Goal: Task Accomplishment & Management: Complete application form

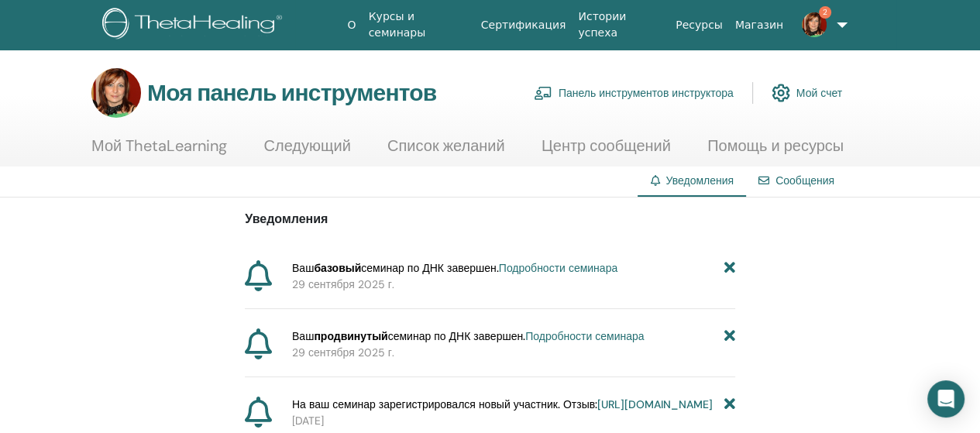
click at [597, 267] on font "Подробности семинара" at bounding box center [558, 268] width 119 height 14
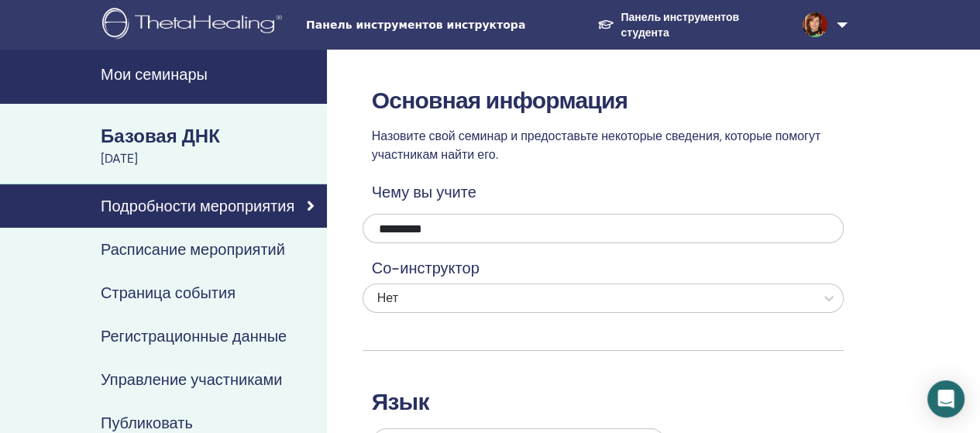
click at [180, 248] on font "Расписание мероприятий" at bounding box center [193, 249] width 184 height 20
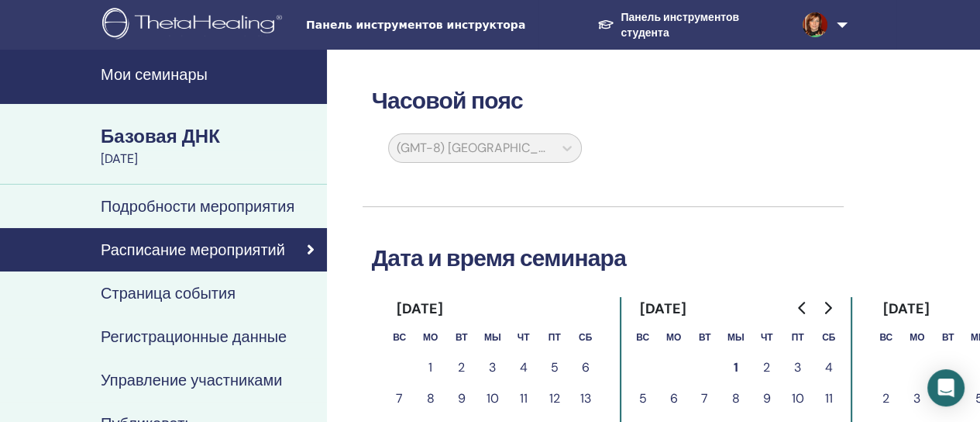
click at [185, 136] on font "Базовая ДНК" at bounding box center [160, 136] width 119 height 24
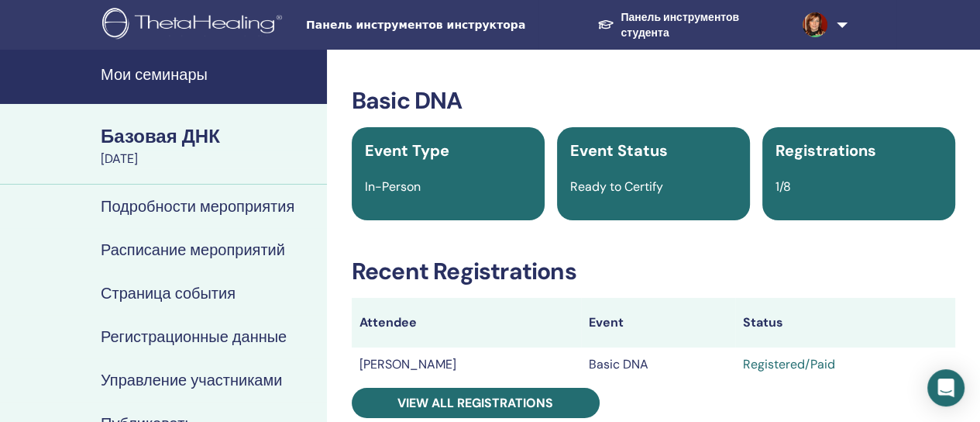
click at [185, 136] on font "Базовая ДНК" at bounding box center [160, 136] width 119 height 24
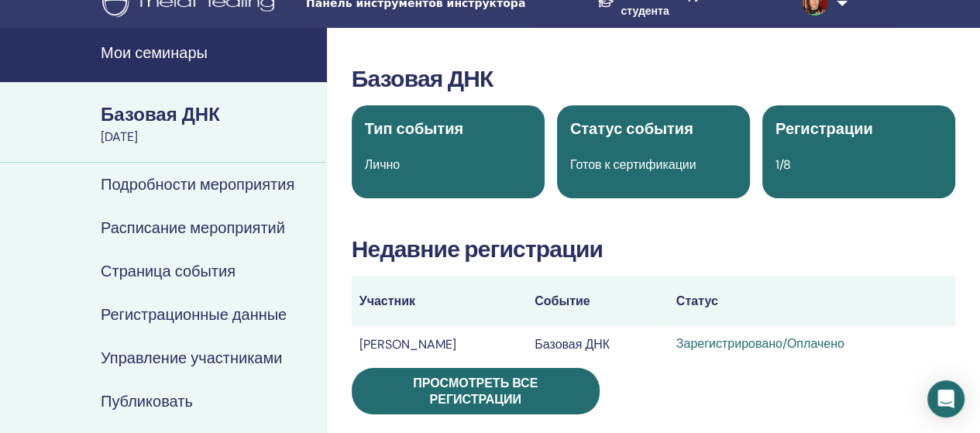
scroll to position [129, 0]
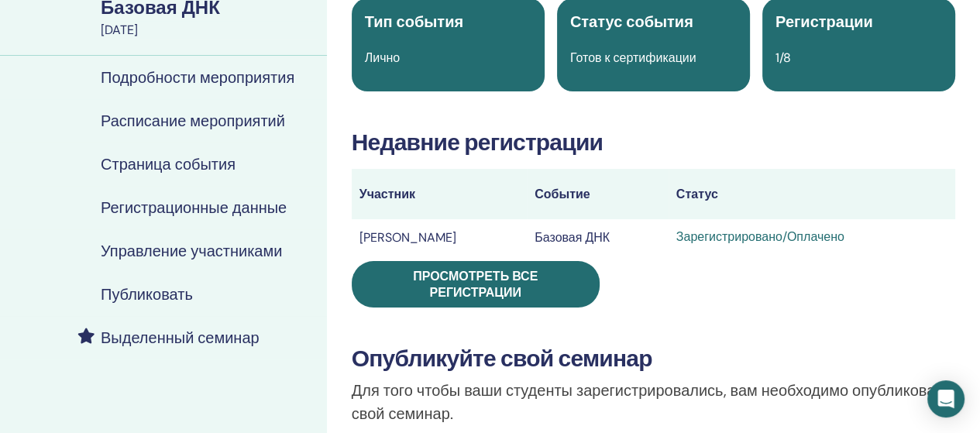
drag, startPoint x: 978, startPoint y: 160, endPoint x: 979, endPoint y: 181, distance: 21.7
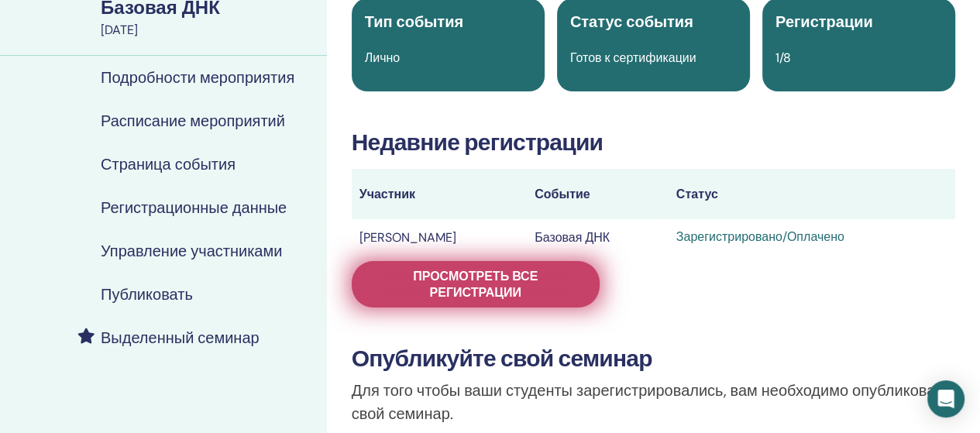
click at [487, 276] on font "Просмотреть все регистрации" at bounding box center [475, 284] width 125 height 33
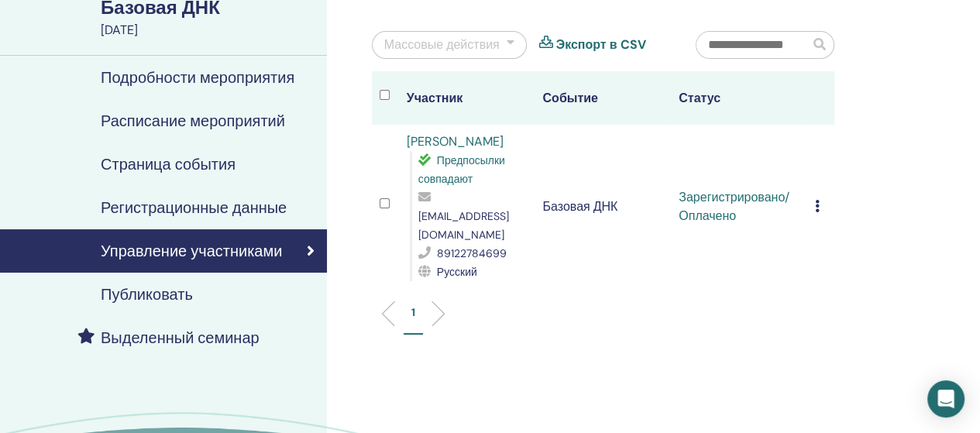
click at [820, 198] on div "Отменить регистрацию Не проводить автоматическую сертификацию Отметить как опла…" at bounding box center [821, 207] width 12 height 19
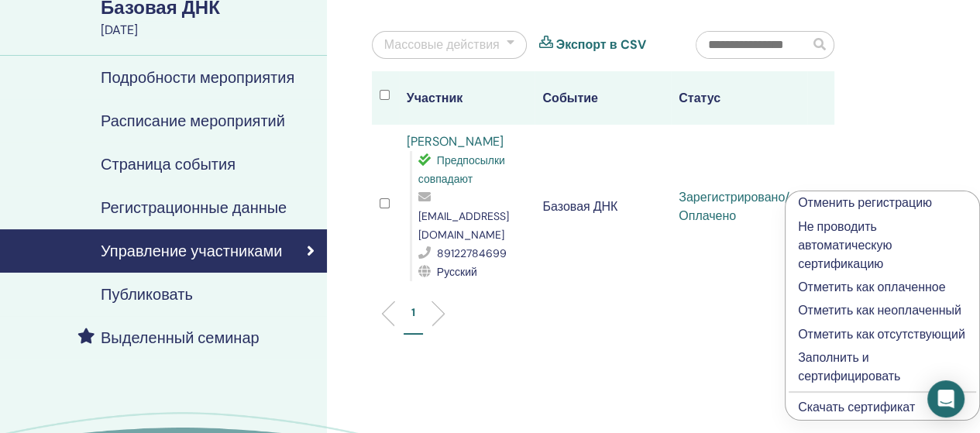
click at [832, 361] on font "Заполнить и сертифицировать" at bounding box center [849, 367] width 102 height 35
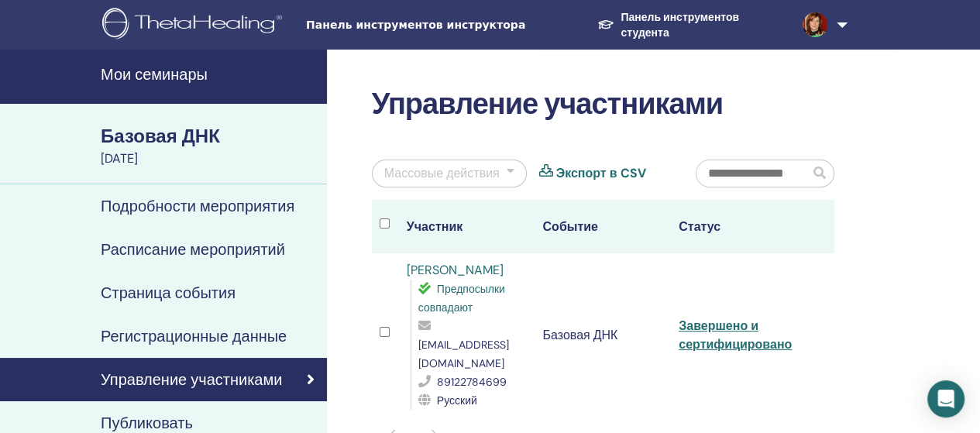
click at [152, 74] on font "Мои семинары" at bounding box center [154, 74] width 107 height 20
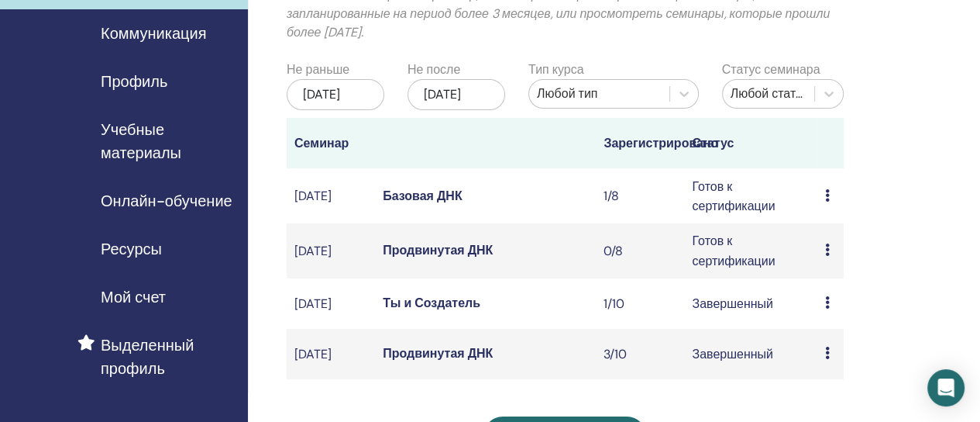
scroll to position [158, 0]
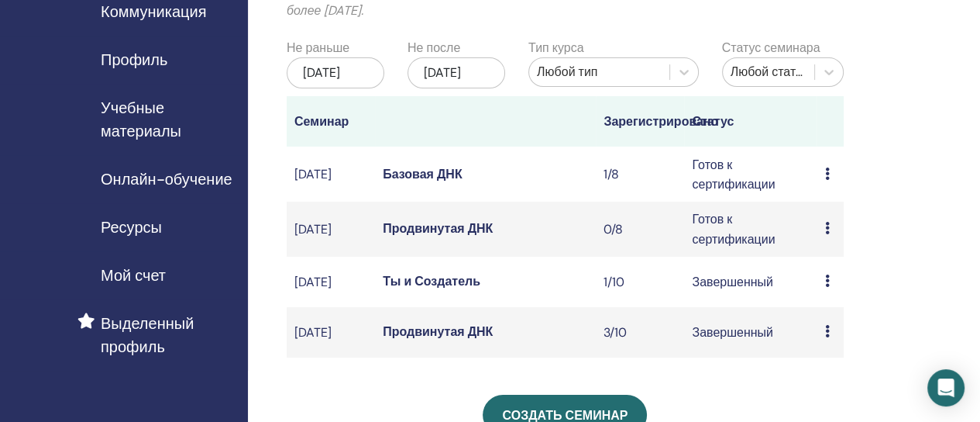
click at [973, 89] on div "Мои семинары Вы можете настроить фильтр, чтобы просмотреть предстоящие семинары…" at bounding box center [615, 345] width 735 height 909
click at [973, 94] on div "Мои семинары Вы можете настроить фильтр, чтобы просмотреть предстоящие семинары…" at bounding box center [615, 345] width 735 height 909
click at [429, 236] on font "Продвинутая ДНК" at bounding box center [438, 228] width 110 height 16
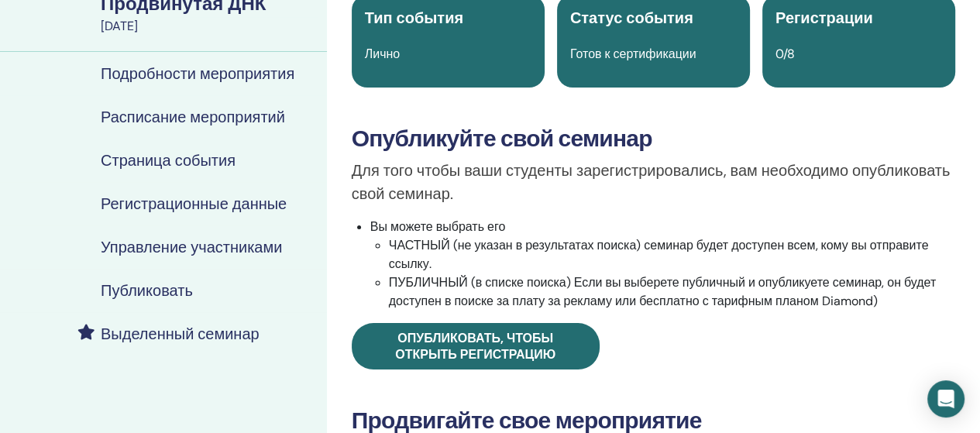
scroll to position [140, 0]
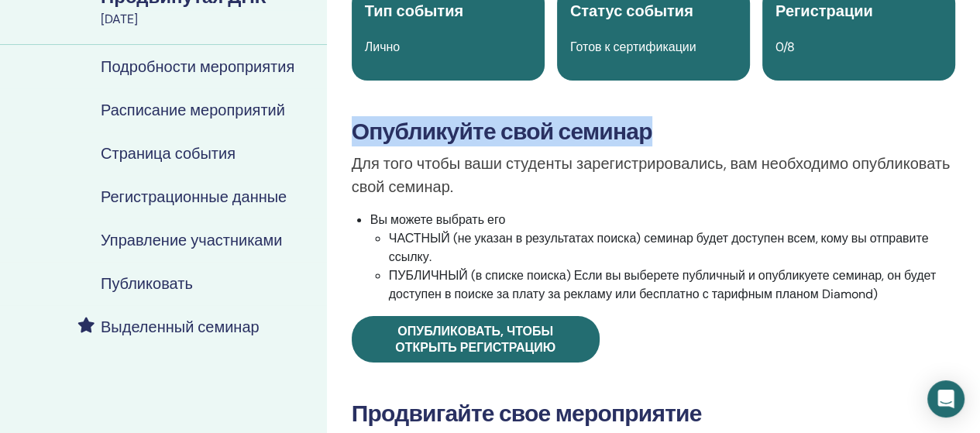
drag, startPoint x: 972, startPoint y: 89, endPoint x: 983, endPoint y: 64, distance: 27.1
click at [980, 64] on html "Панель инструментов инструктора Панель инструментов студента OB Oksana Boykova …" at bounding box center [490, 76] width 980 height 433
click at [210, 73] on font "Подробности мероприятия" at bounding box center [198, 67] width 194 height 20
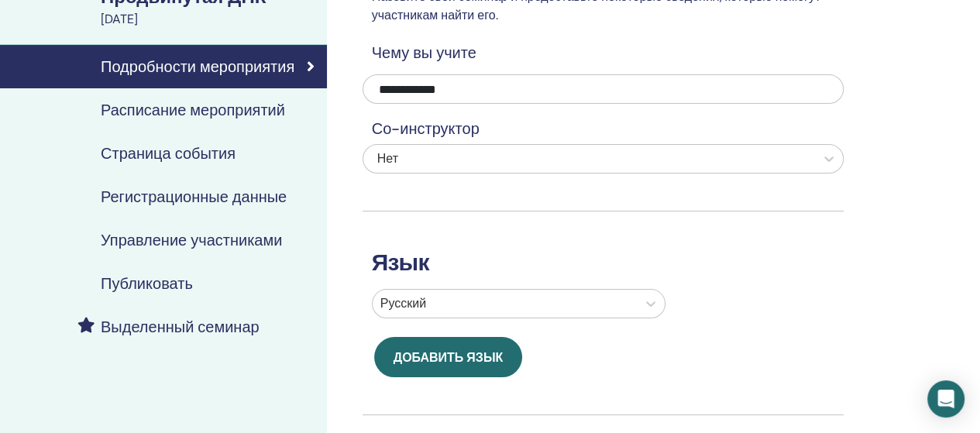
click at [250, 111] on font "Расписание мероприятий" at bounding box center [193, 110] width 184 height 20
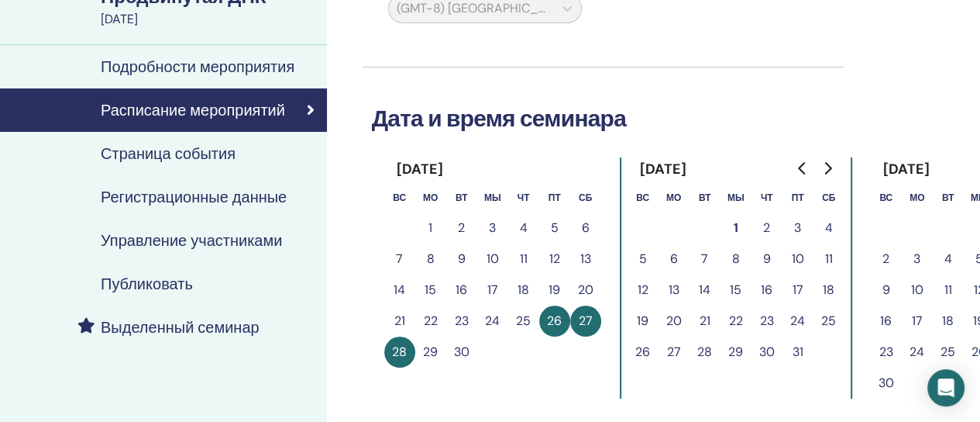
click at [549, 319] on font "26" at bounding box center [554, 320] width 15 height 16
click at [797, 229] on font "3" at bounding box center [797, 227] width 7 height 16
click at [552, 322] on font "26" at bounding box center [554, 320] width 15 height 16
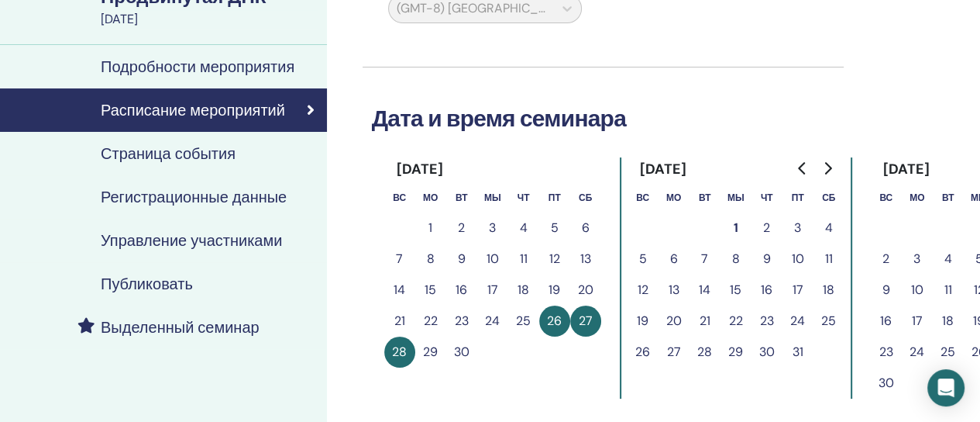
click at [589, 319] on font "27" at bounding box center [586, 320] width 14 height 16
drag, startPoint x: 589, startPoint y: 319, endPoint x: 556, endPoint y: 329, distance: 35.0
click at [586, 320] on font "27" at bounding box center [586, 320] width 14 height 16
click at [550, 319] on font "26" at bounding box center [554, 320] width 15 height 16
click at [401, 351] on font "28" at bounding box center [399, 351] width 15 height 16
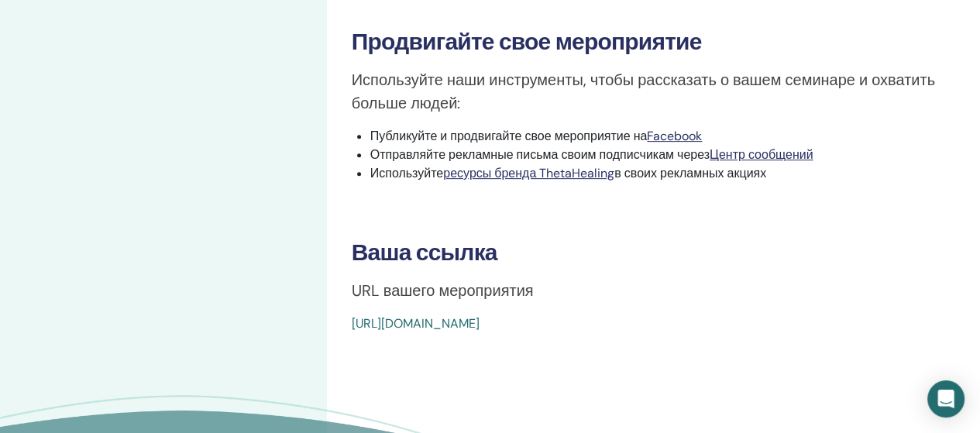
scroll to position [525, 0]
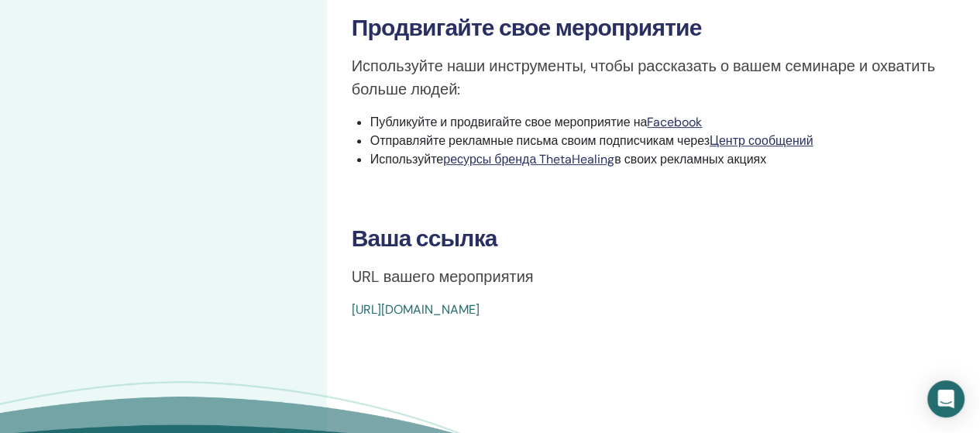
click at [480, 309] on font "https://www.thetahealing.com/seminar-378170-details.html" at bounding box center [416, 309] width 128 height 16
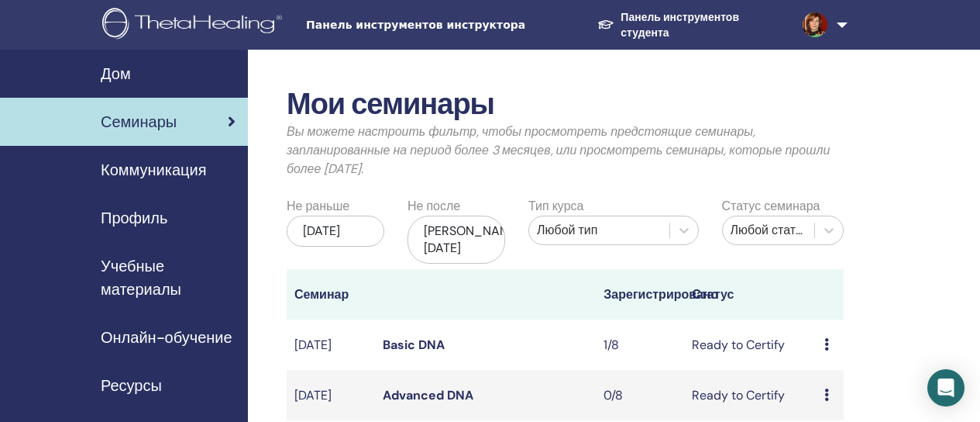
scroll to position [158, 0]
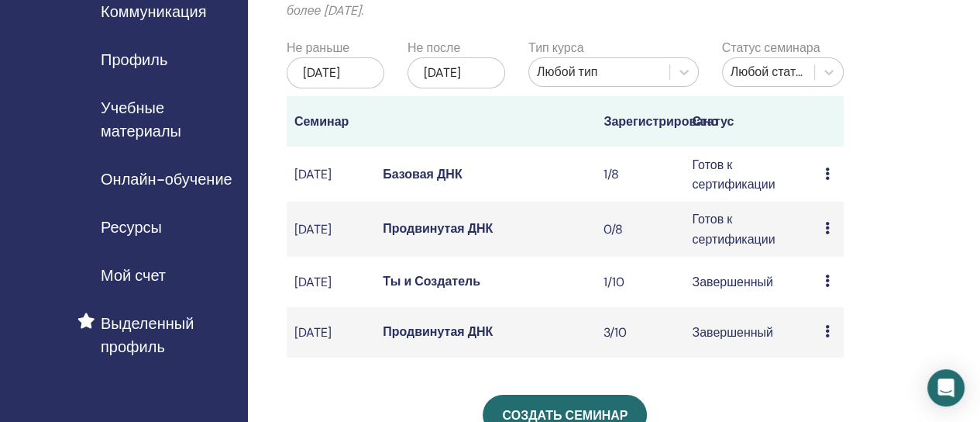
click at [449, 236] on font "Продвинутая ДНК" at bounding box center [438, 228] width 110 height 16
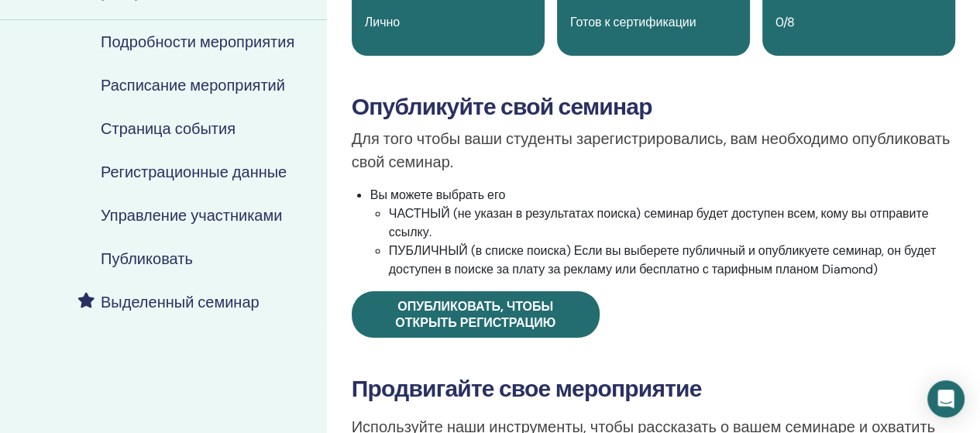
scroll to position [174, 0]
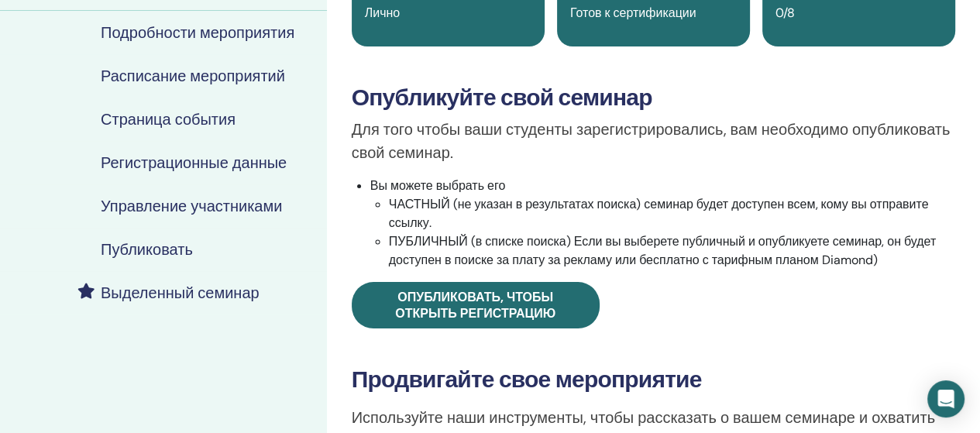
click at [973, 136] on div "Продвинутая ДНК Тип события Лично Статус события Готов к сертификации Регистрац…" at bounding box center [653, 382] width 653 height 1012
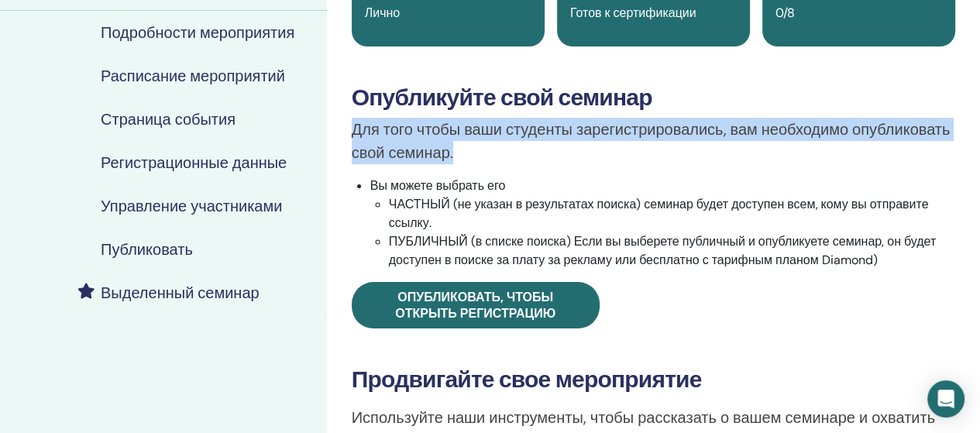
click at [973, 136] on div "Продвинутая ДНК Тип события Лично Статус события Готов к сертификации Регистрац…" at bounding box center [653, 382] width 653 height 1012
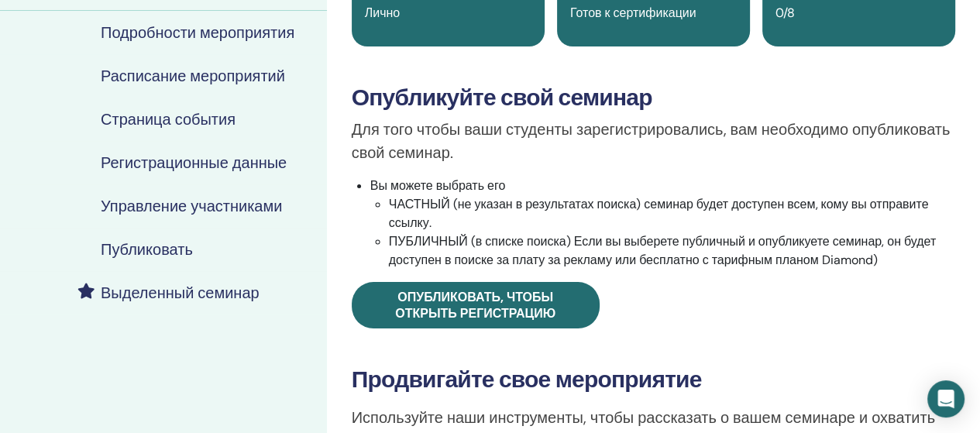
click at [736, 78] on div "Продвинутая ДНК Тип события Лично Статус события Готов к сертификации Регистрац…" at bounding box center [653, 292] width 635 height 758
click at [160, 115] on font "Страница события" at bounding box center [168, 119] width 135 height 20
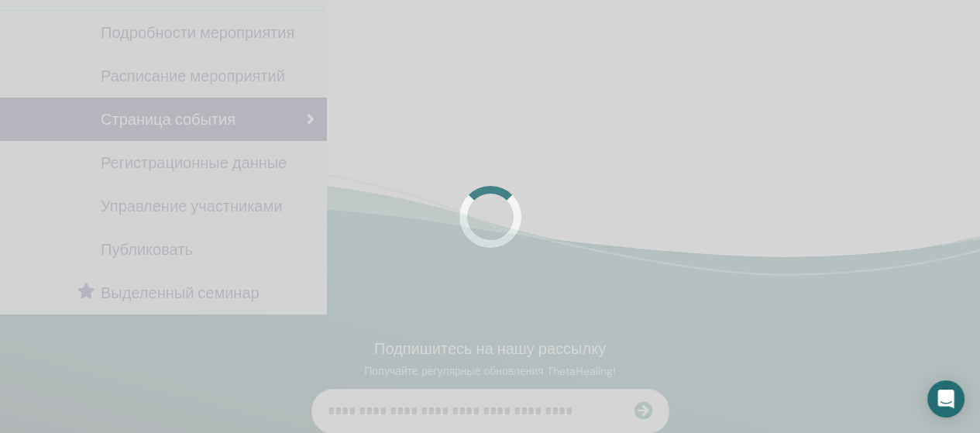
click at [160, 115] on div at bounding box center [490, 216] width 980 height 433
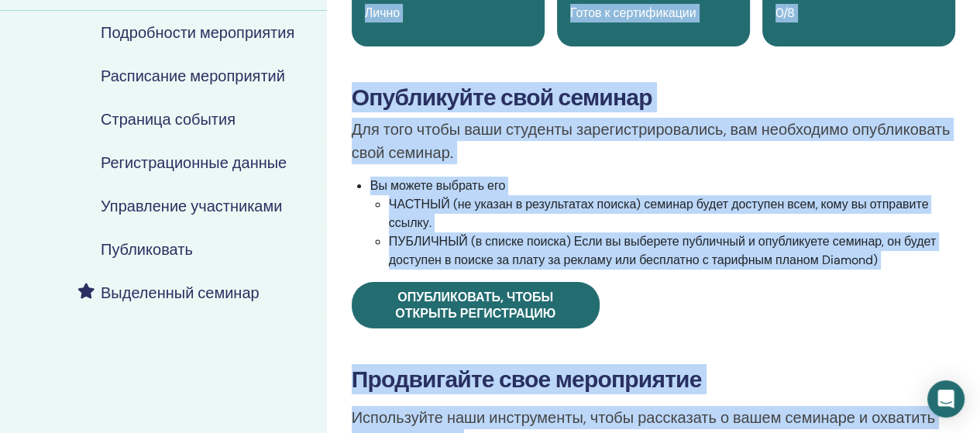
click at [149, 72] on font "Расписание мероприятий" at bounding box center [193, 76] width 184 height 20
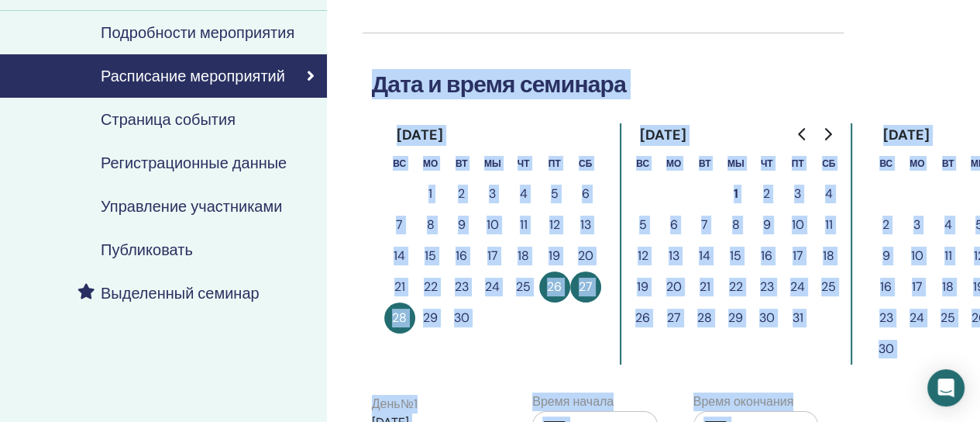
click at [166, 116] on font "Страница события" at bounding box center [168, 119] width 135 height 20
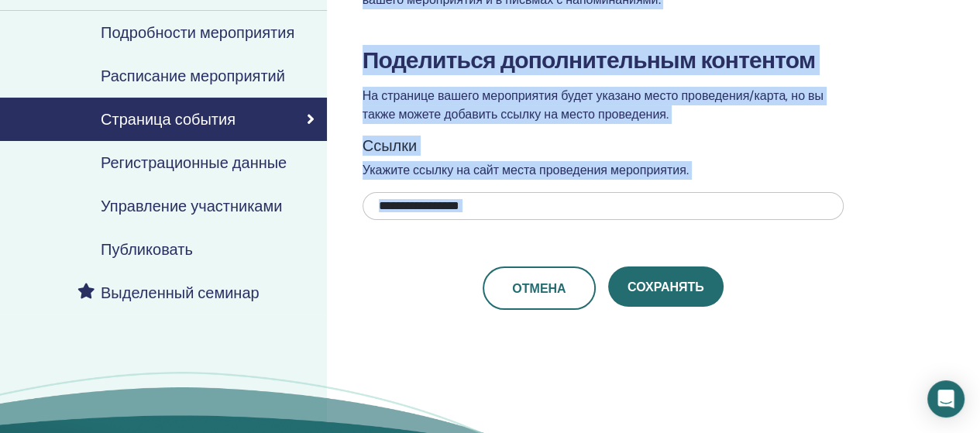
click at [165, 160] on font "Регистрационные данные" at bounding box center [194, 163] width 186 height 20
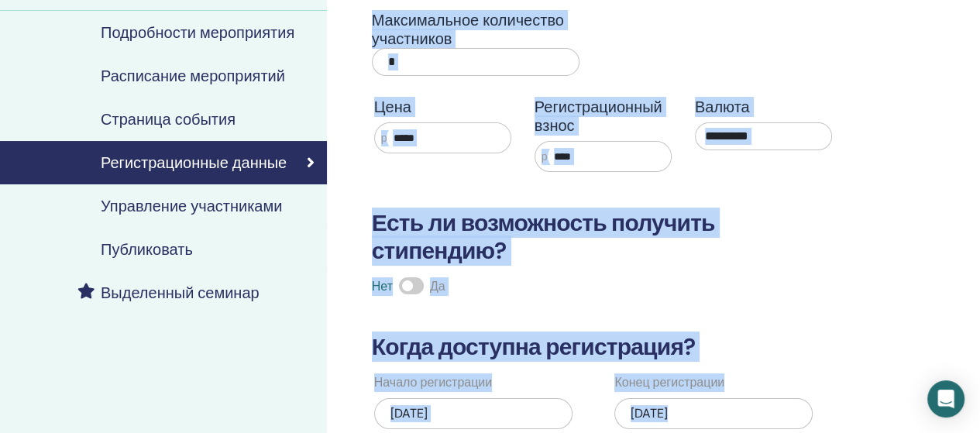
click at [825, 212] on h3 "Есть ли возможность получить стипендию?" at bounding box center [603, 237] width 481 height 56
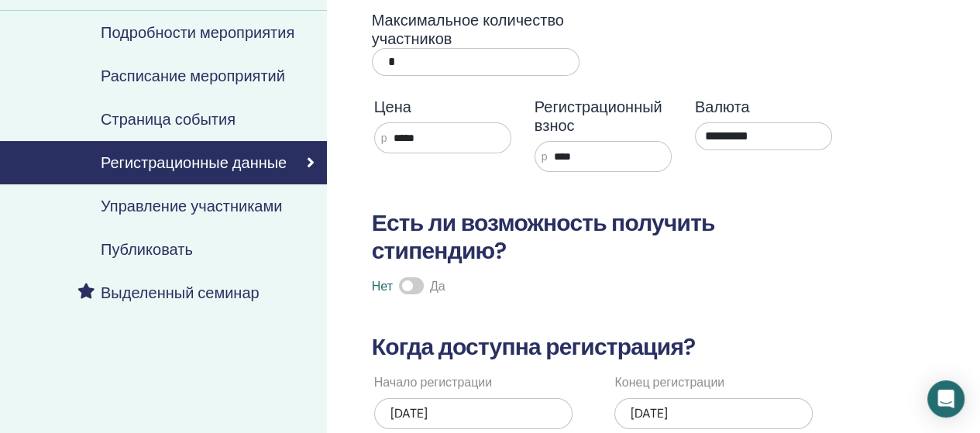
click at [212, 202] on font "Управление участниками" at bounding box center [191, 206] width 181 height 20
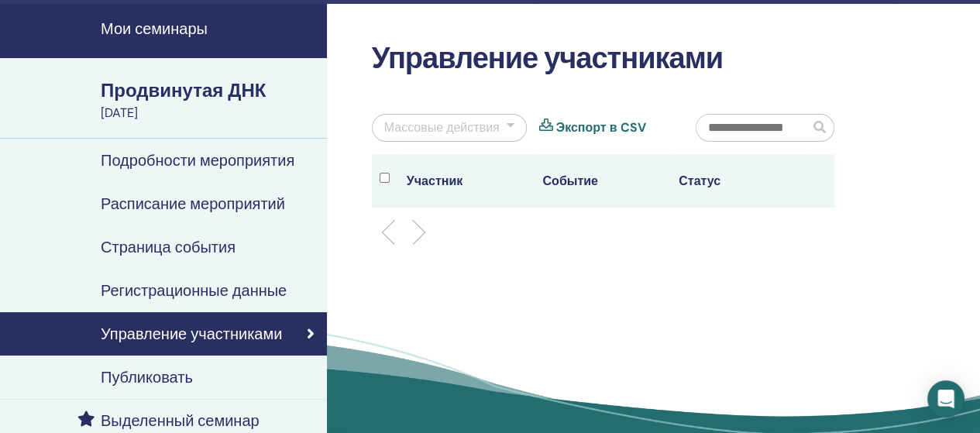
scroll to position [115, 0]
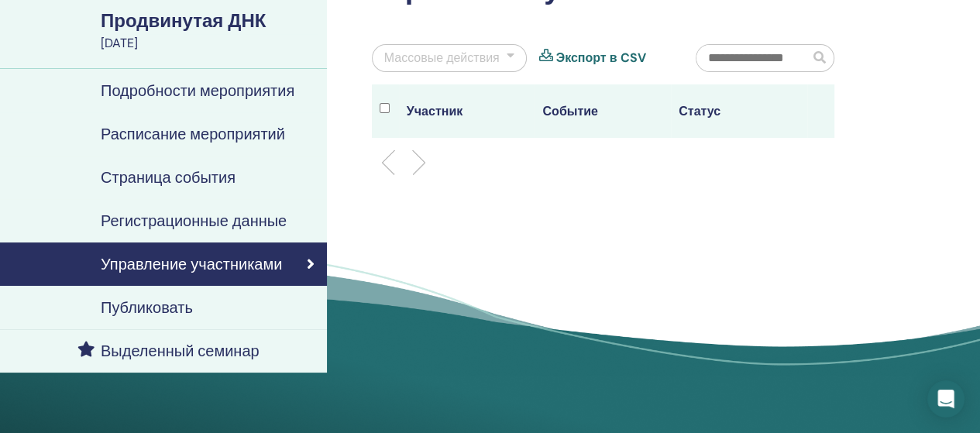
click at [201, 20] on font "Продвинутая ДНК" at bounding box center [183, 21] width 165 height 24
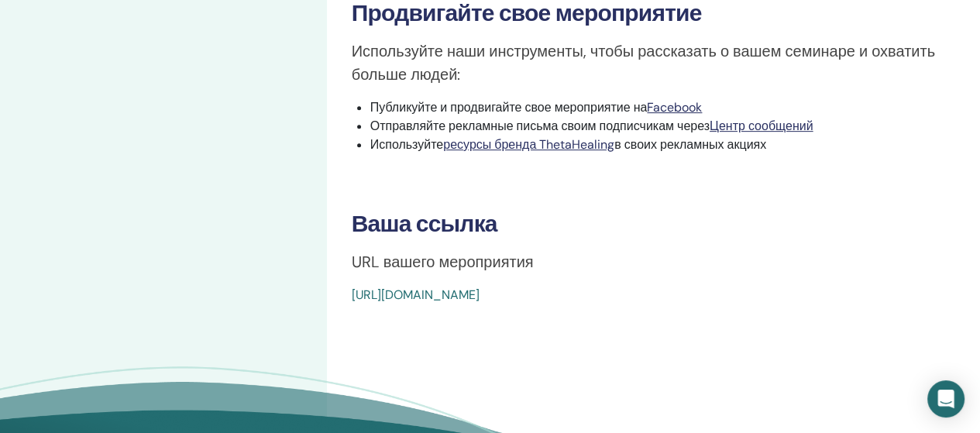
scroll to position [549, 0]
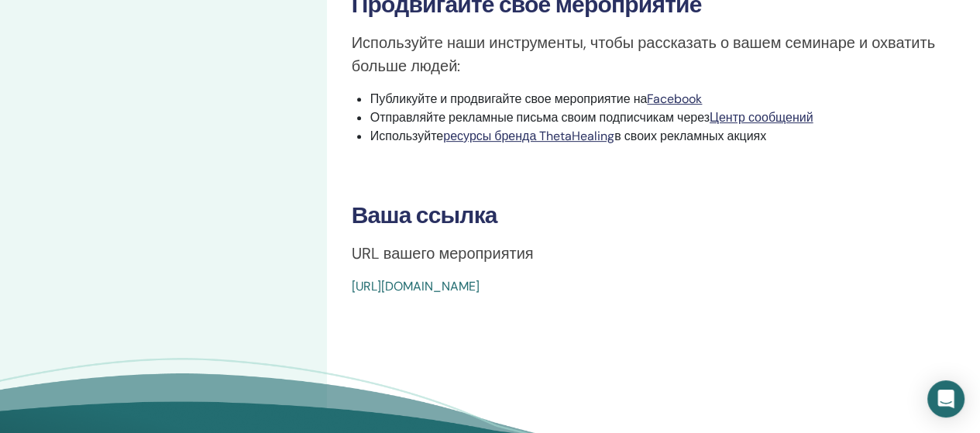
click at [952, 208] on h3 "Ваша ссылка" at bounding box center [654, 216] width 604 height 28
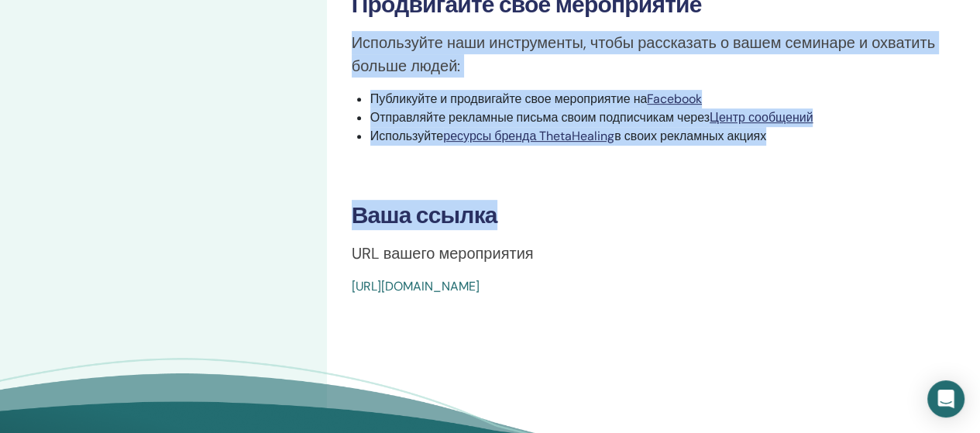
drag, startPoint x: 952, startPoint y: 208, endPoint x: 991, endPoint y: 24, distance: 187.9
click at [853, 145] on div "Используйте наши инструменты, чтобы рассказать о вашем семинаре и охватить боль…" at bounding box center [653, 97] width 627 height 133
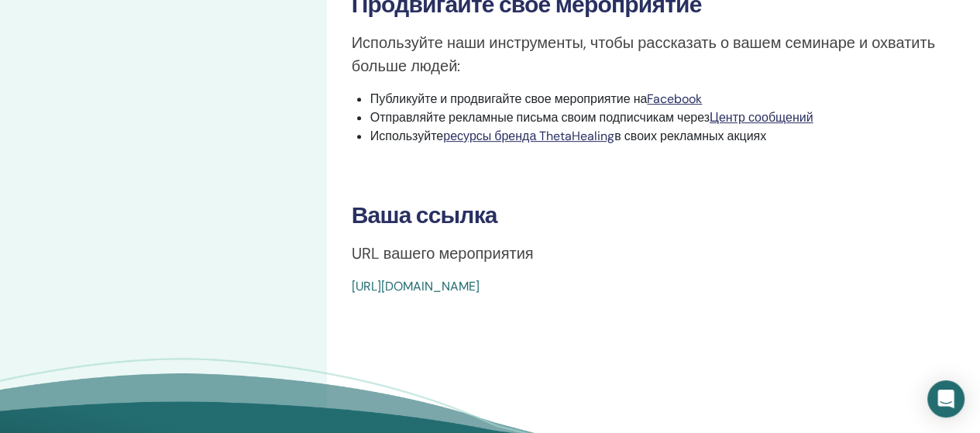
click at [162, 83] on div "Мои семинары Продвинутая ДНК 26 сентября 2025 г. Подробности мероприятия Распис…" at bounding box center [163, 7] width 327 height 1012
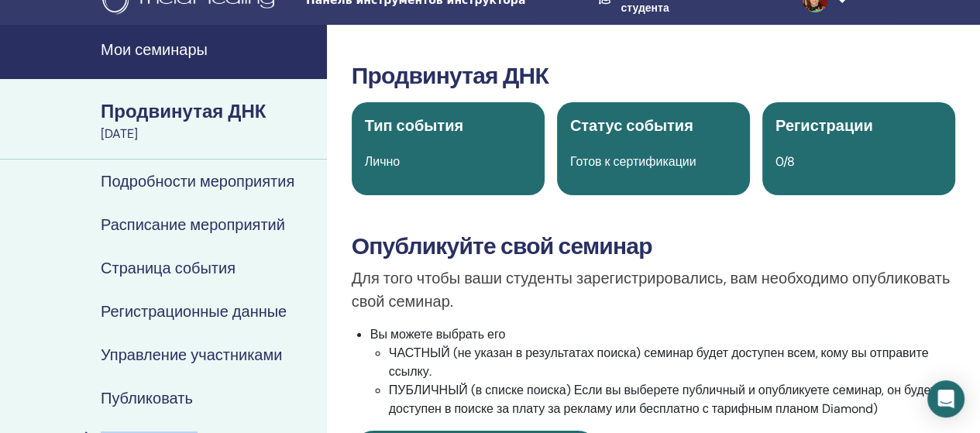
scroll to position [0, 0]
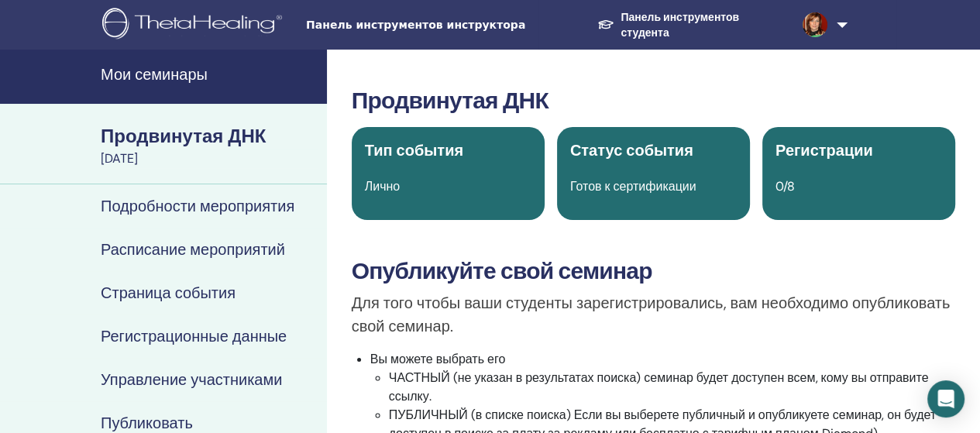
click at [668, 20] on font "Панель инструментов студента" at bounding box center [680, 25] width 119 height 29
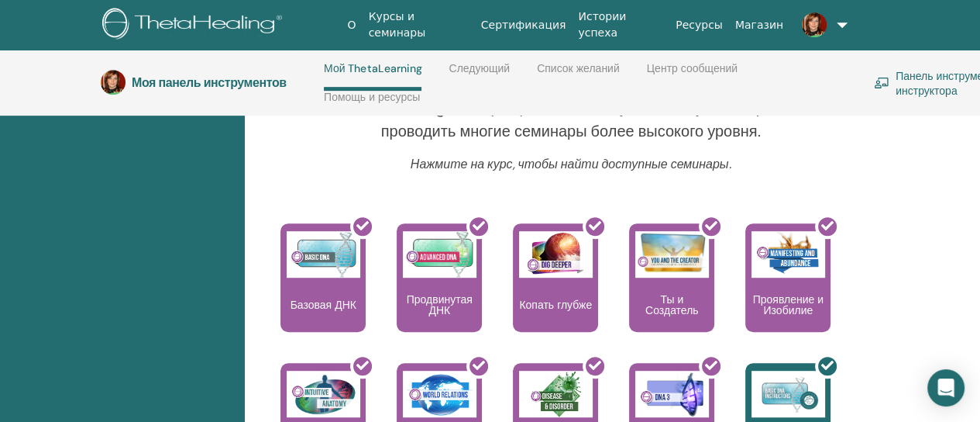
scroll to position [641, 0]
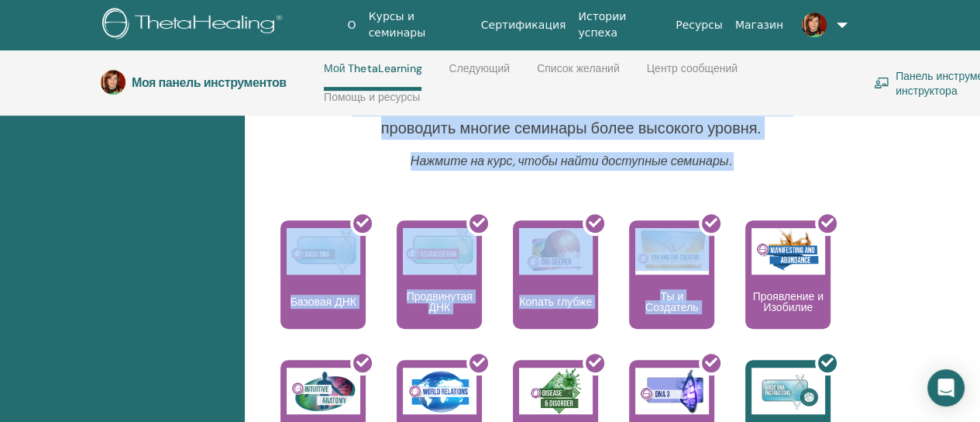
drag, startPoint x: 942, startPoint y: 148, endPoint x: 961, endPoint y: 65, distance: 85.0
click at [961, 65] on body "О Курсы и семинары Сертификация Истории успеха Ресурсы [GEOGRAPHIC_DATA] OB [PE…" at bounding box center [490, 351] width 980 height 1985
click at [867, 150] on div at bounding box center [854, 111] width 52 height 82
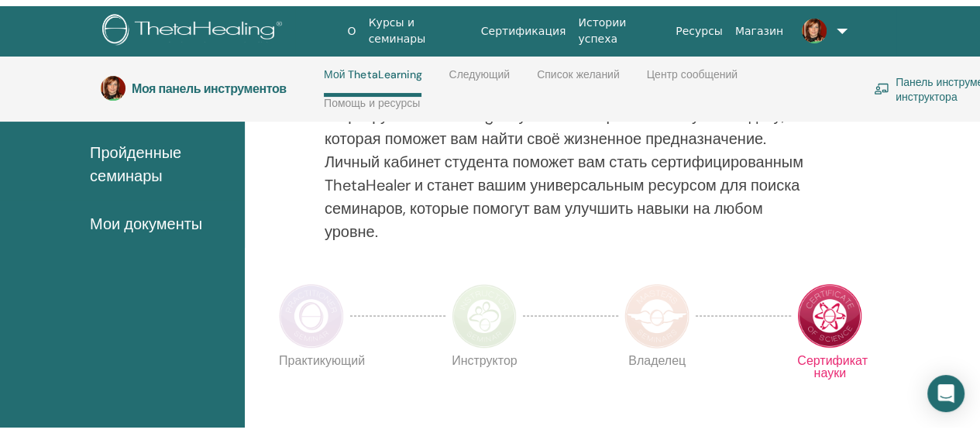
scroll to position [0, 0]
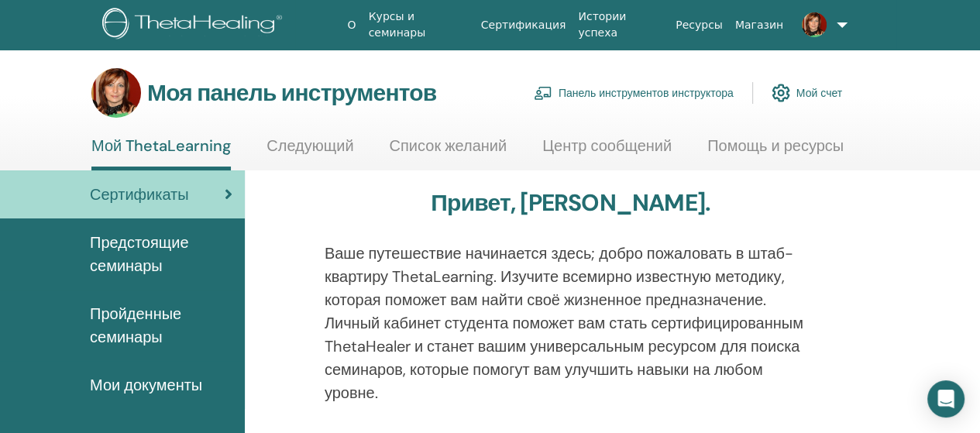
click at [121, 246] on font "Предстоящие семинары" at bounding box center [139, 254] width 99 height 43
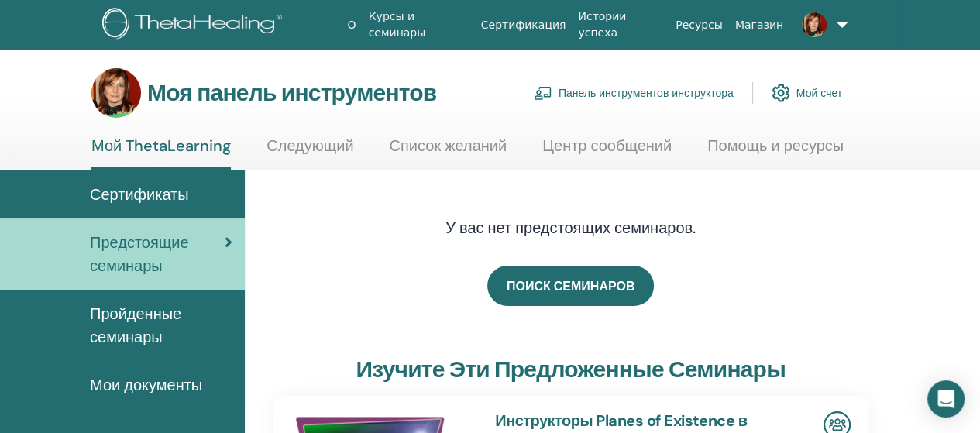
click at [658, 92] on font "Панель инструментов инструктора" at bounding box center [646, 94] width 175 height 14
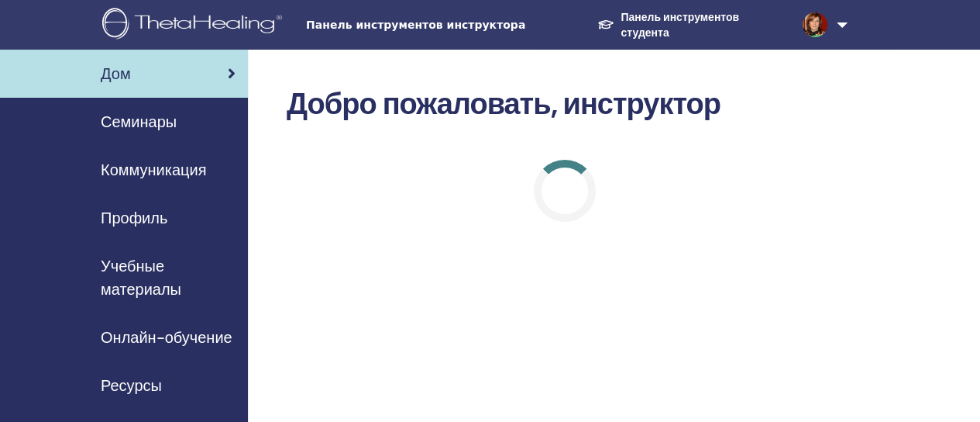
click at [147, 121] on font "Семинары" at bounding box center [139, 122] width 76 height 20
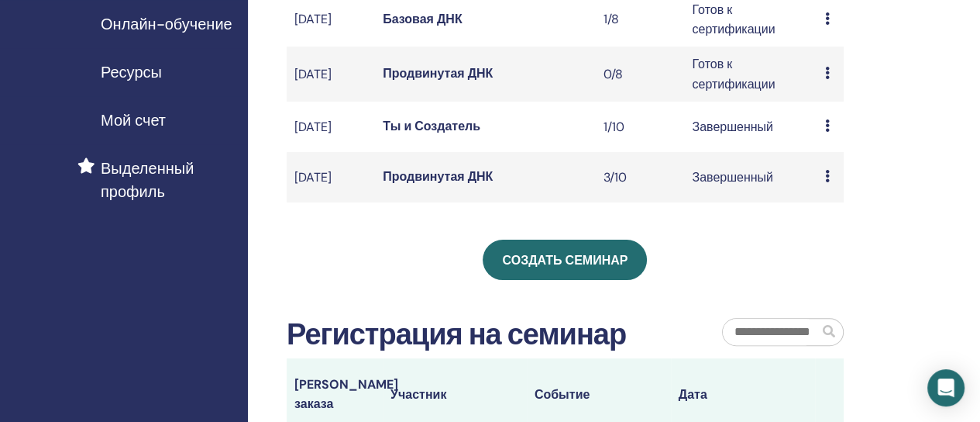
scroll to position [322, 0]
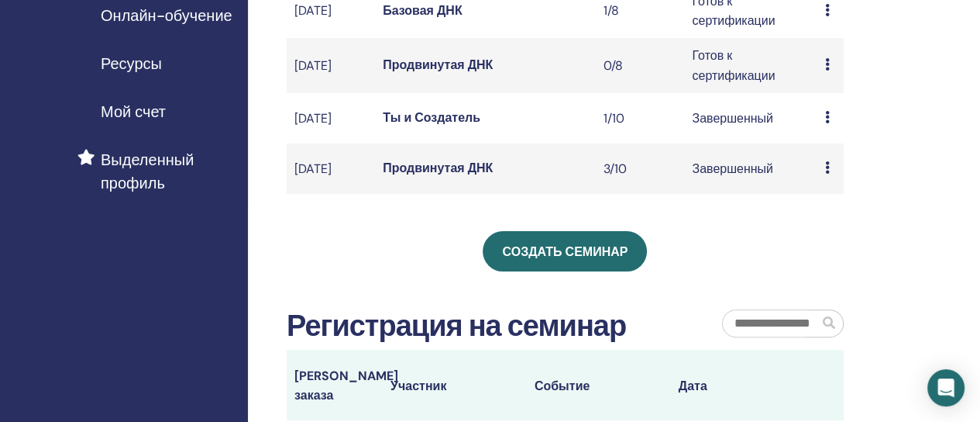
click at [949, 198] on div "Мои семинары Вы можете настроить фильтр, чтобы просмотреть предстоящие семинары…" at bounding box center [615, 182] width 735 height 909
drag, startPoint x: 949, startPoint y: 198, endPoint x: 698, endPoint y: 246, distance: 255.5
click at [949, 198] on div "Мои семинары Вы можете настроить фильтр, чтобы просмотреть предстоящие семинары…" at bounding box center [615, 182] width 735 height 909
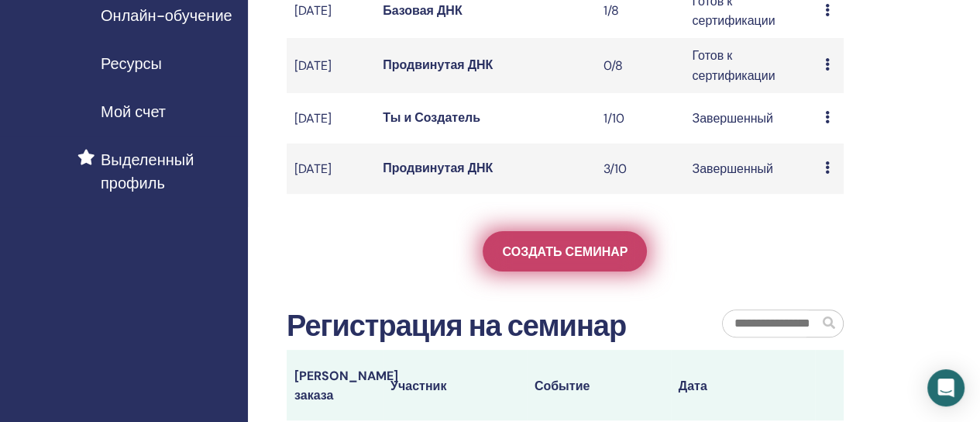
click at [556, 271] on link "Создать семинар" at bounding box center [565, 251] width 164 height 40
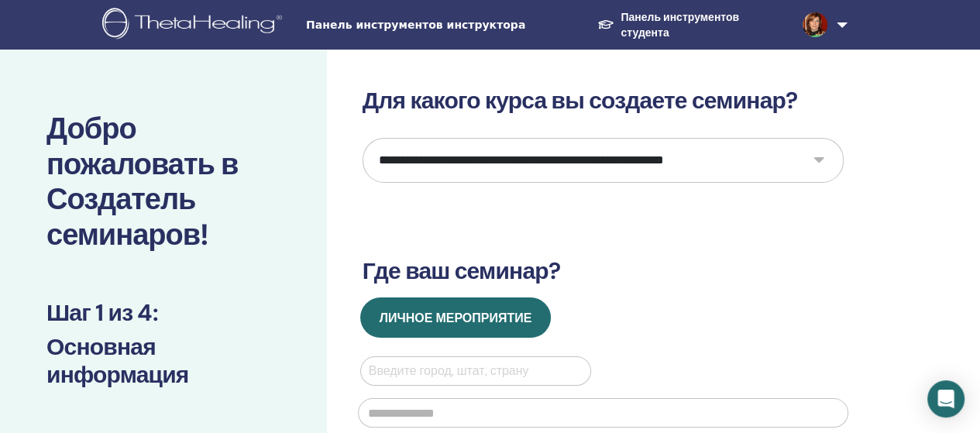
click at [815, 157] on select "**********" at bounding box center [603, 160] width 481 height 45
select select "*"
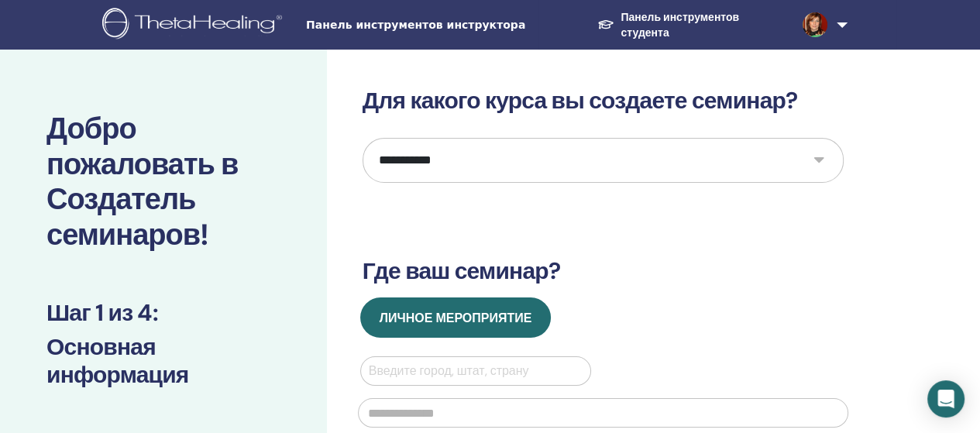
click at [363, 138] on select "**********" at bounding box center [603, 160] width 481 height 45
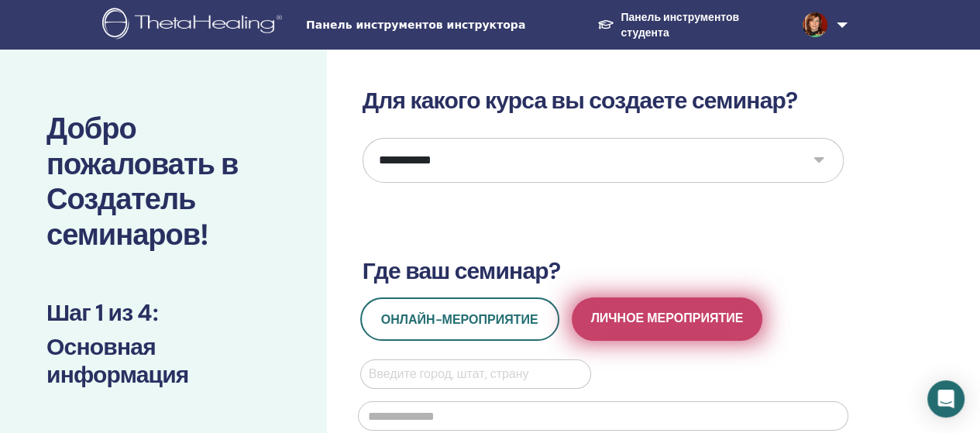
click at [697, 316] on font "Личное мероприятие" at bounding box center [667, 318] width 153 height 16
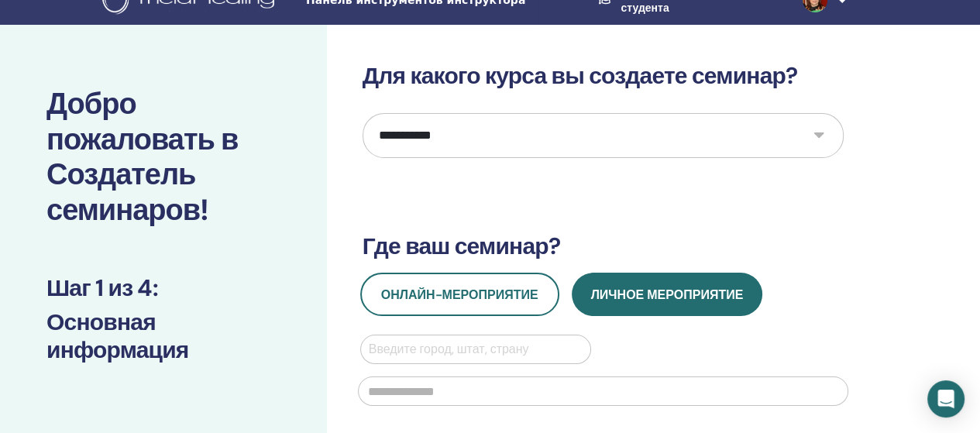
scroll to position [40, 0]
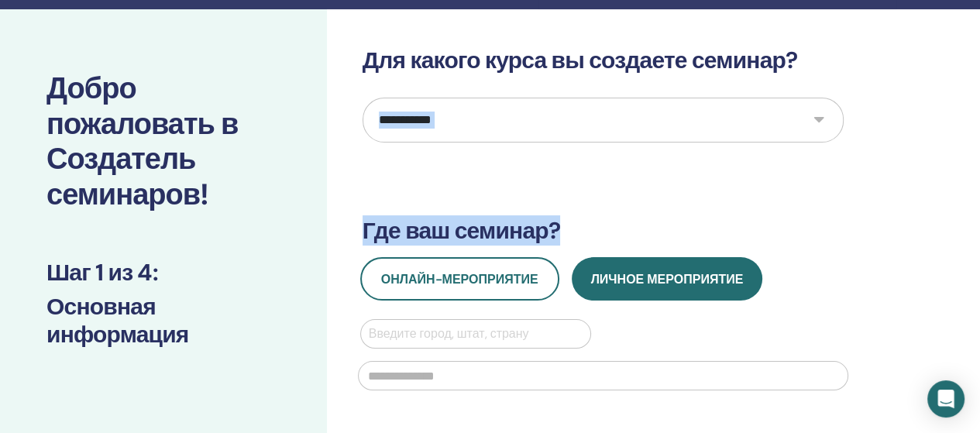
drag, startPoint x: 973, startPoint y: 167, endPoint x: 963, endPoint y: 218, distance: 52.3
click at [964, 207] on div "**********" at bounding box center [653, 440] width 653 height 862
click at [961, 233] on div "**********" at bounding box center [653, 440] width 653 height 862
click at [854, 219] on div "**********" at bounding box center [653, 440] width 653 height 862
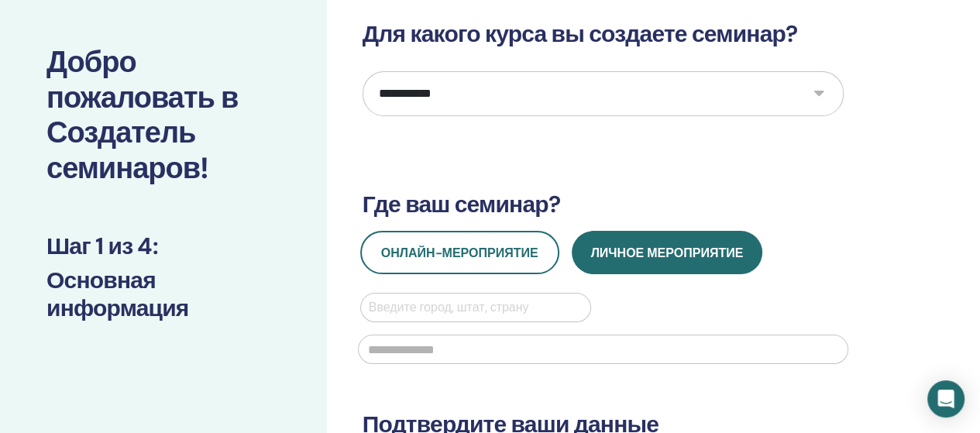
scroll to position [88, 0]
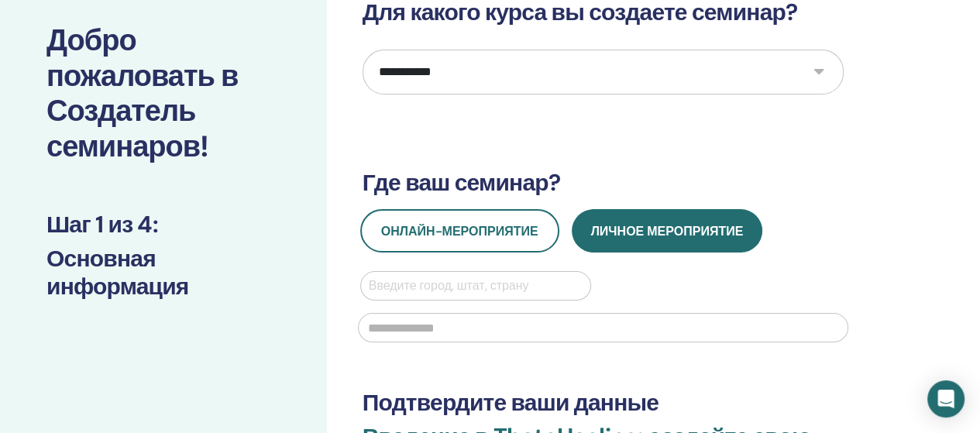
drag, startPoint x: 978, startPoint y: 177, endPoint x: 966, endPoint y: 235, distance: 58.5
click at [967, 233] on div "**********" at bounding box center [653, 392] width 653 height 862
click at [966, 235] on div "**********" at bounding box center [653, 392] width 653 height 862
click at [966, 238] on div "**********" at bounding box center [653, 392] width 653 height 862
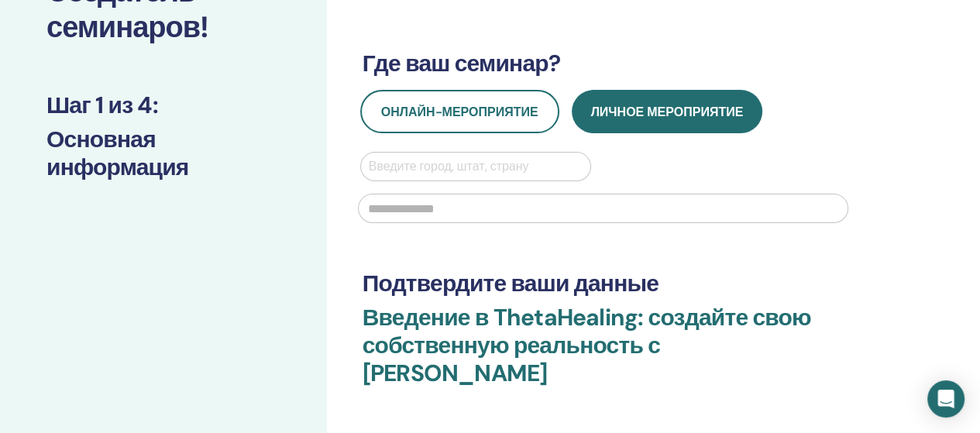
scroll to position [481, 0]
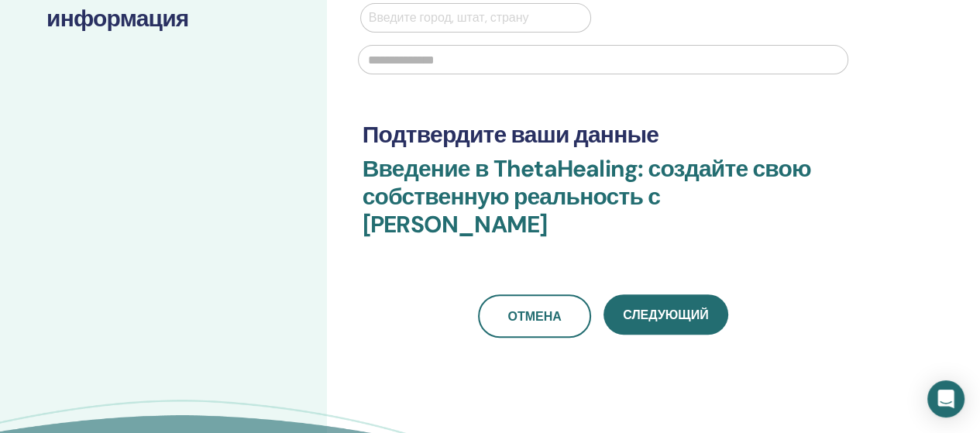
scroll to position [370, 0]
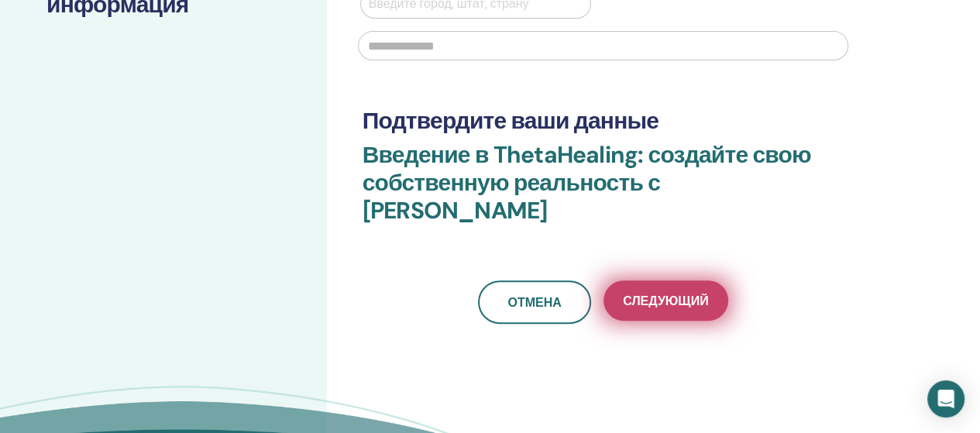
click at [663, 299] on font "Следующий" at bounding box center [665, 301] width 85 height 16
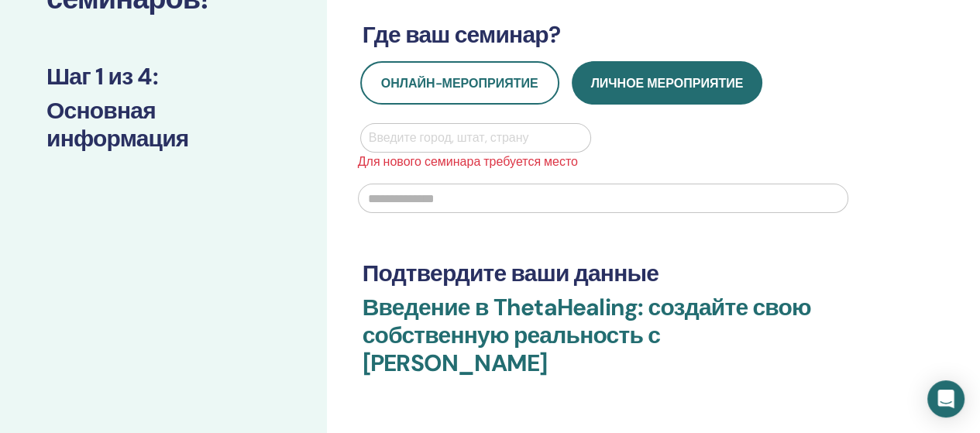
scroll to position [235, 0]
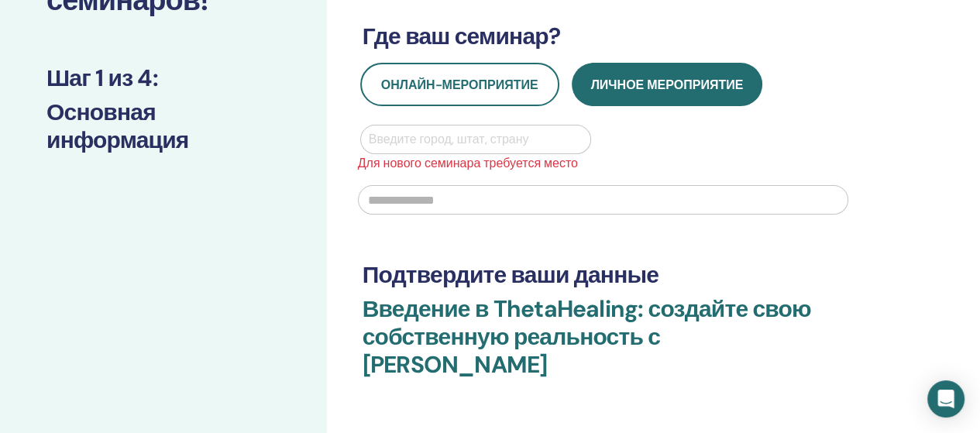
click at [381, 198] on input "text" at bounding box center [603, 199] width 491 height 29
click at [394, 140] on div at bounding box center [476, 140] width 215 height 22
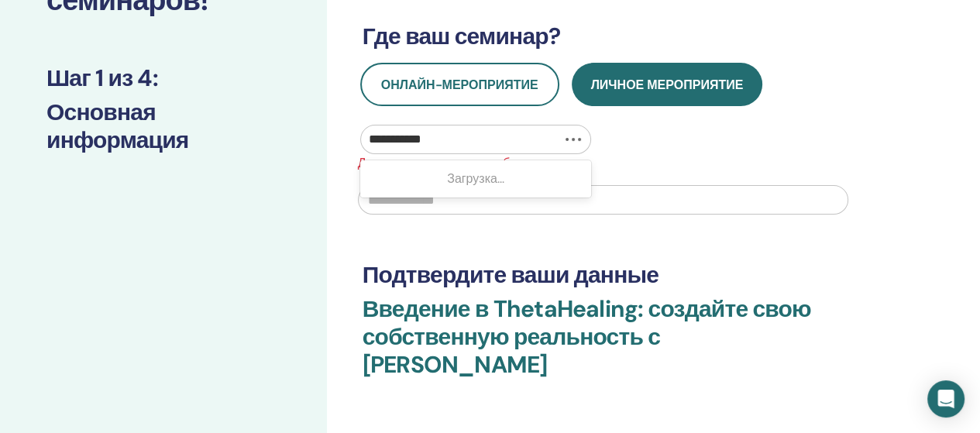
type input "**********"
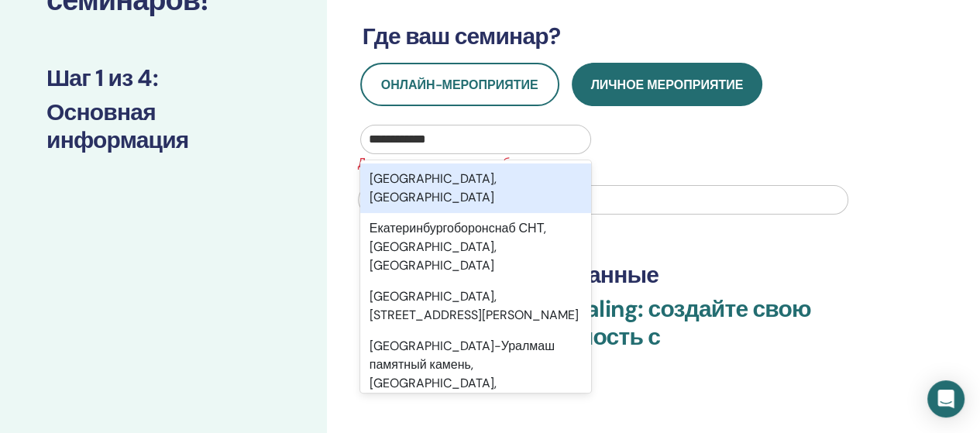
click at [408, 185] on font "Екатеринбург, Свердловская область" at bounding box center [433, 188] width 127 height 35
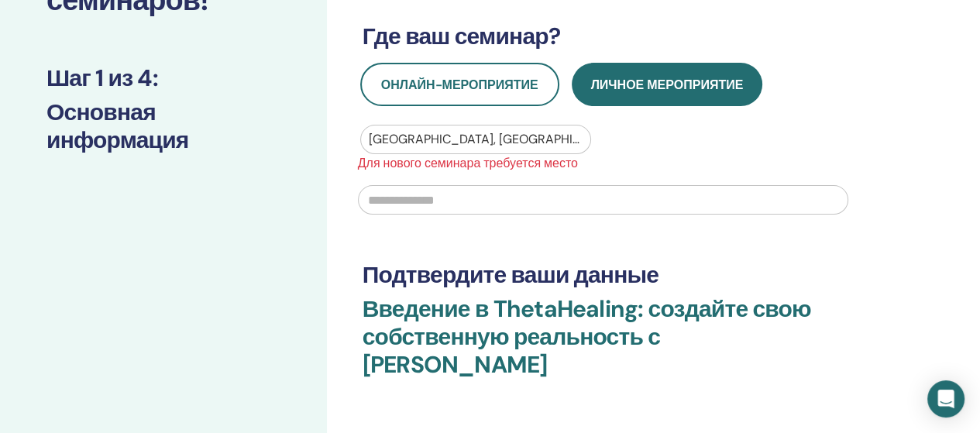
click at [389, 201] on input "text" at bounding box center [603, 199] width 491 height 29
type input "**********"
click at [748, 151] on div "**********" at bounding box center [603, 174] width 509 height 99
click at [524, 210] on input "**********" at bounding box center [603, 199] width 491 height 29
click at [486, 151] on div "Екатеринбург, Свердловская область" at bounding box center [476, 140] width 230 height 28
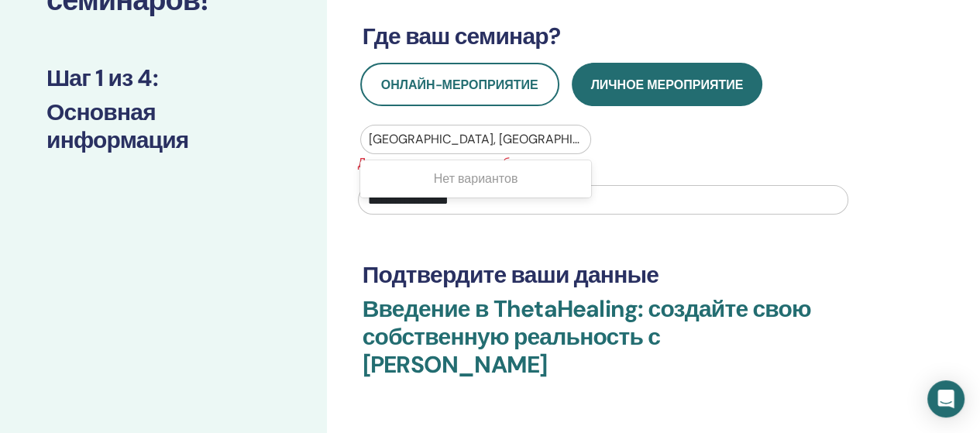
click at [732, 173] on div "**********" at bounding box center [603, 198] width 509 height 51
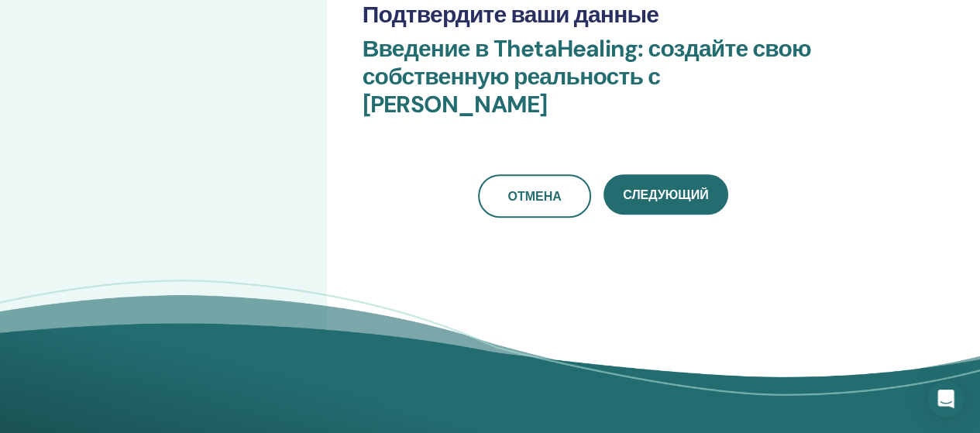
scroll to position [527, 0]
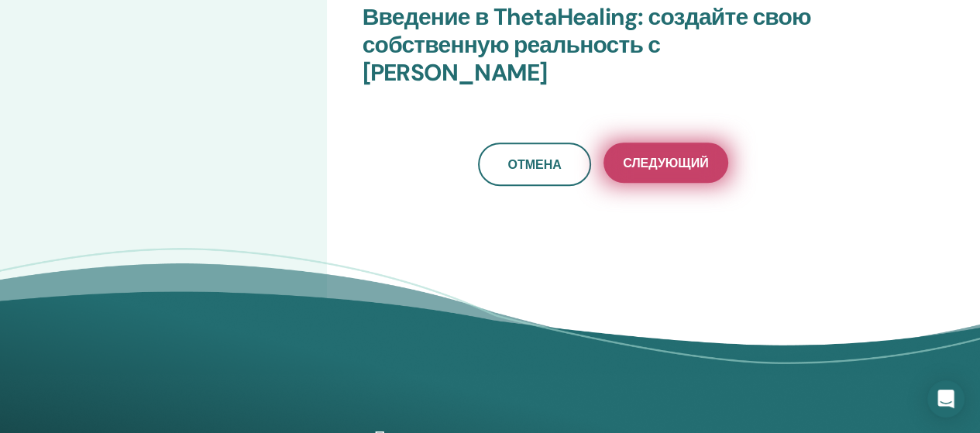
click at [686, 171] on button "Следующий" at bounding box center [666, 163] width 124 height 40
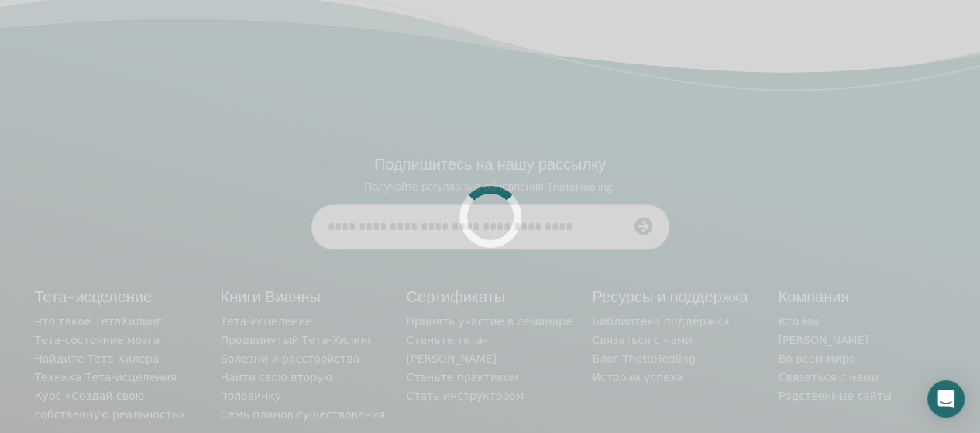
click at [686, 171] on div at bounding box center [490, 216] width 980 height 433
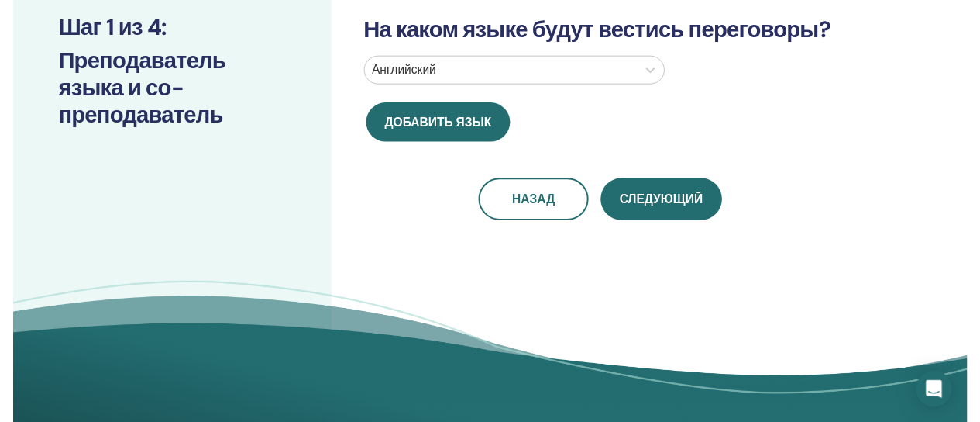
scroll to position [242, 0]
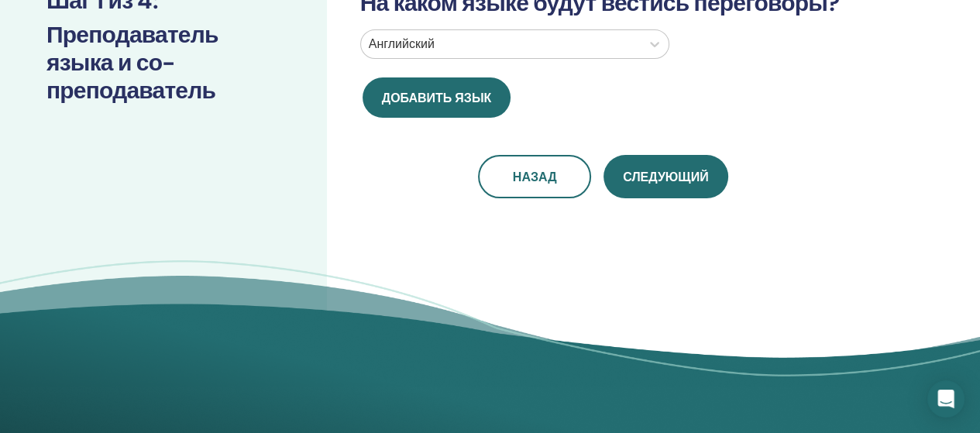
click at [439, 43] on div at bounding box center [501, 44] width 264 height 22
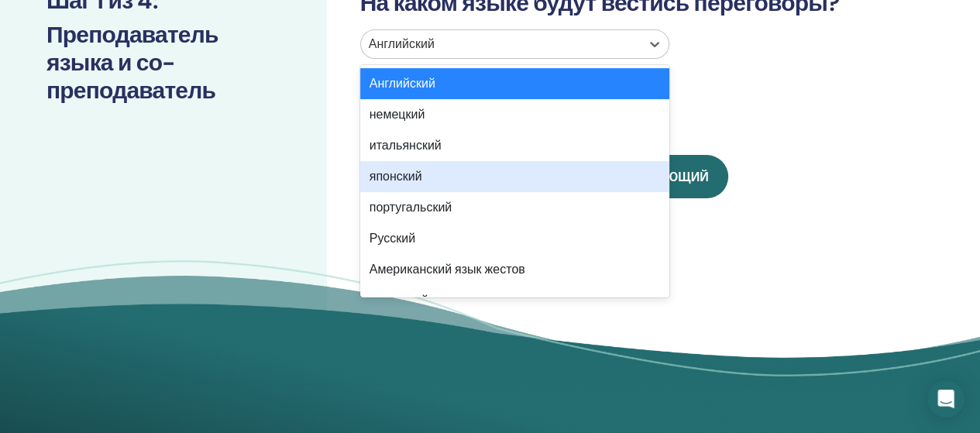
click at [406, 236] on font "Русский" at bounding box center [393, 238] width 46 height 16
click at [406, 236] on div "Будет ли у вас со-инструктор? Нет На каком языке будут вестись переговоры? opti…" at bounding box center [653, 112] width 653 height 608
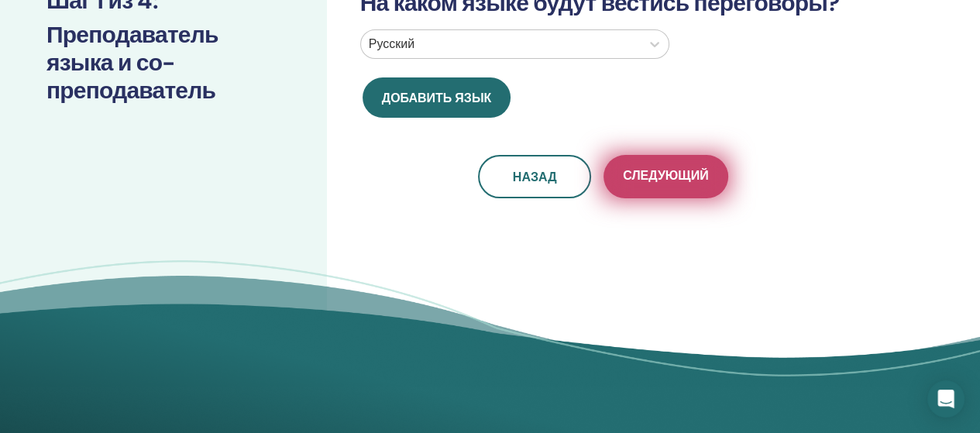
click at [667, 181] on font "Следующий" at bounding box center [665, 175] width 85 height 16
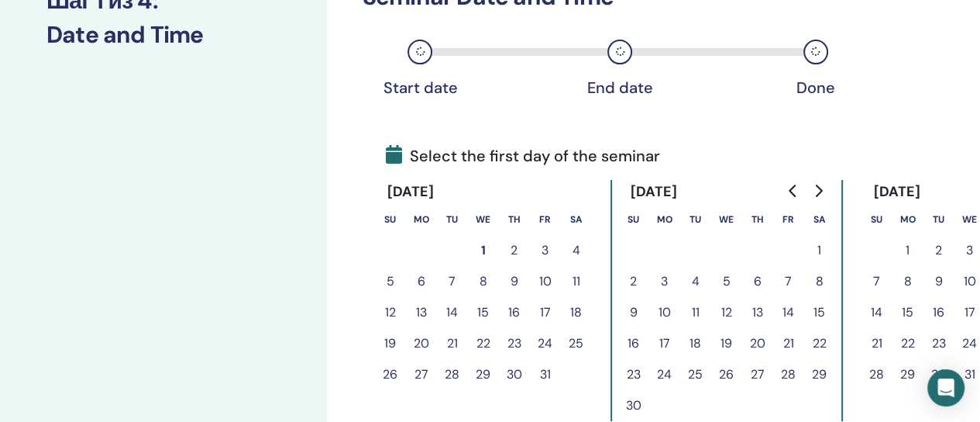
click at [546, 250] on button "3" at bounding box center [545, 250] width 31 height 31
click at [543, 244] on button "3" at bounding box center [545, 250] width 31 height 31
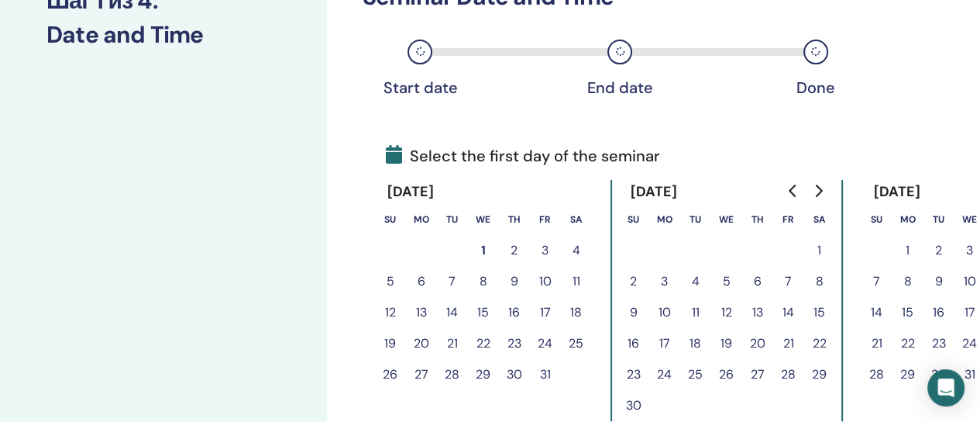
click at [543, 244] on button "3" at bounding box center [545, 250] width 31 height 31
click at [391, 277] on button "5" at bounding box center [390, 281] width 31 height 31
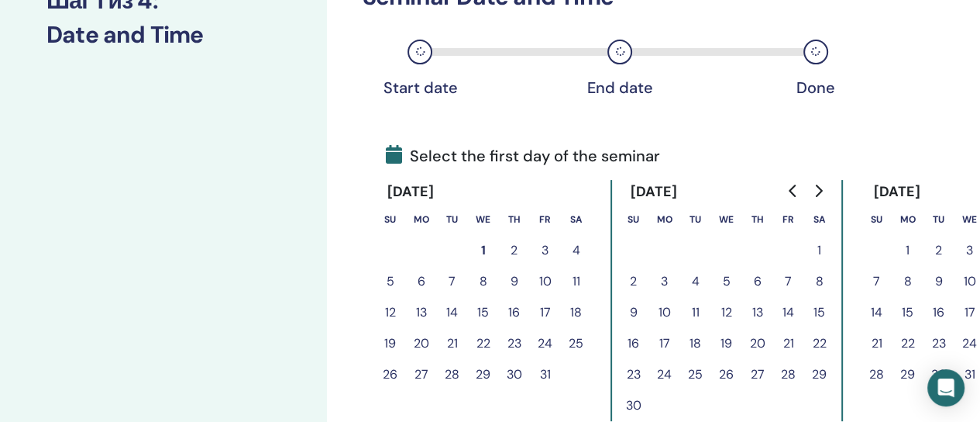
click at [391, 277] on button "5" at bounding box center [390, 281] width 31 height 31
click at [392, 280] on button "5" at bounding box center [390, 281] width 31 height 31
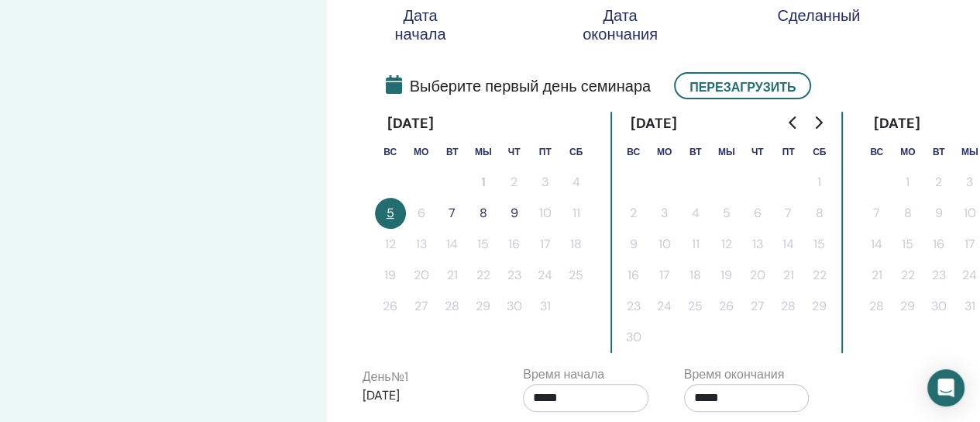
scroll to position [312, 0]
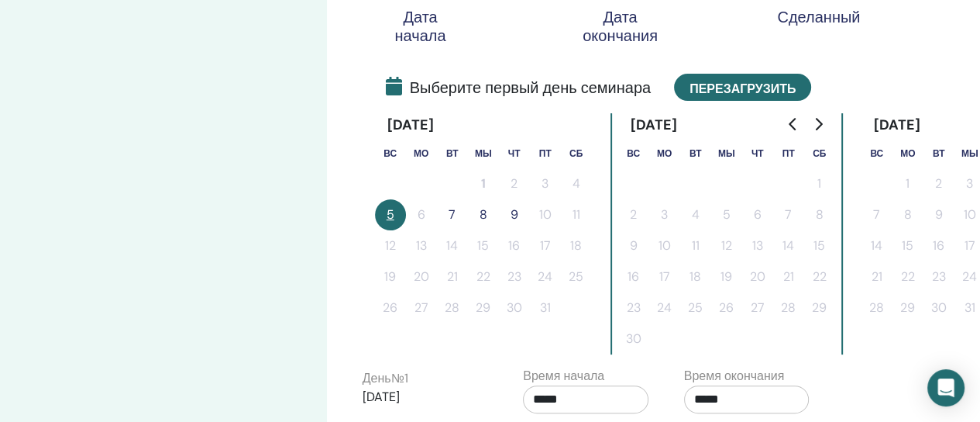
click at [764, 87] on font "Перезагрузить" at bounding box center [743, 88] width 106 height 16
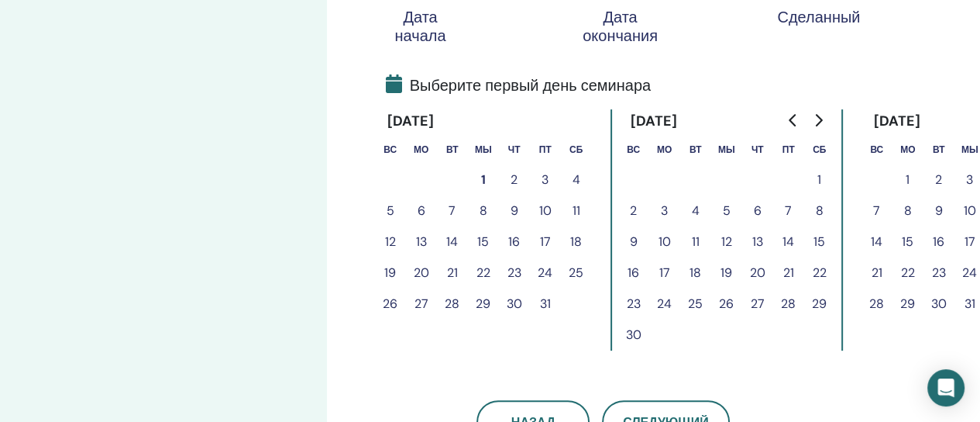
click at [543, 174] on font "3" at bounding box center [545, 179] width 7 height 16
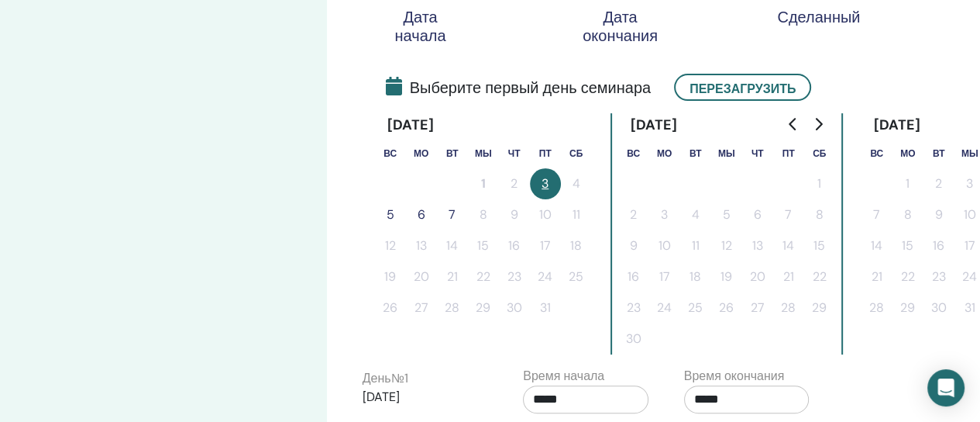
click at [384, 210] on button "5" at bounding box center [390, 214] width 31 height 31
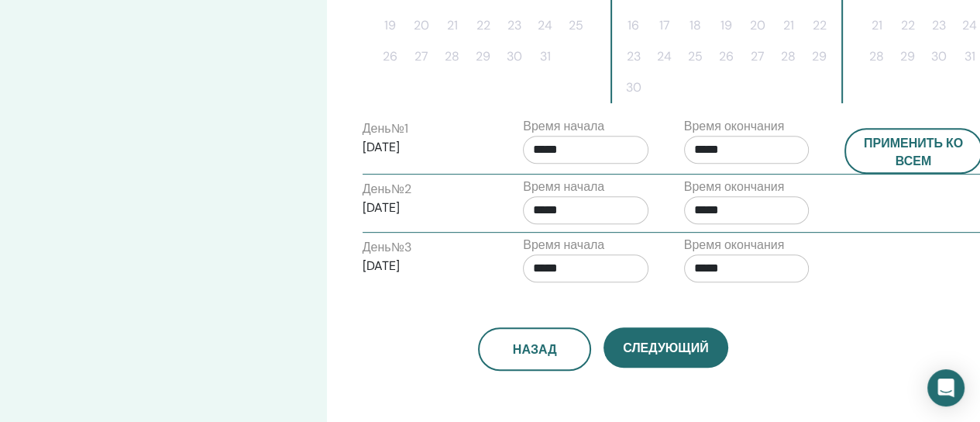
scroll to position [556, 0]
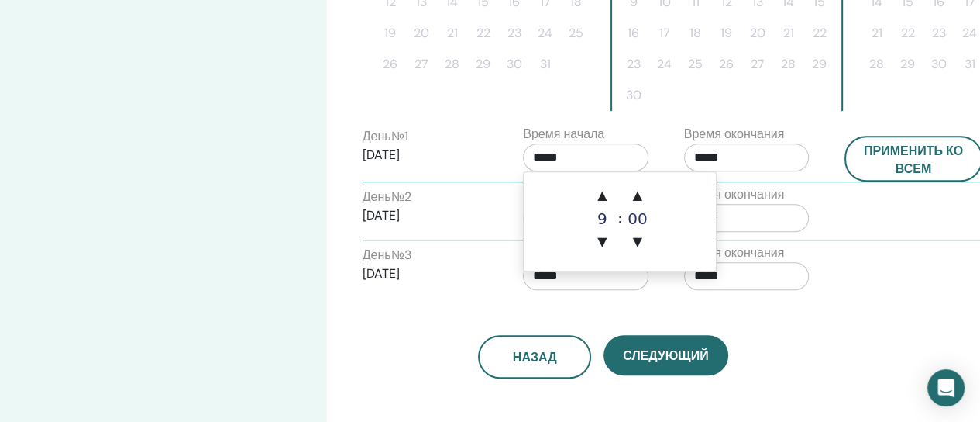
click at [543, 156] on input "*****" at bounding box center [586, 157] width 126 height 28
click at [605, 204] on span "▲" at bounding box center [602, 195] width 31 height 31
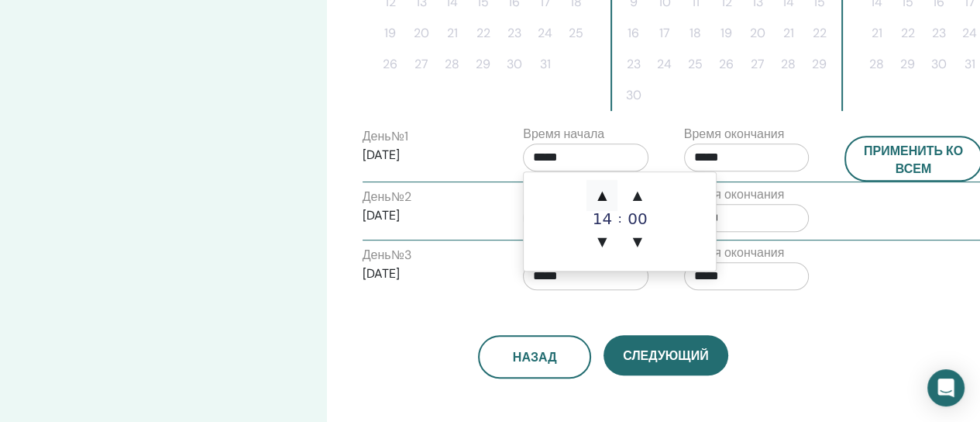
click at [605, 204] on span "▲" at bounding box center [602, 195] width 31 height 31
type input "*****"
click at [605, 204] on span "▲" at bounding box center [602, 195] width 31 height 31
click at [599, 238] on font "▼" at bounding box center [602, 241] width 9 height 15
click at [601, 201] on font "▲" at bounding box center [602, 195] width 9 height 15
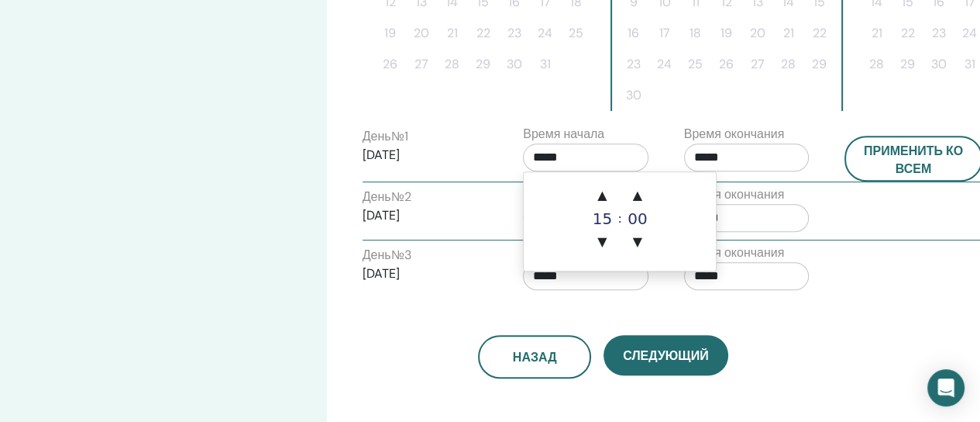
click at [601, 212] on font "15" at bounding box center [602, 218] width 19 height 19
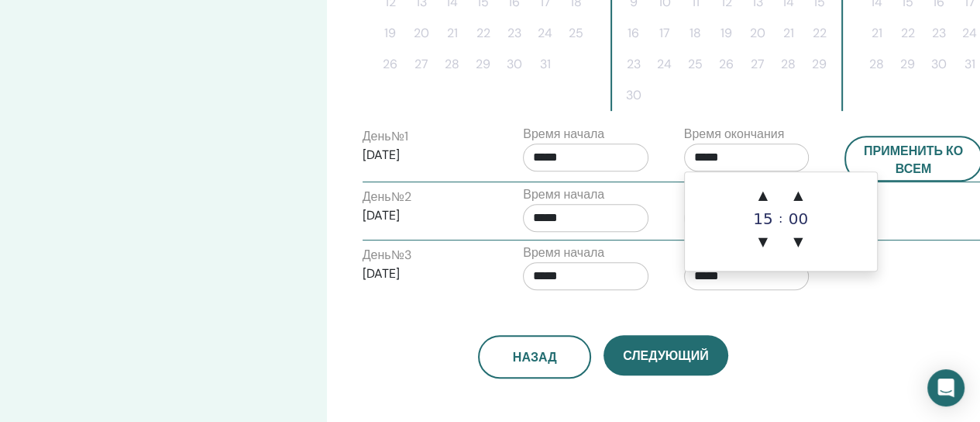
click at [732, 154] on input "*****" at bounding box center [747, 157] width 126 height 28
click at [764, 198] on font "▲" at bounding box center [763, 195] width 9 height 15
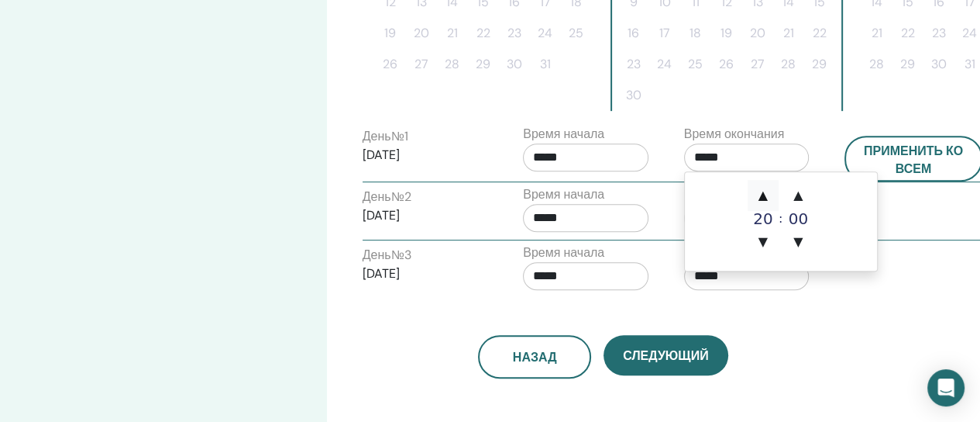
click at [764, 198] on font "▲" at bounding box center [763, 195] width 9 height 15
type input "*****"
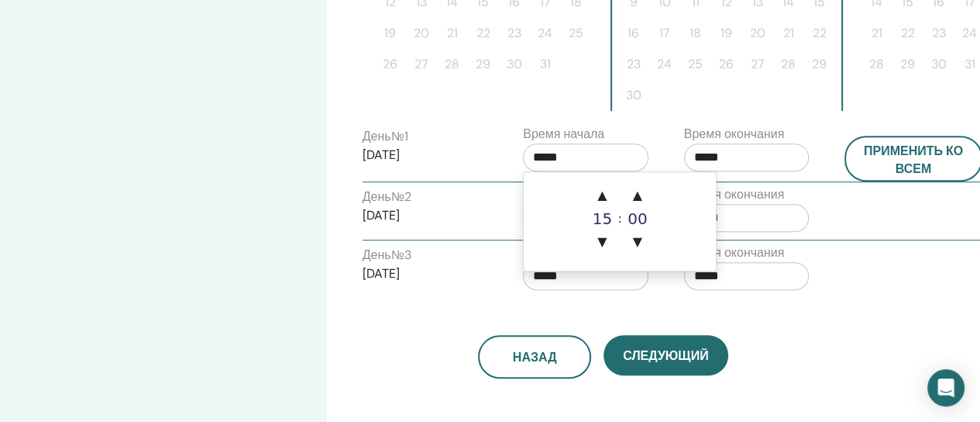
click at [553, 156] on input "*****" at bounding box center [586, 157] width 126 height 28
click at [601, 206] on span "▲" at bounding box center [602, 195] width 31 height 31
type input "*****"
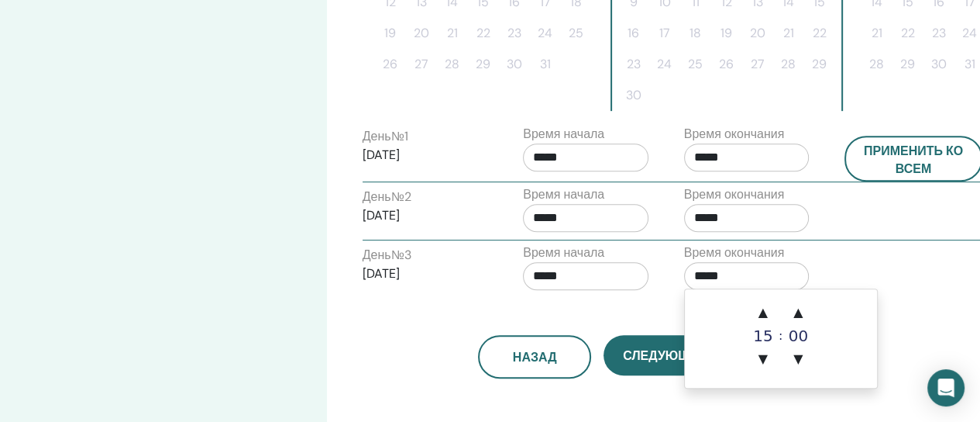
click at [794, 277] on input "*****" at bounding box center [747, 276] width 126 height 28
click at [542, 214] on input "*****" at bounding box center [586, 218] width 126 height 28
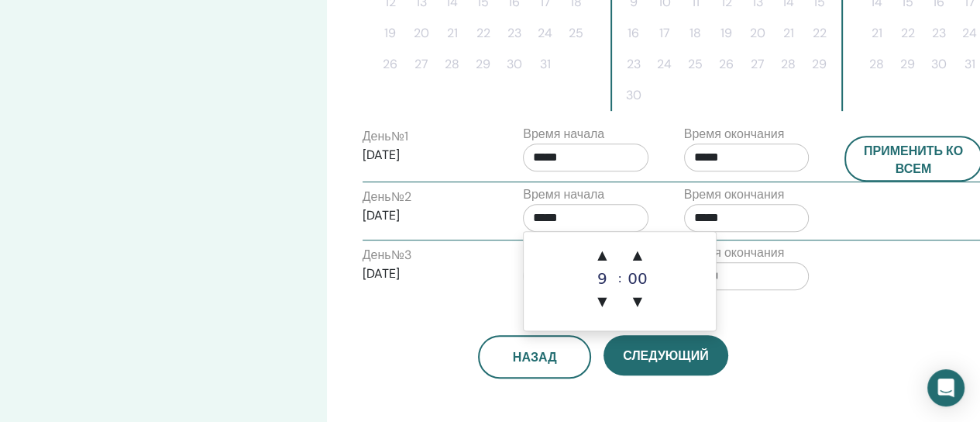
click at [607, 269] on font "9" at bounding box center [603, 278] width 10 height 19
click at [599, 263] on span "▲" at bounding box center [602, 254] width 31 height 31
type input "*****"
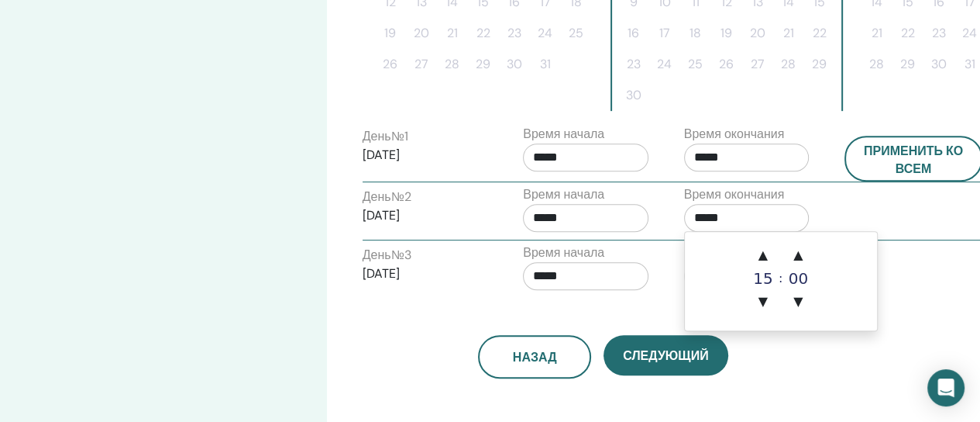
click at [718, 218] on input "*****" at bounding box center [747, 218] width 126 height 28
click at [762, 264] on span "▲" at bounding box center [763, 254] width 31 height 31
type input "*****"
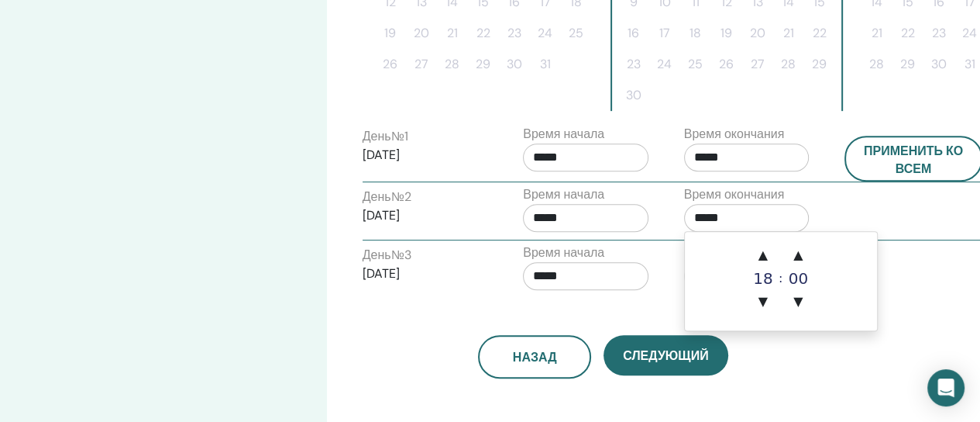
click at [543, 270] on input "*****" at bounding box center [586, 276] width 126 height 28
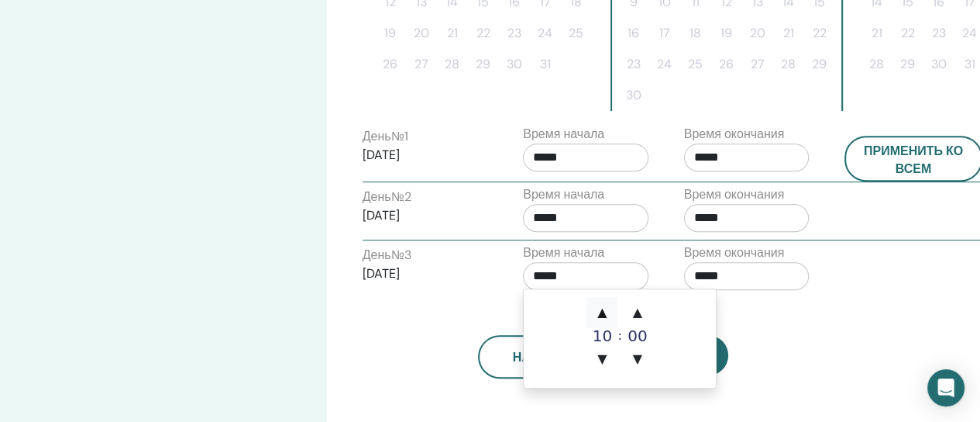
click at [602, 322] on span "▲" at bounding box center [602, 312] width 31 height 31
type input "*****"
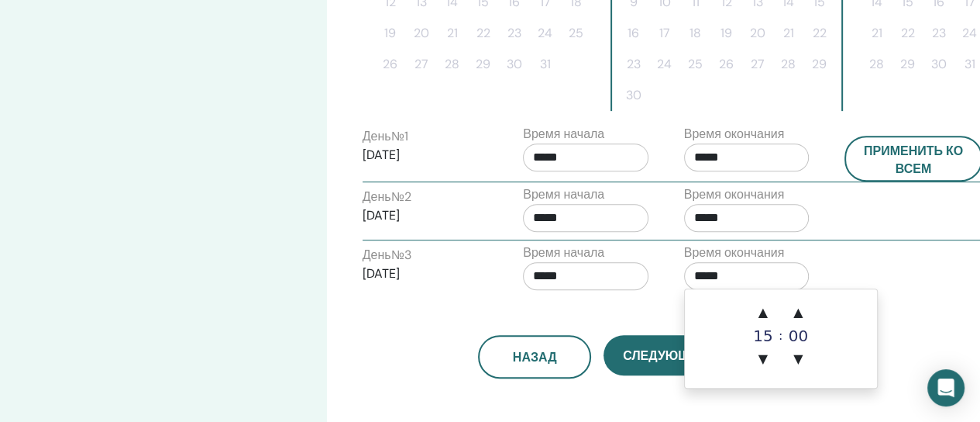
click at [704, 274] on input "*****" at bounding box center [747, 276] width 126 height 28
click at [766, 322] on span "▲" at bounding box center [763, 312] width 31 height 31
type input "*****"
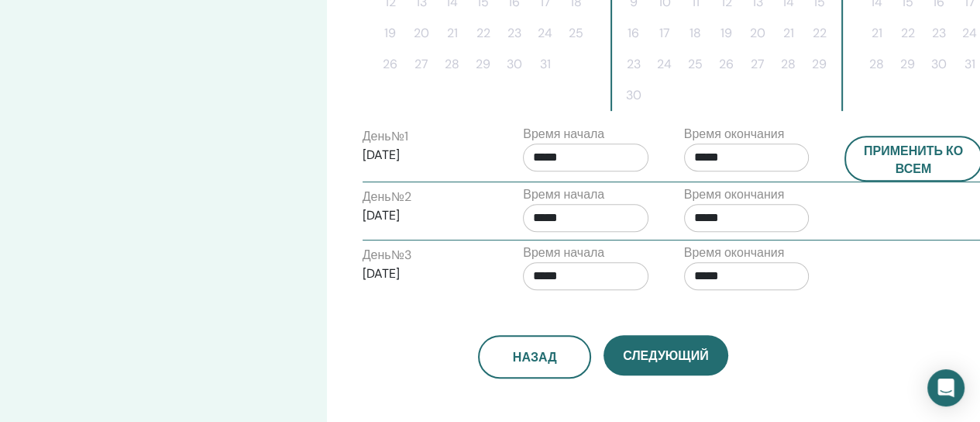
click at [877, 276] on div "День № 3 2025/10/05 Время начала ***** Время окончания *****" at bounding box center [672, 270] width 643 height 54
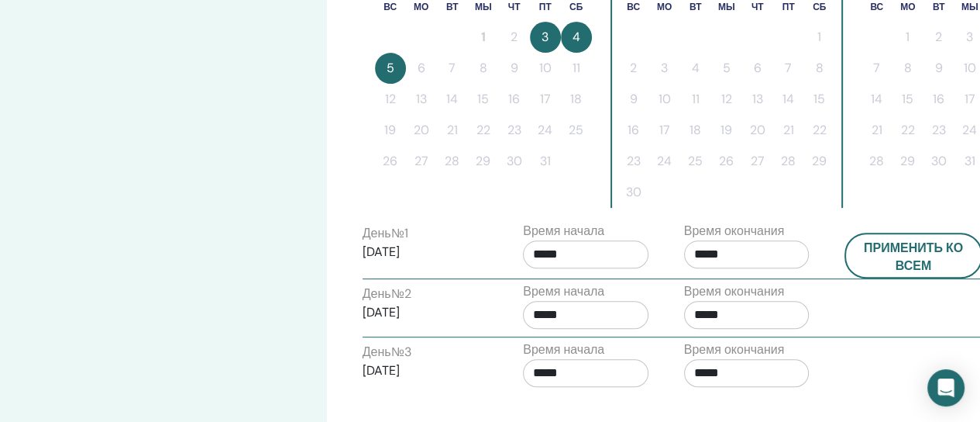
scroll to position [546, 0]
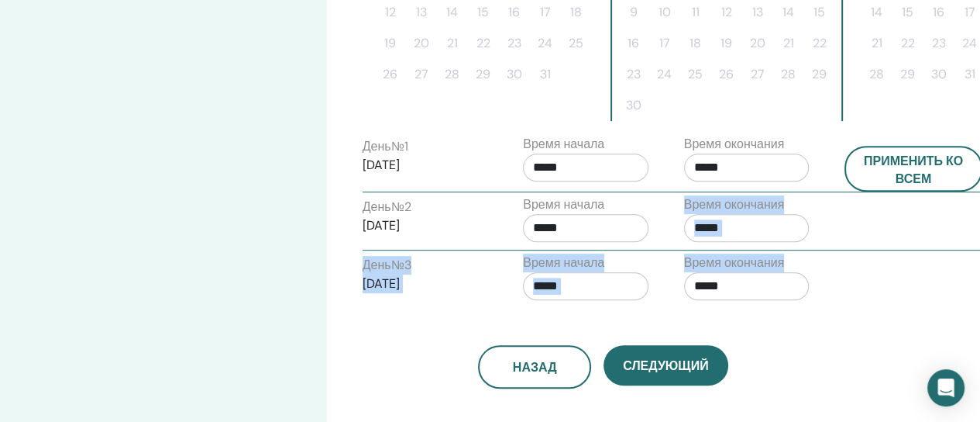
drag, startPoint x: 956, startPoint y: 222, endPoint x: 935, endPoint y: 277, distance: 59.6
click at [844, 277] on div "День № 1 2025/10/03 Время начала ***** Время окончания ***** Применить ко всем …" at bounding box center [603, 220] width 481 height 174
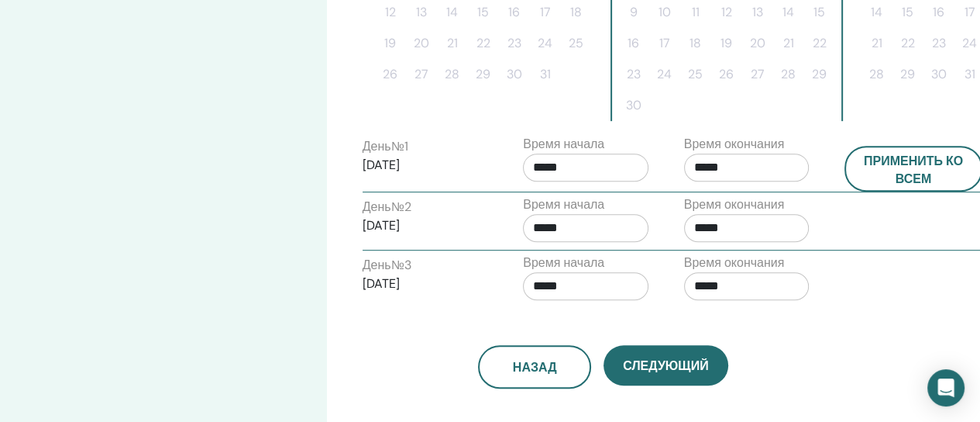
click at [806, 318] on div "Назад Следующий" at bounding box center [603, 348] width 505 height 81
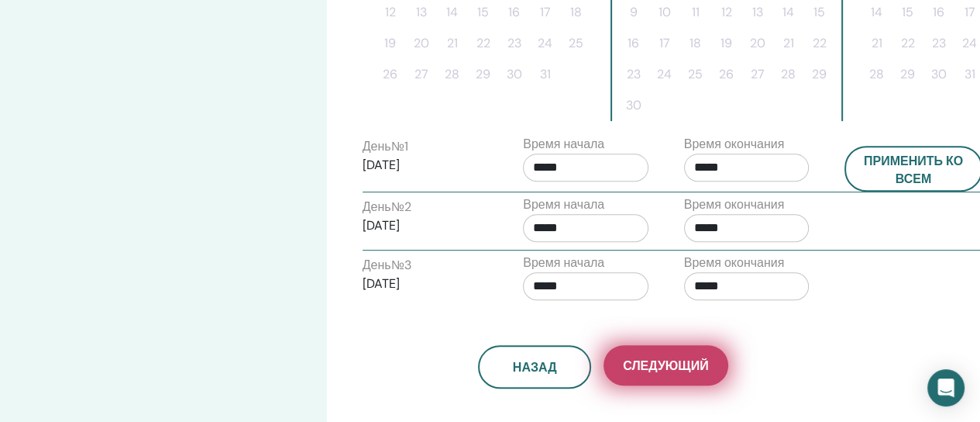
click at [674, 370] on button "Следующий" at bounding box center [666, 365] width 124 height 40
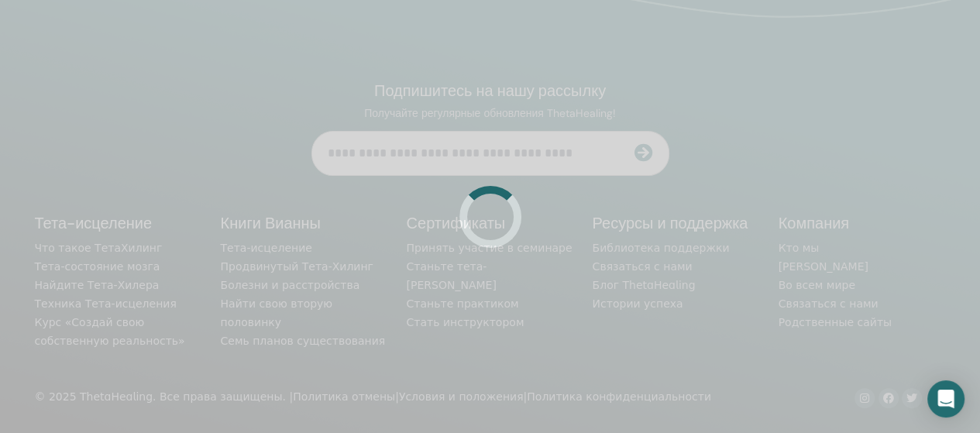
click at [674, 370] on div at bounding box center [490, 216] width 980 height 433
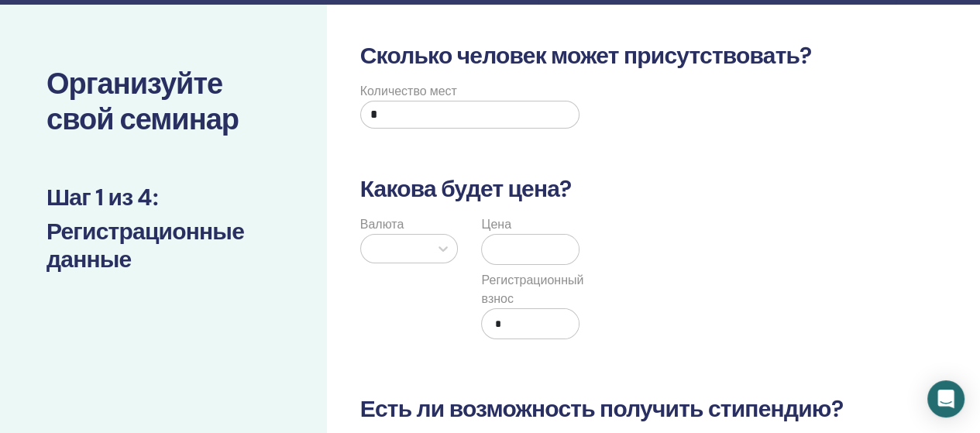
scroll to position [63, 0]
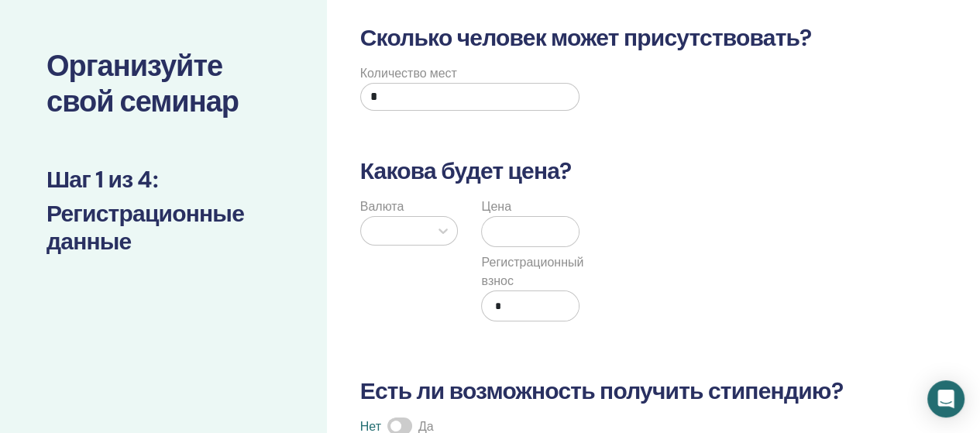
click at [374, 93] on input "*" at bounding box center [470, 97] width 220 height 28
type input "*"
click at [394, 226] on div at bounding box center [395, 231] width 53 height 22
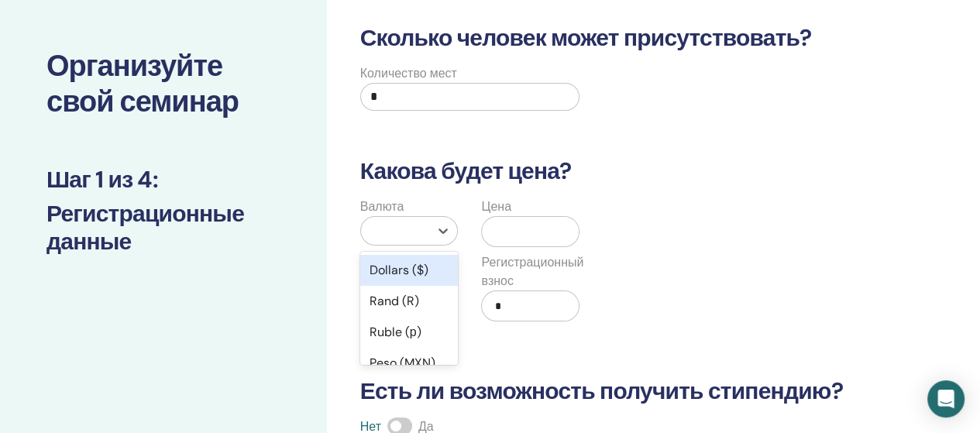
scroll to position [119, 0]
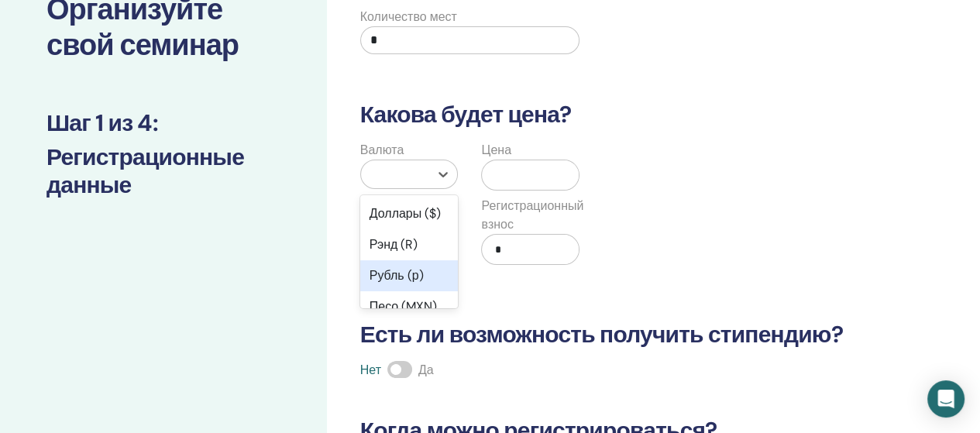
click at [394, 284] on font "Рубль (р)" at bounding box center [397, 275] width 54 height 16
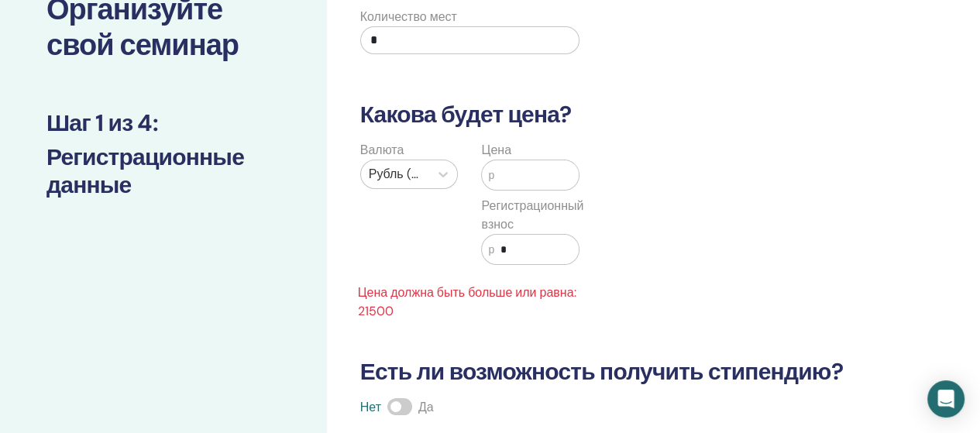
click at [491, 177] on font "р" at bounding box center [491, 175] width 6 height 12
click at [490, 177] on font "р" at bounding box center [491, 175] width 6 height 12
click at [499, 173] on input "text" at bounding box center [536, 174] width 84 height 29
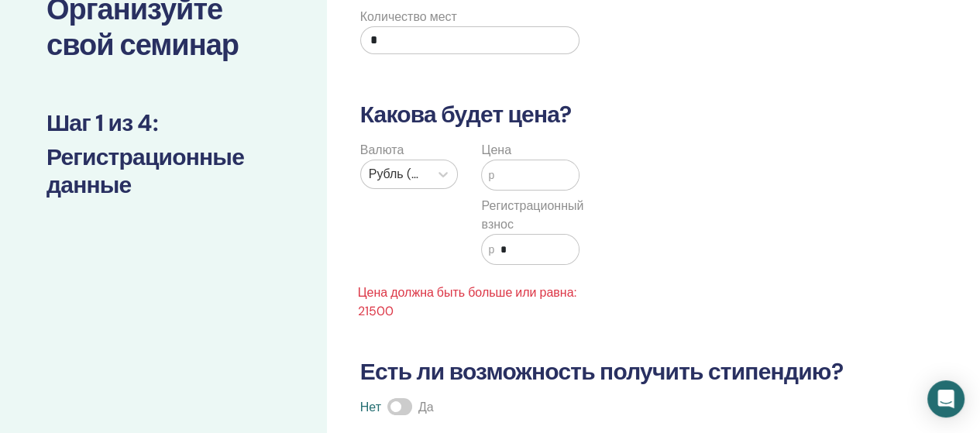
click at [501, 238] on input "*" at bounding box center [536, 249] width 84 height 29
type input "****"
click at [491, 172] on font "р" at bounding box center [491, 175] width 6 height 12
click at [498, 177] on input "text" at bounding box center [536, 174] width 84 height 29
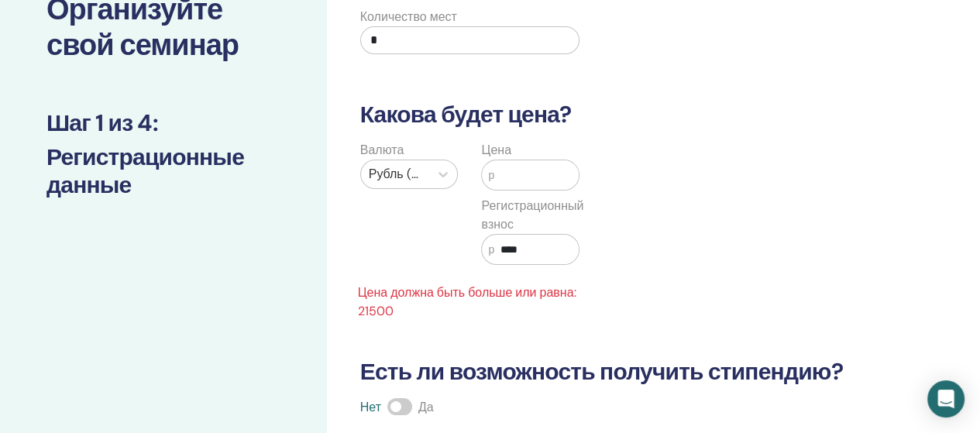
click at [498, 177] on input "text" at bounding box center [536, 174] width 84 height 29
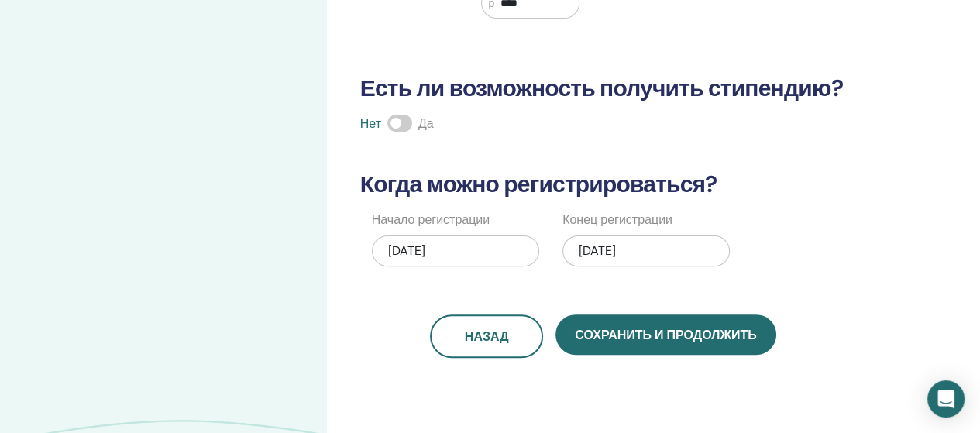
scroll to position [378, 0]
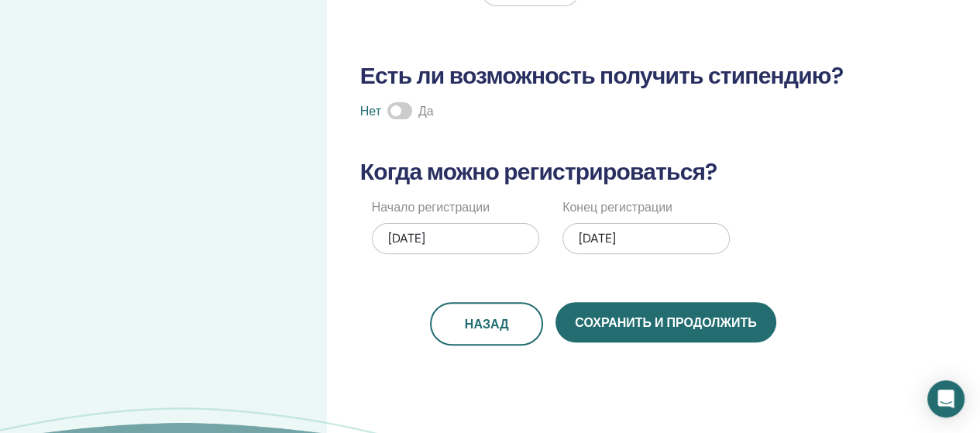
type input "*****"
click at [405, 106] on span at bounding box center [400, 110] width 25 height 17
click at [437, 108] on div "Нет Да" at bounding box center [603, 111] width 505 height 19
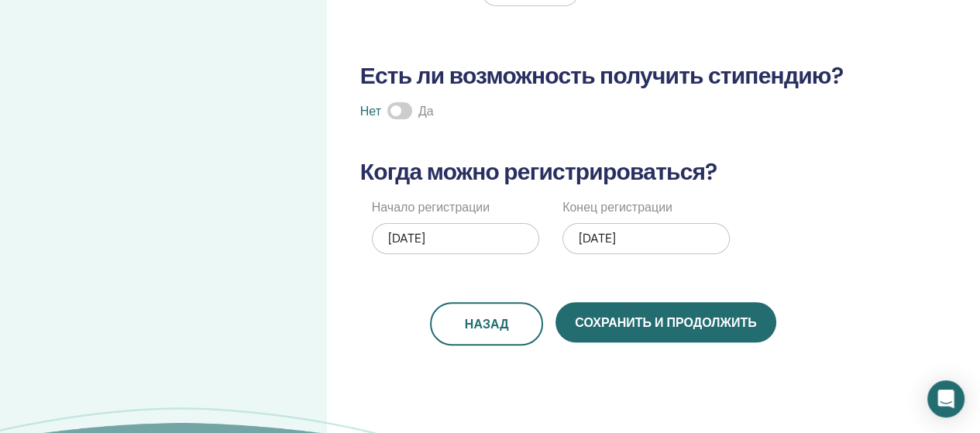
click at [400, 109] on span at bounding box center [400, 110] width 25 height 17
click at [433, 114] on font "Да" at bounding box center [427, 111] width 16 height 16
click at [425, 112] on font "Да" at bounding box center [427, 111] width 16 height 16
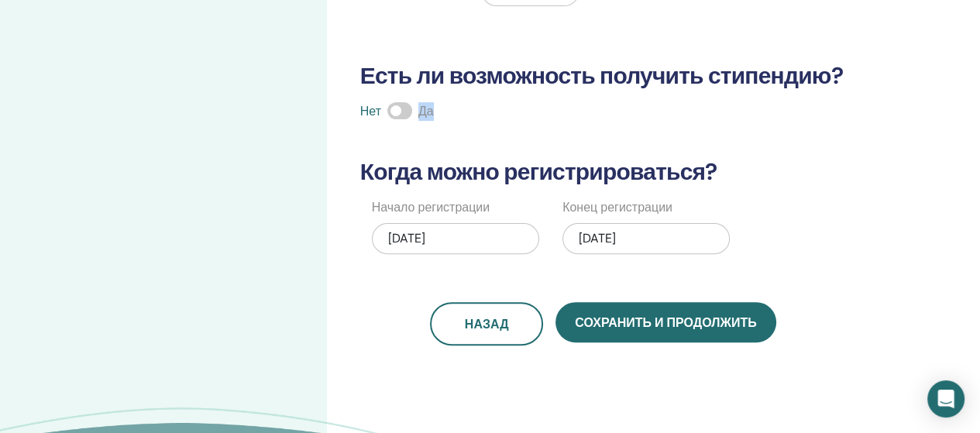
click at [425, 112] on font "Да" at bounding box center [427, 111] width 16 height 16
click at [409, 114] on span at bounding box center [400, 110] width 25 height 17
click at [403, 109] on span at bounding box center [400, 110] width 25 height 17
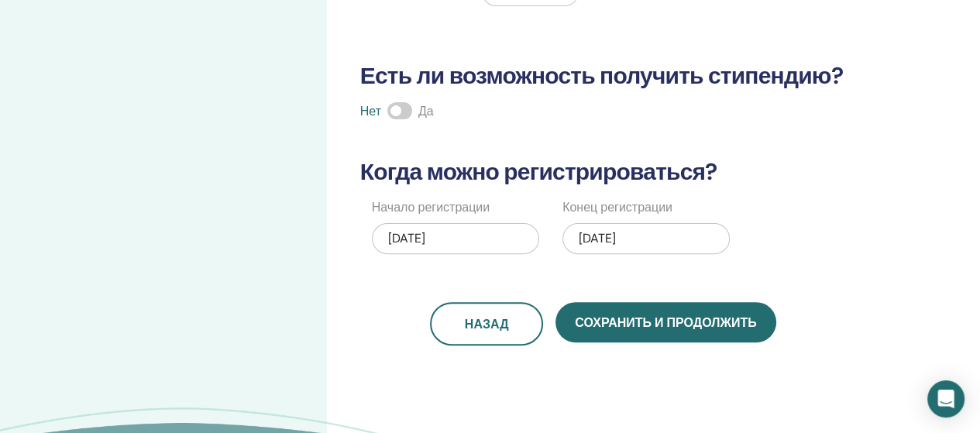
click at [391, 107] on span at bounding box center [400, 110] width 25 height 17
click at [364, 112] on font "Нет" at bounding box center [370, 111] width 21 height 16
click at [398, 105] on span at bounding box center [400, 110] width 25 height 17
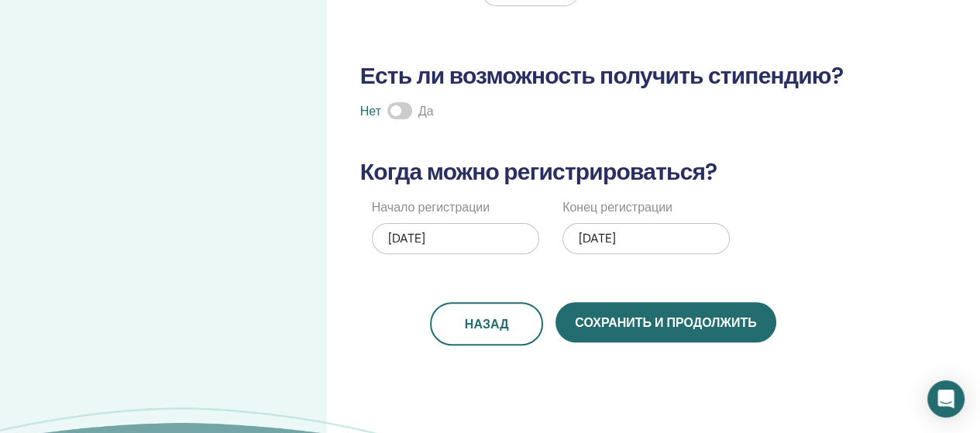
click at [398, 105] on span at bounding box center [400, 110] width 25 height 17
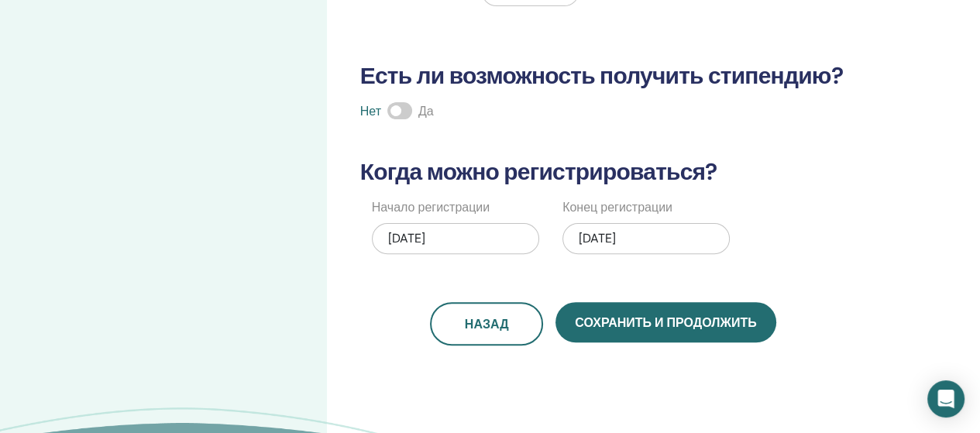
click at [398, 105] on span at bounding box center [400, 110] width 25 height 17
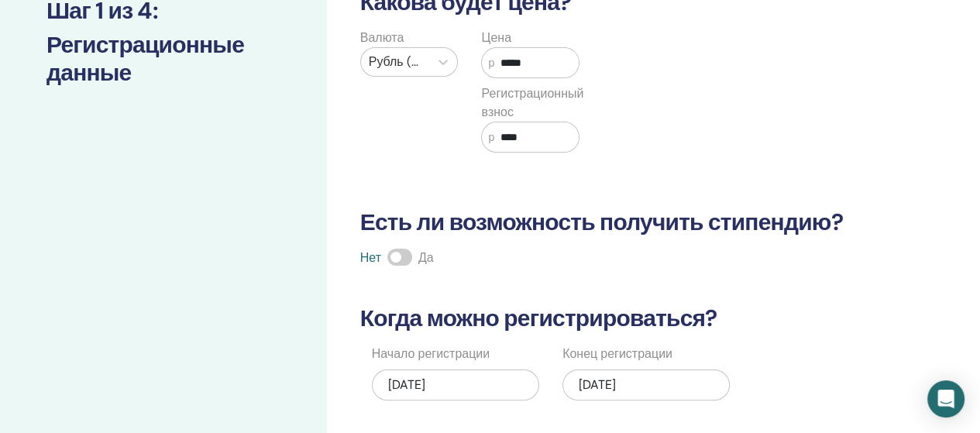
scroll to position [258, 0]
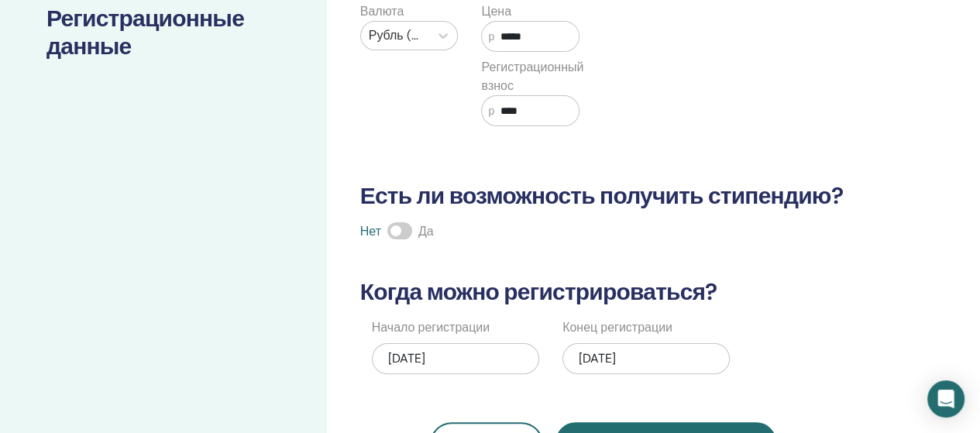
click at [952, 115] on div "Сколько человек может присутствовать? Количество мест * Какова будет цена? Валю…" at bounding box center [653, 237] width 653 height 891
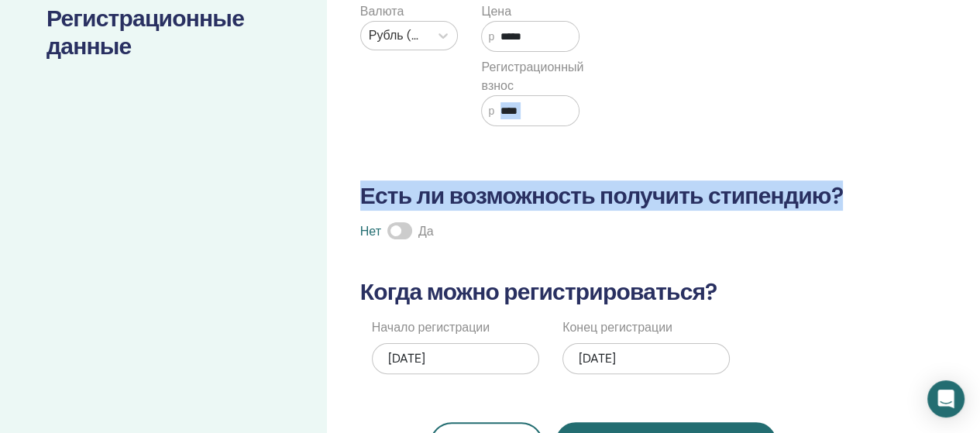
drag, startPoint x: 952, startPoint y: 115, endPoint x: 933, endPoint y: 171, distance: 59.1
click at [933, 171] on div "Сколько человек может присутствовать? Количество мест * Какова будет цена? Валю…" at bounding box center [653, 237] width 653 height 891
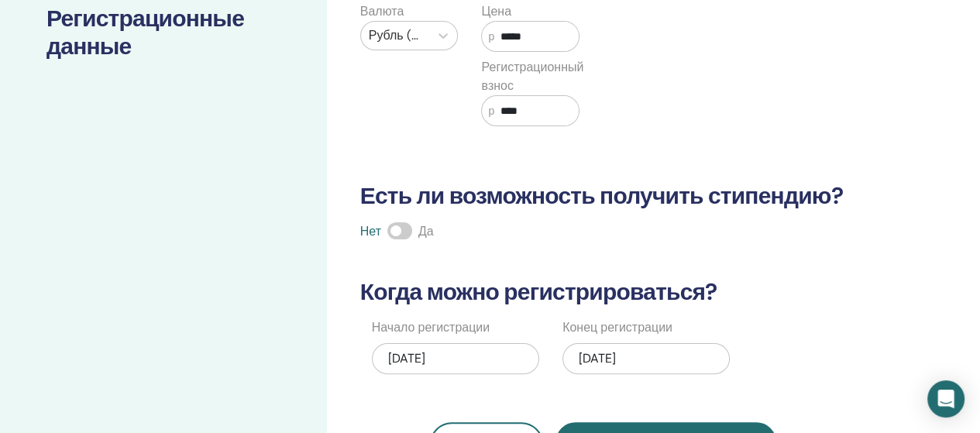
click at [857, 219] on div "Сколько человек может присутствовать? Количество мест * Какова будет цена? Валю…" at bounding box center [653, 237] width 653 height 891
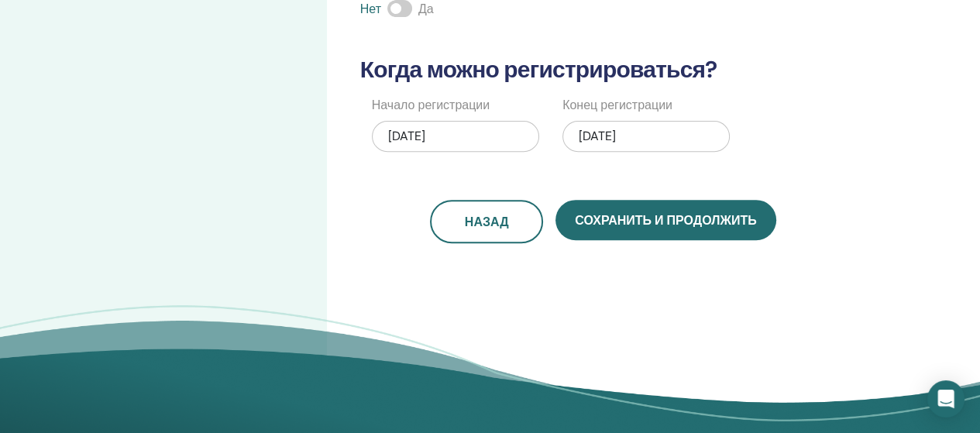
scroll to position [483, 0]
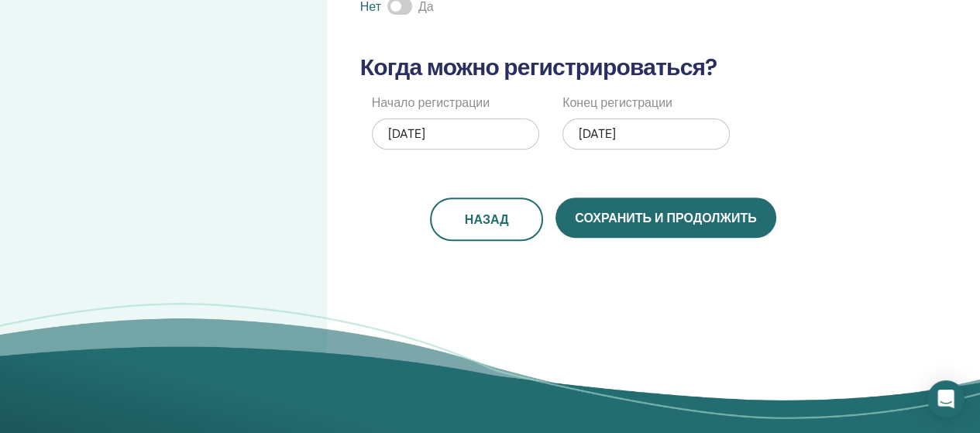
click at [400, 3] on span at bounding box center [400, 6] width 25 height 17
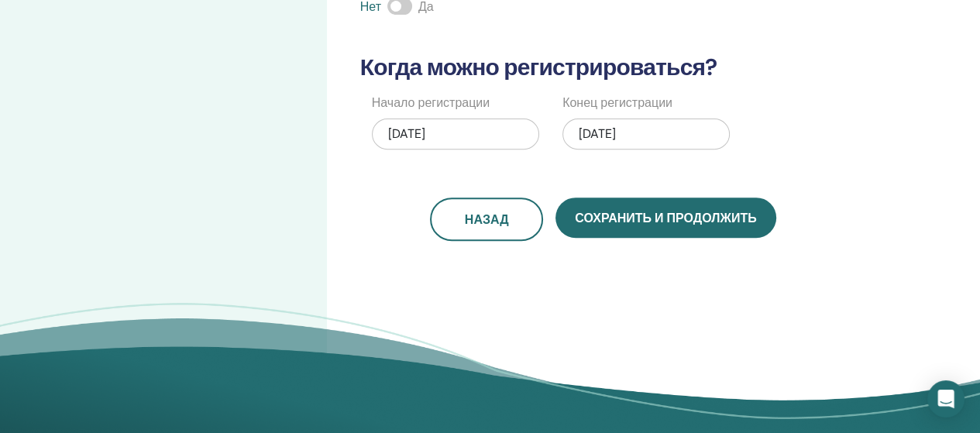
click at [400, 3] on span at bounding box center [400, 6] width 25 height 17
click at [423, 8] on font "Да" at bounding box center [427, 6] width 16 height 16
click at [425, 11] on font "Да" at bounding box center [427, 6] width 16 height 16
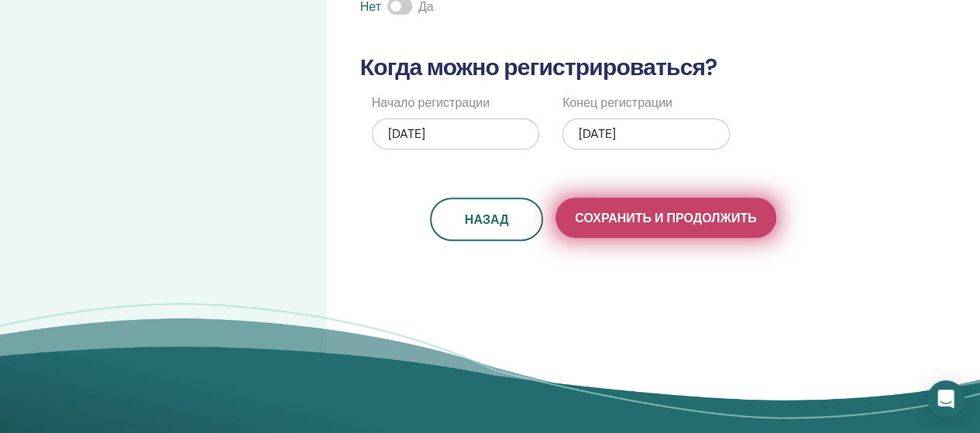
click at [657, 213] on font "Сохранить и продолжить" at bounding box center [665, 218] width 181 height 16
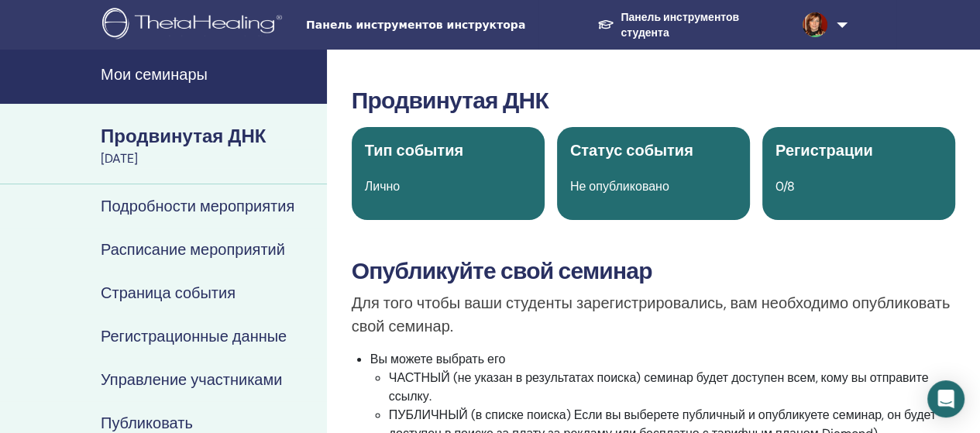
click at [182, 70] on font "Мои семинары" at bounding box center [154, 74] width 107 height 20
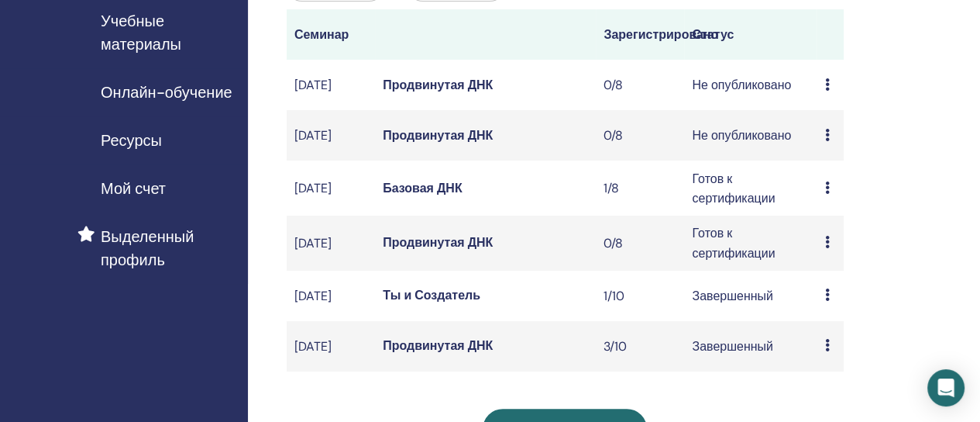
scroll to position [260, 0]
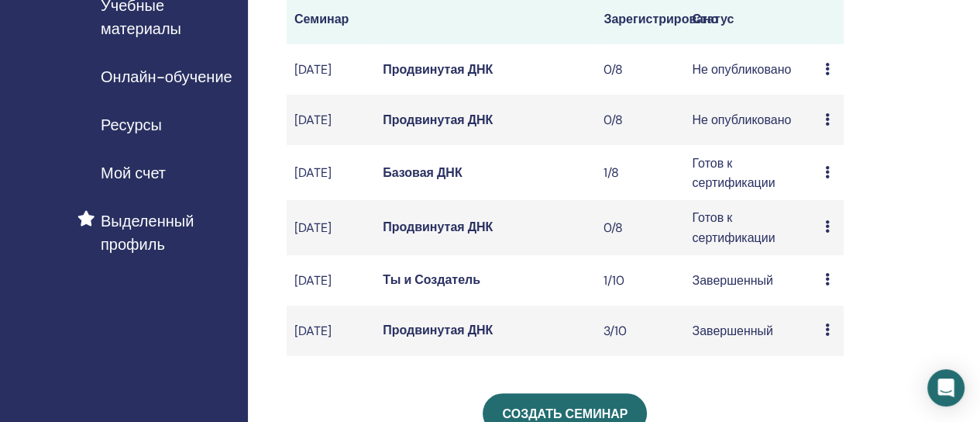
click at [827, 233] on icon at bounding box center [827, 226] width 5 height 12
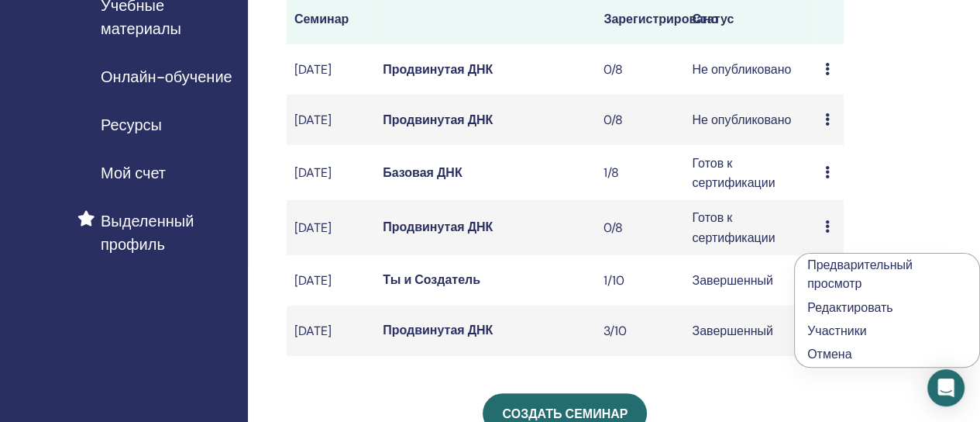
click at [829, 351] on font "Отмена" at bounding box center [830, 354] width 44 height 16
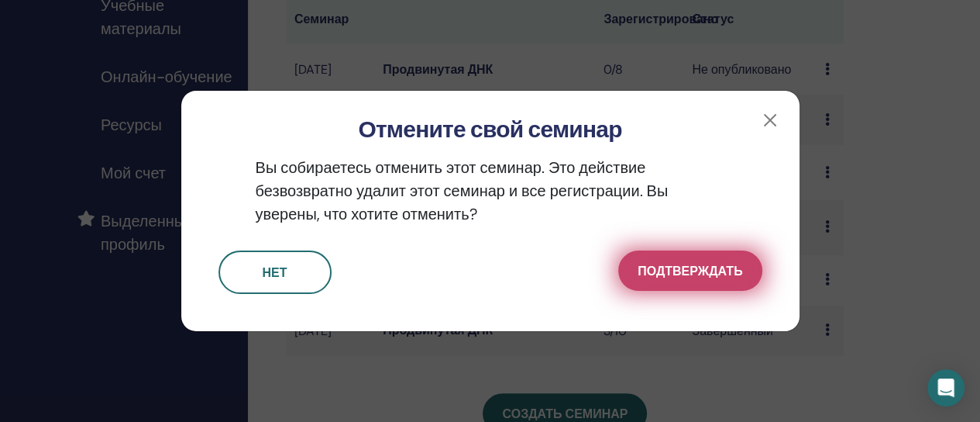
click at [701, 274] on font "Подтверждать" at bounding box center [690, 271] width 105 height 16
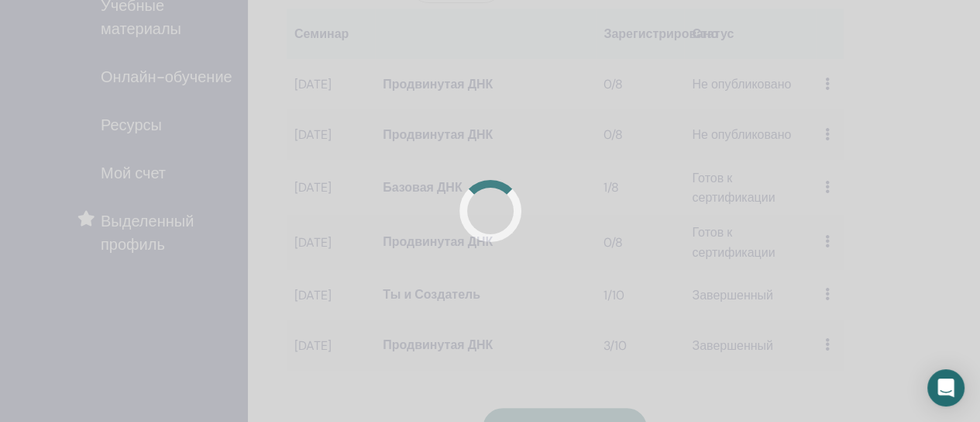
click at [701, 274] on div at bounding box center [490, 211] width 980 height 422
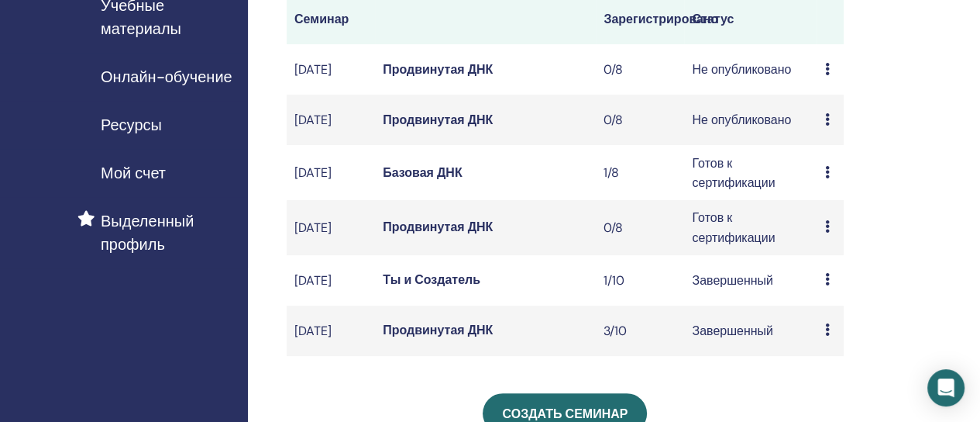
click at [468, 128] on font "Продвинутая ДНК" at bounding box center [438, 120] width 110 height 16
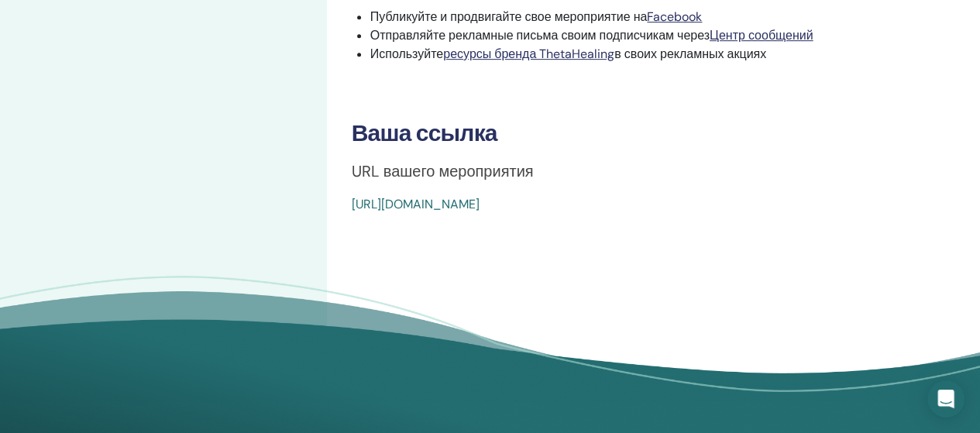
scroll to position [646, 0]
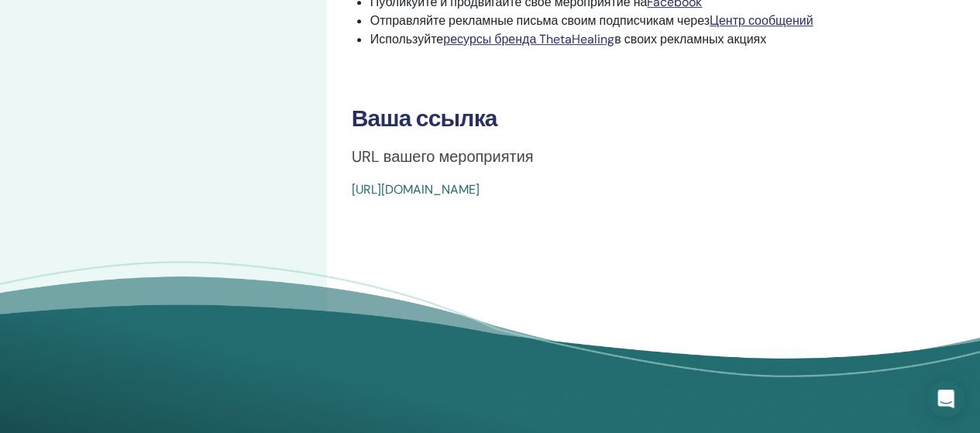
click at [480, 185] on font "[URL][DOMAIN_NAME]" at bounding box center [416, 189] width 128 height 16
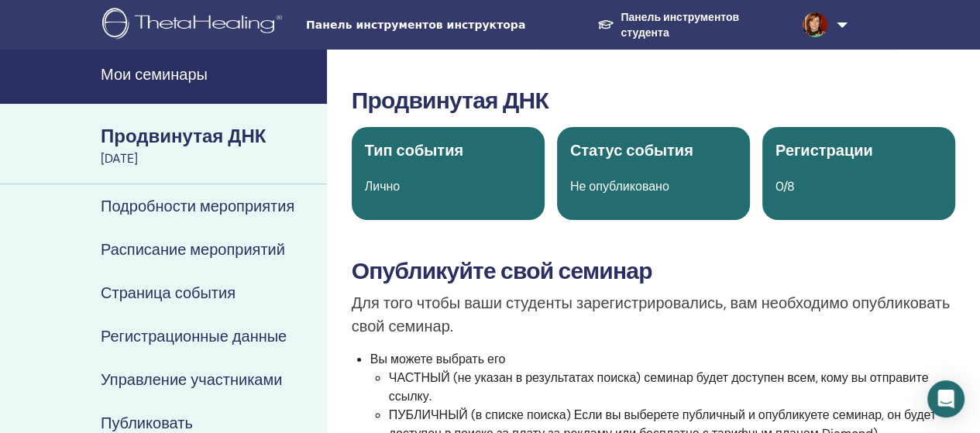
click at [165, 78] on font "Мои семинары" at bounding box center [154, 74] width 107 height 20
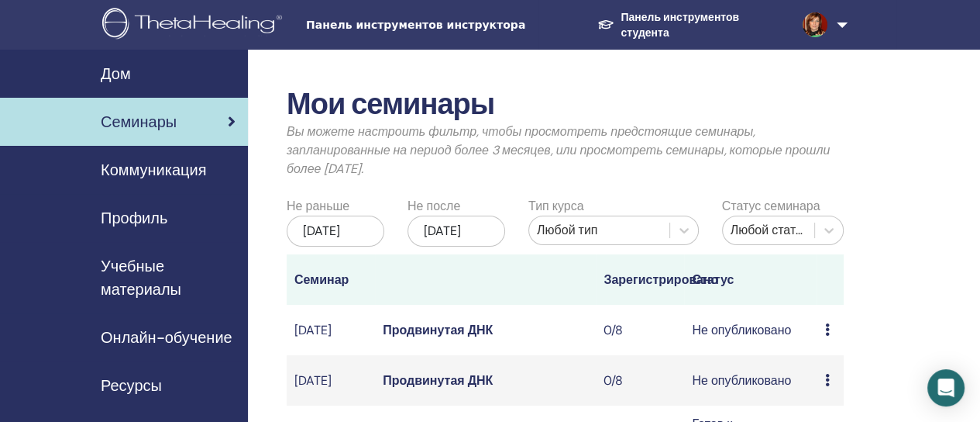
click at [448, 338] on font "Продвинутая ДНК" at bounding box center [438, 330] width 110 height 16
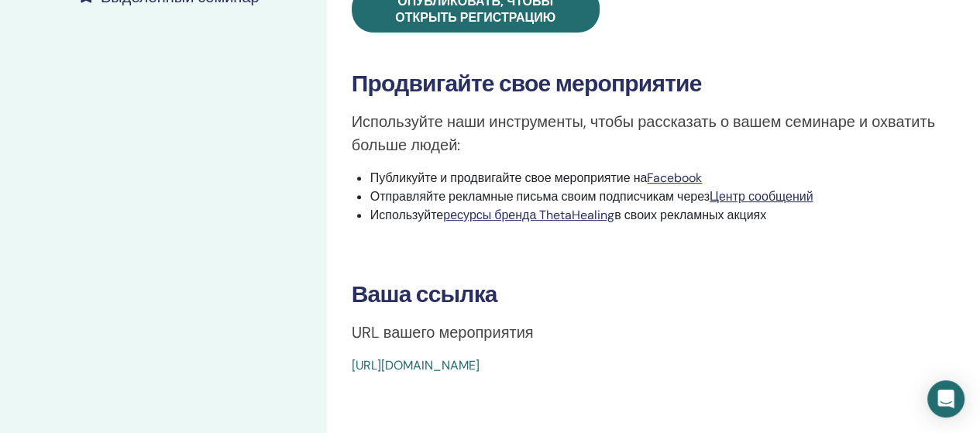
scroll to position [474, 0]
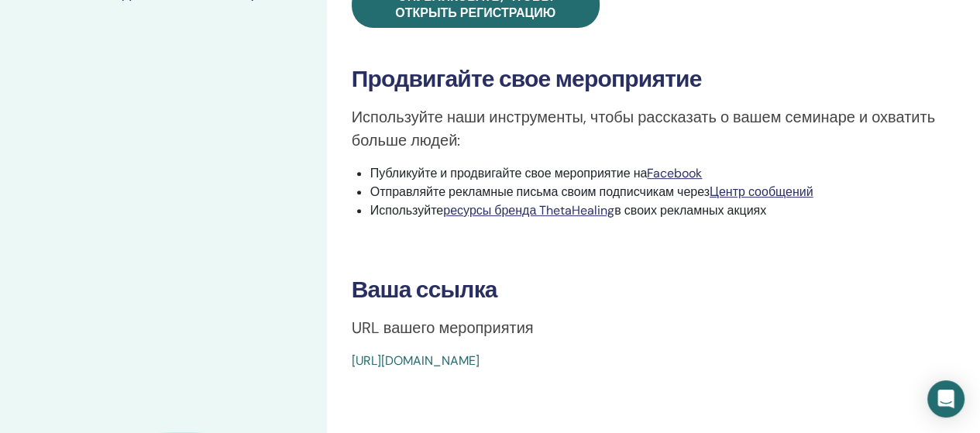
click at [933, 205] on ul "Публикуйте и продвигайте свое мероприятие на Facebook Отправляйте рекламные пис…" at bounding box center [662, 192] width 585 height 56
click at [933, 205] on li "Используйте ресурсы бренда ThetaHealing в своих рекламных акциях" at bounding box center [662, 211] width 585 height 19
click at [480, 362] on font "https://www.thetahealing.com/seminar-379022-details.html" at bounding box center [416, 361] width 128 height 16
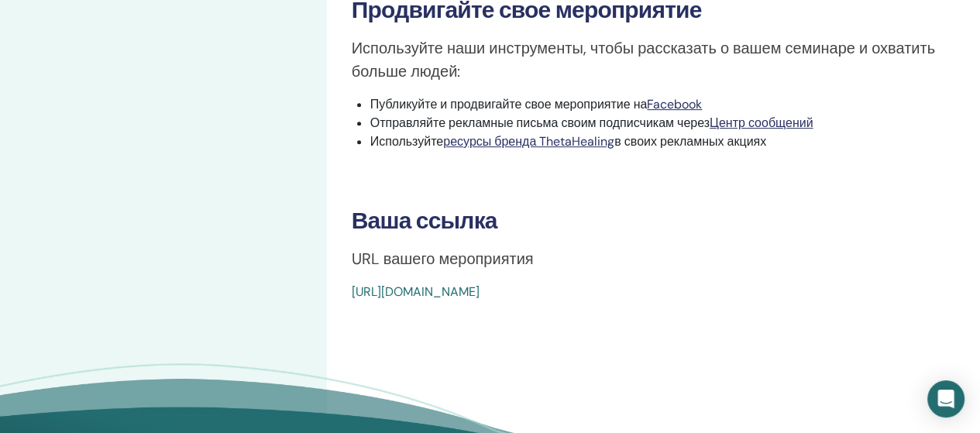
scroll to position [546, 0]
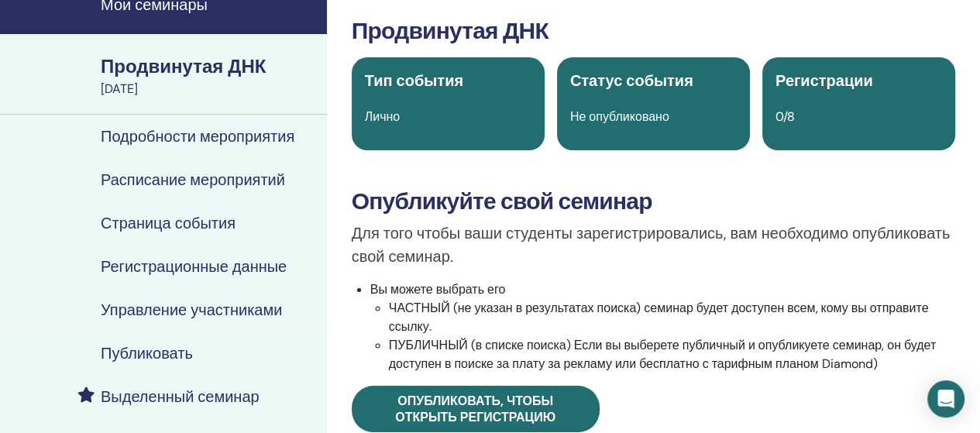
scroll to position [40, 0]
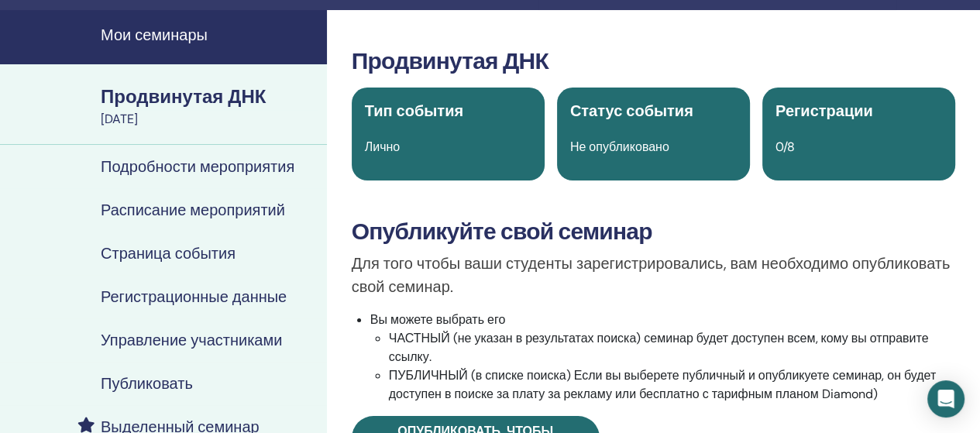
click at [150, 29] on font "Мои семинары" at bounding box center [154, 35] width 107 height 20
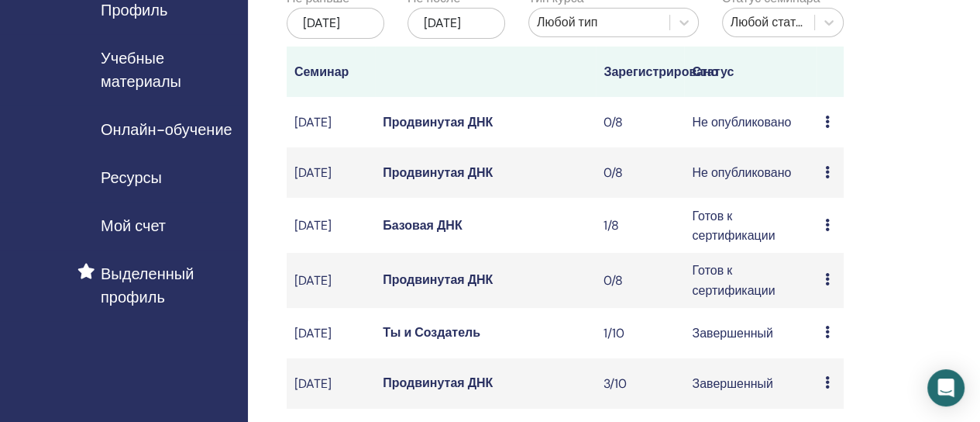
scroll to position [237, 0]
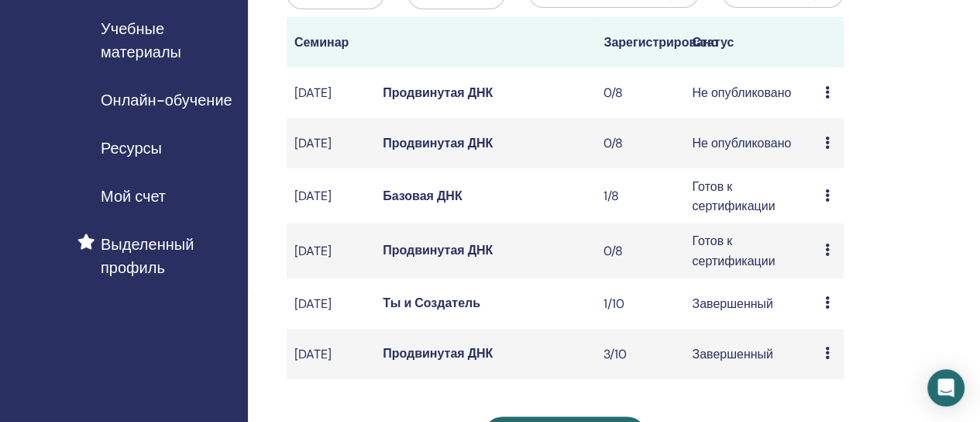
click at [437, 151] on font "Продвинутая ДНК" at bounding box center [438, 143] width 110 height 16
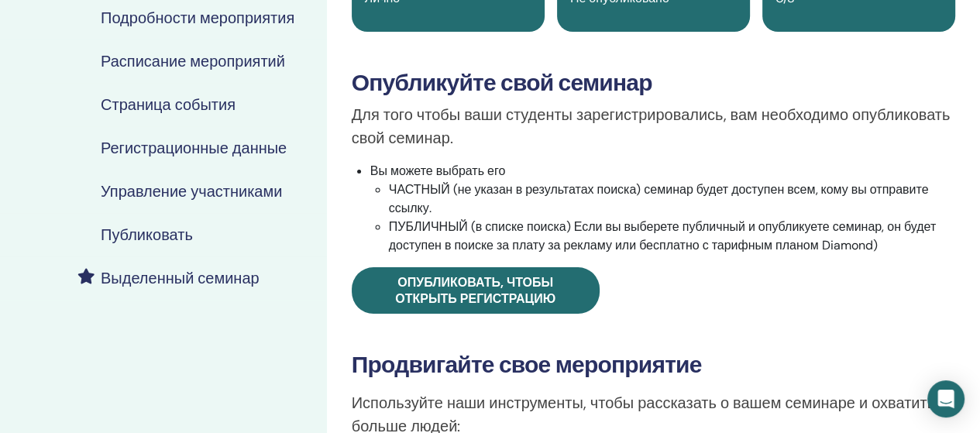
scroll to position [351, 0]
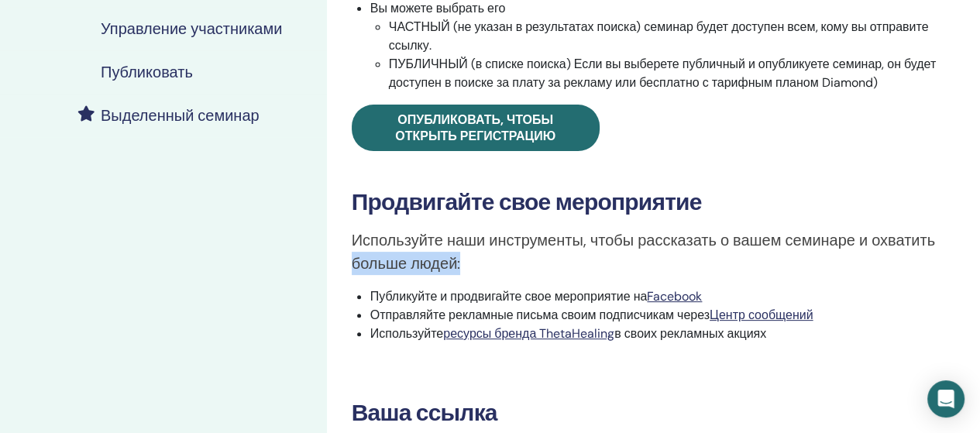
drag, startPoint x: 958, startPoint y: 230, endPoint x: 952, endPoint y: 253, distance: 24.1
click at [952, 253] on div "Продвинутая ДНК Тип события Лично Статус события Не опубликовано Регистрации 0/…" at bounding box center [653, 115] width 635 height 758
click at [952, 253] on p "Используйте наши инструменты, чтобы рассказать о вашем семинаре и охватить боль…" at bounding box center [654, 252] width 604 height 47
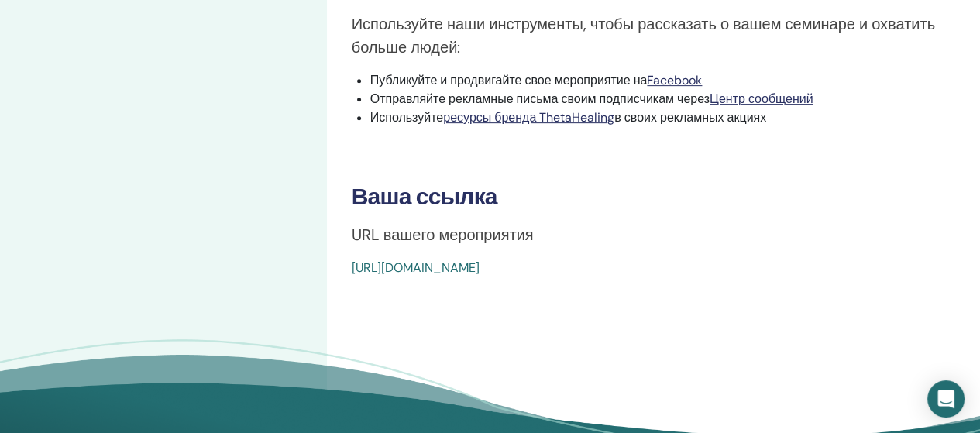
scroll to position [577, 0]
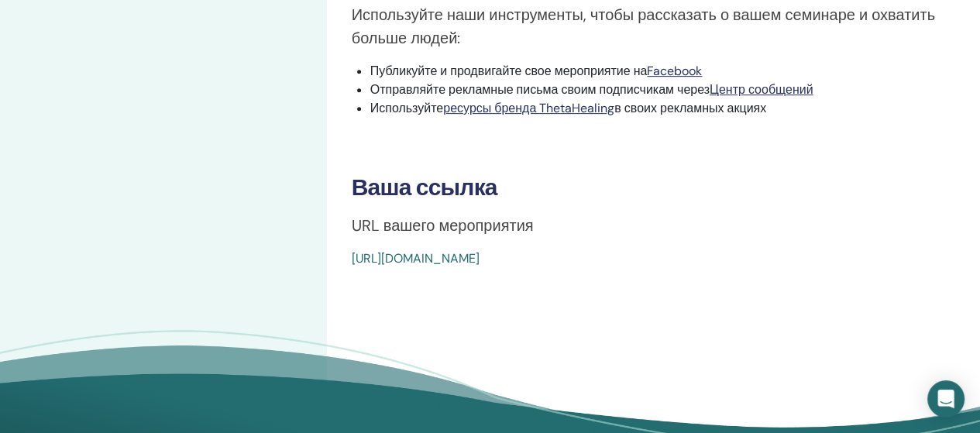
drag, startPoint x: 970, startPoint y: 239, endPoint x: 991, endPoint y: 62, distance: 178.7
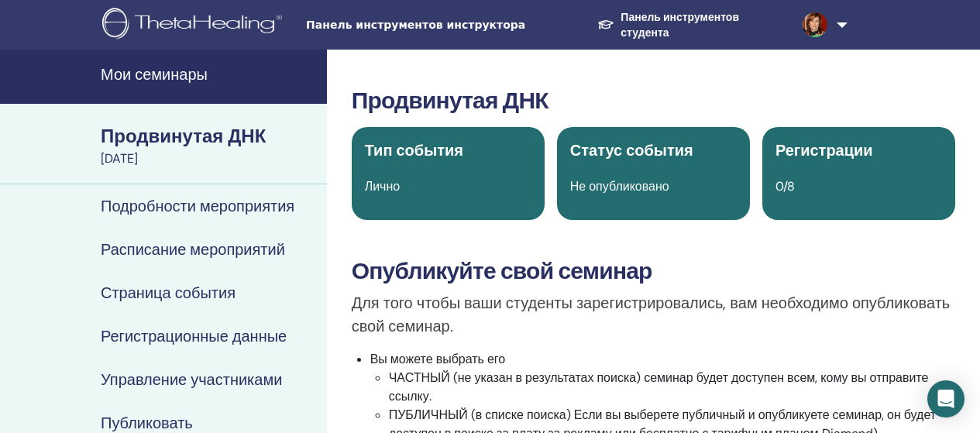
scroll to position [40, 0]
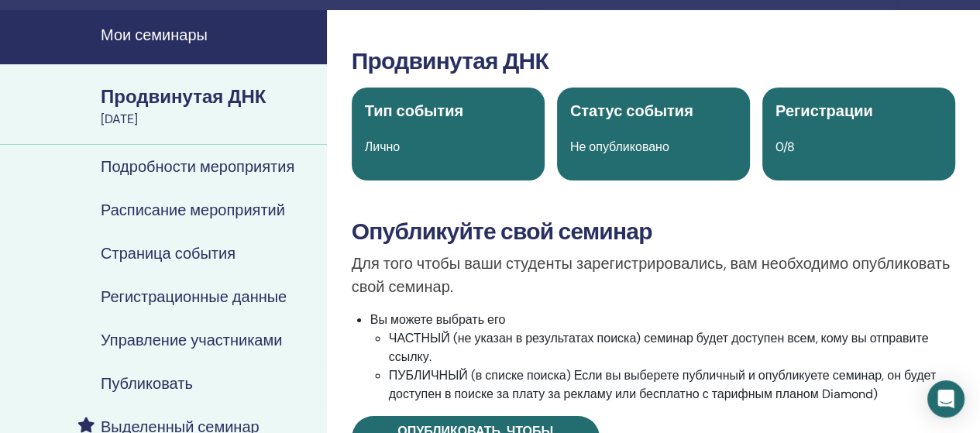
click at [178, 33] on font "Мои семинары" at bounding box center [154, 35] width 107 height 20
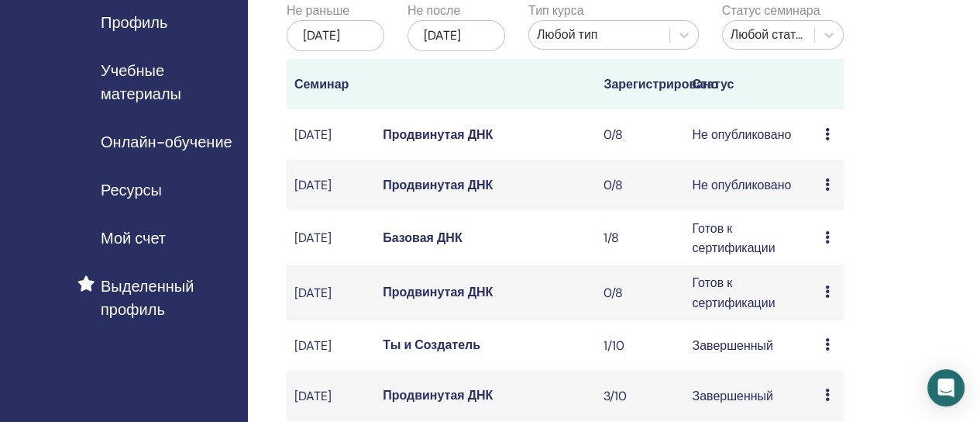
scroll to position [221, 0]
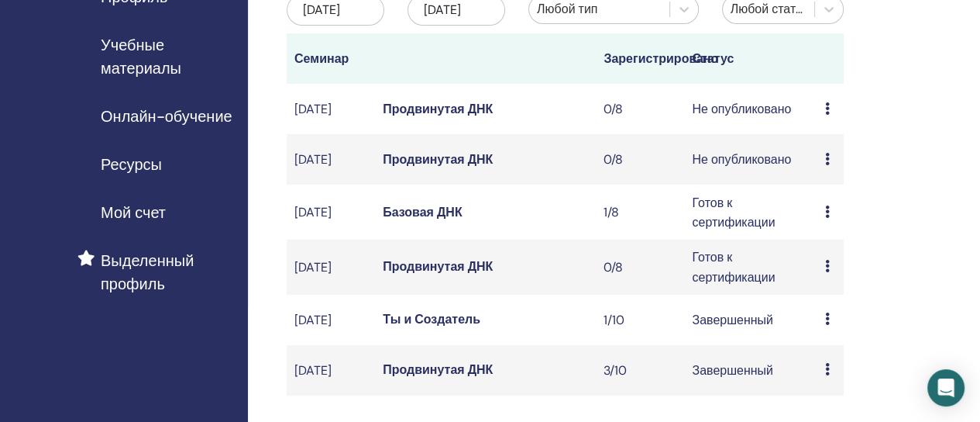
click at [828, 115] on icon at bounding box center [827, 108] width 5 height 12
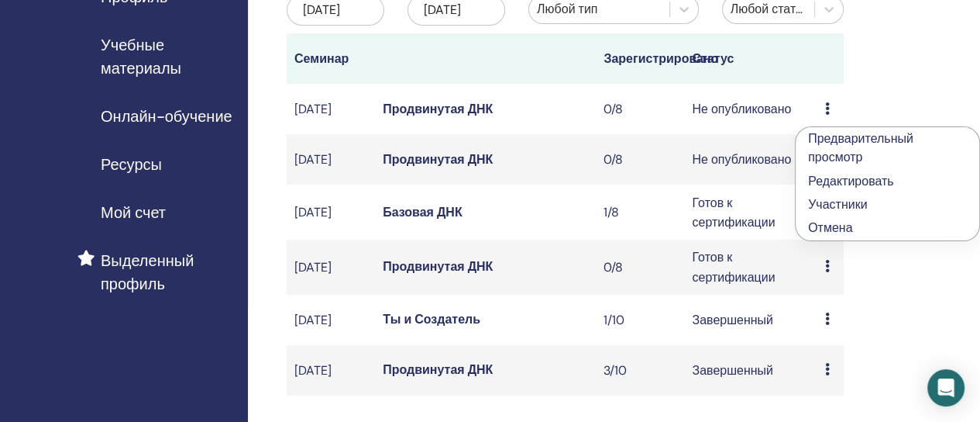
click at [828, 228] on font "Отмена" at bounding box center [830, 227] width 44 height 16
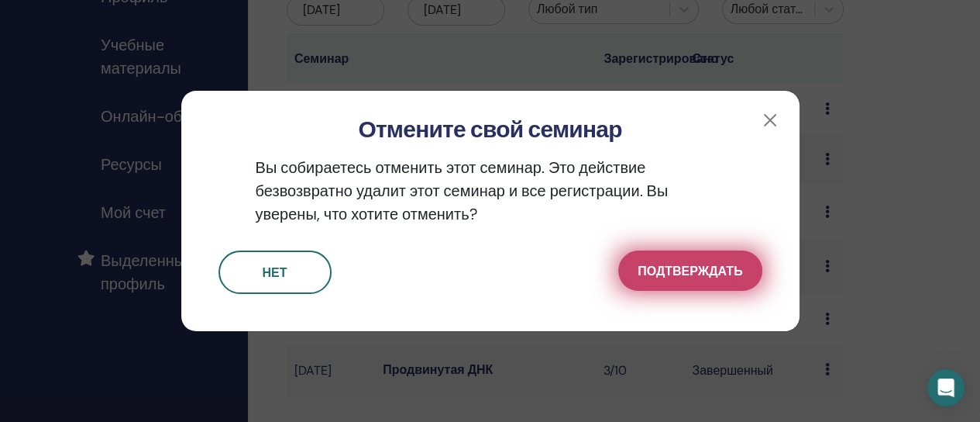
click at [681, 266] on font "Подтверждать" at bounding box center [690, 271] width 105 height 16
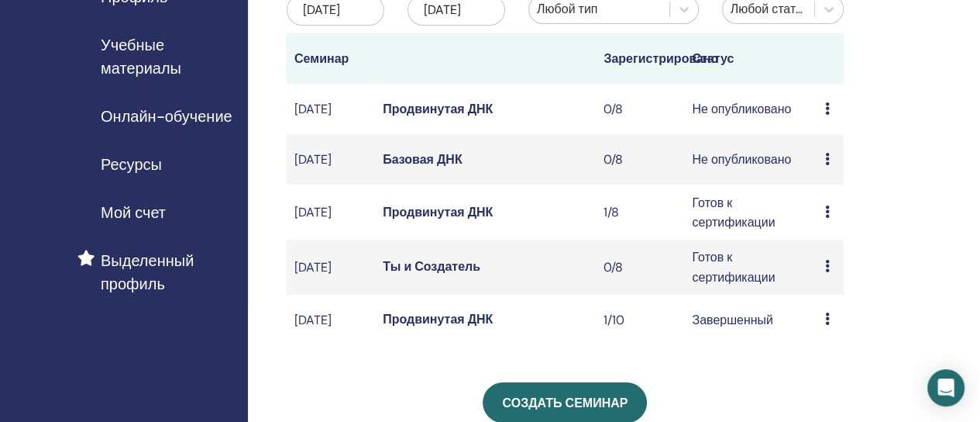
click at [408, 167] on font "Базовая ДНК" at bounding box center [423, 159] width 80 height 16
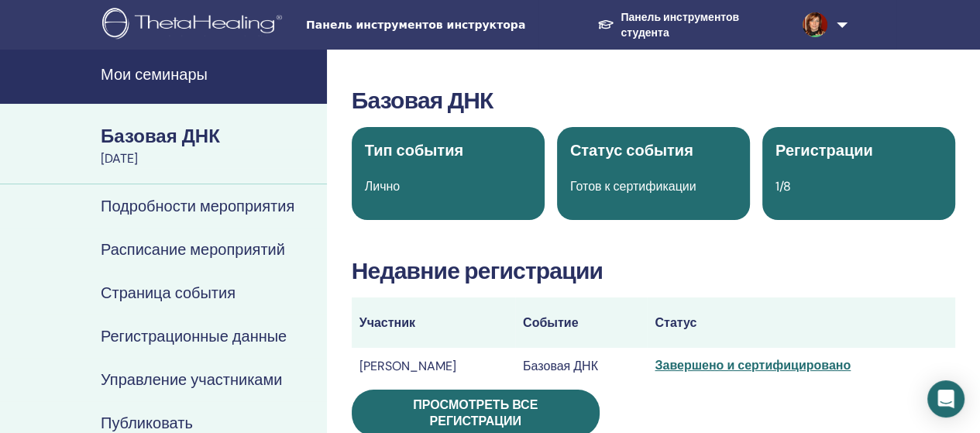
scroll to position [47, 0]
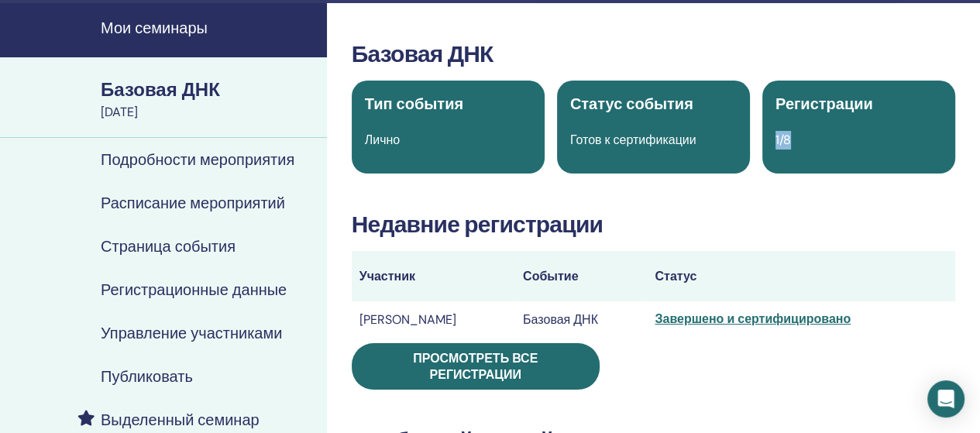
drag, startPoint x: 978, startPoint y: 77, endPoint x: 956, endPoint y: 167, distance: 93.2
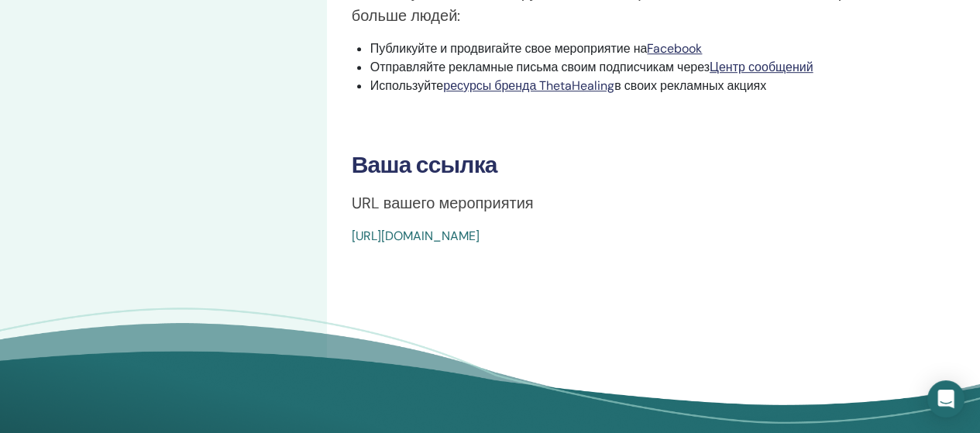
scroll to position [818, 0]
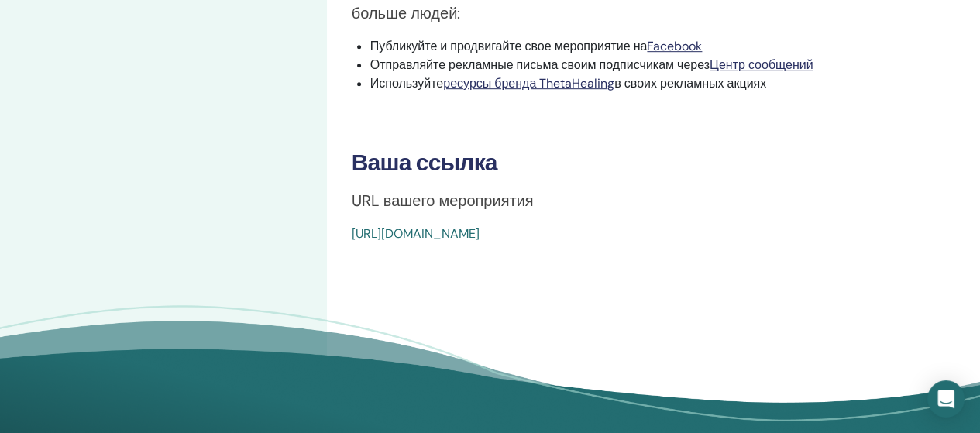
click at [480, 234] on font "https://www.thetahealing.com/seminar-378168-details.html" at bounding box center [416, 234] width 128 height 16
click at [480, 233] on font "https://www.thetahealing.com/seminar-378168-details.html" at bounding box center [416, 234] width 128 height 16
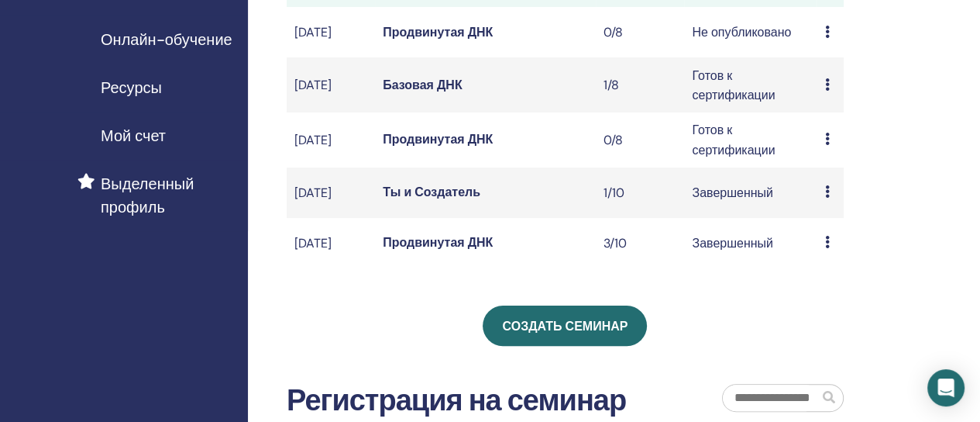
scroll to position [300, 0]
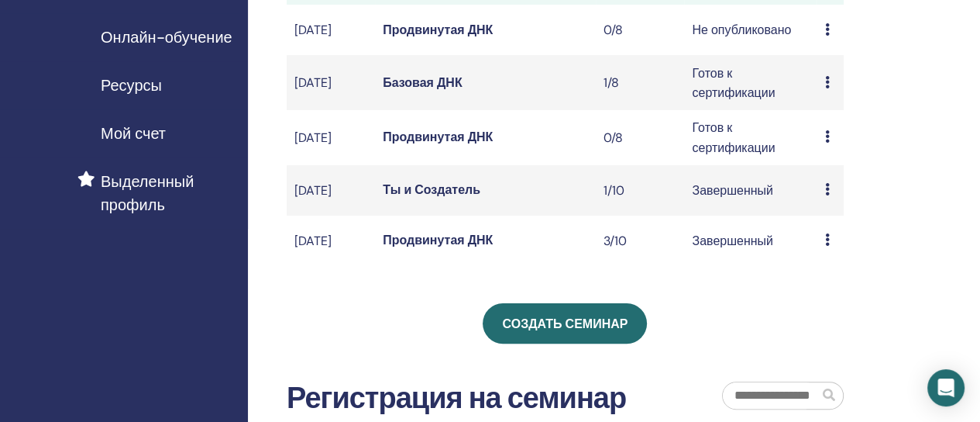
click at [826, 143] on icon at bounding box center [827, 136] width 5 height 12
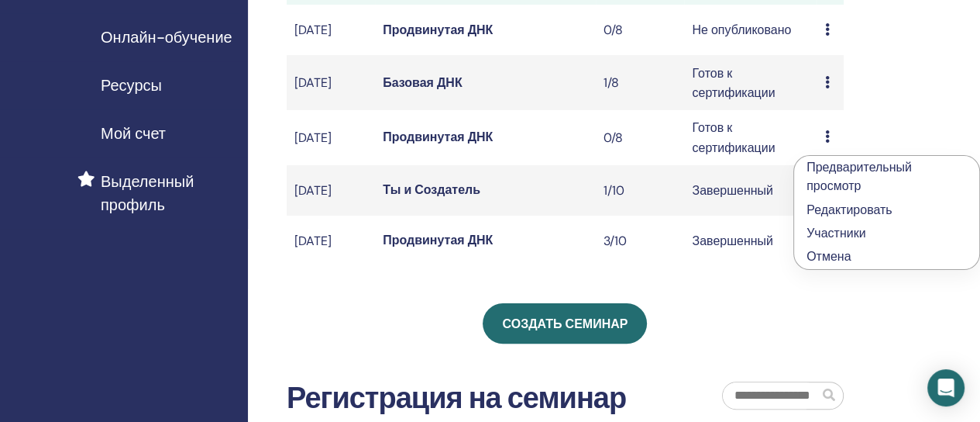
click at [826, 156] on li "Предварительный просмотр" at bounding box center [886, 177] width 185 height 42
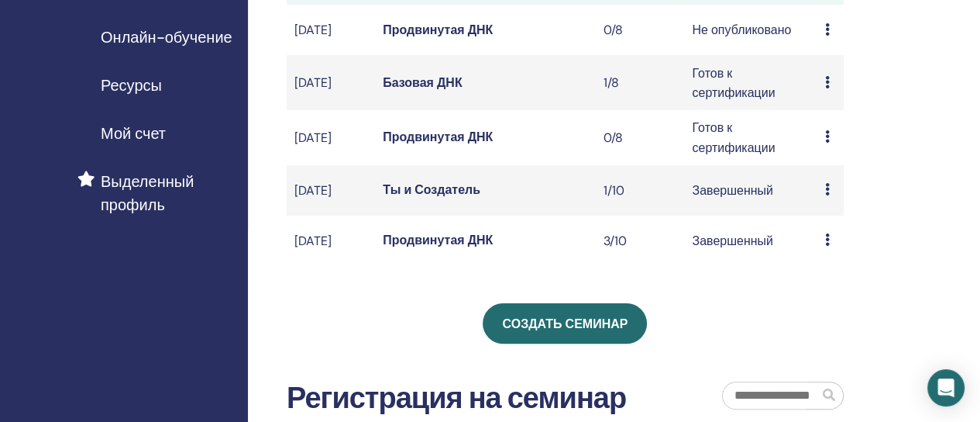
click at [826, 143] on icon at bounding box center [827, 136] width 5 height 12
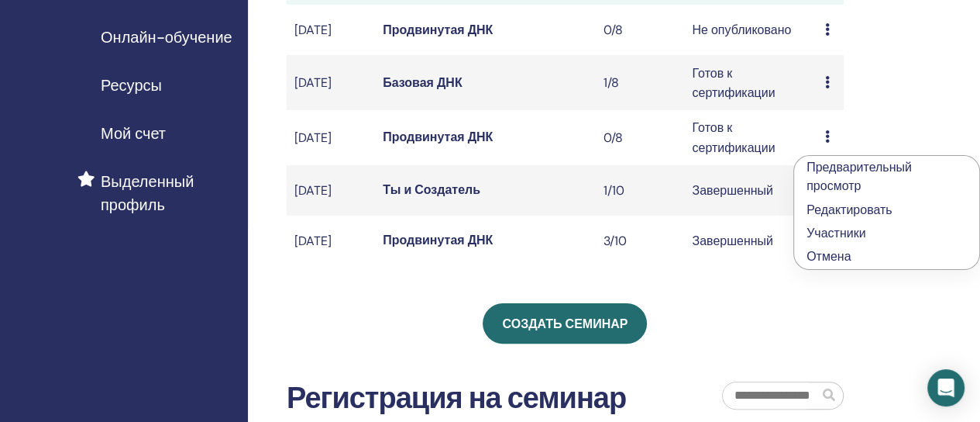
click at [843, 251] on font "Отмена" at bounding box center [829, 256] width 44 height 16
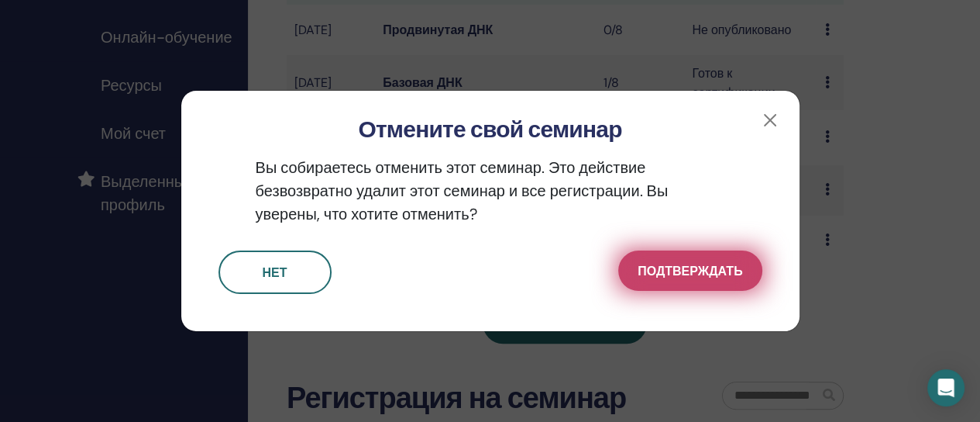
click at [700, 269] on font "Подтверждать" at bounding box center [690, 271] width 105 height 16
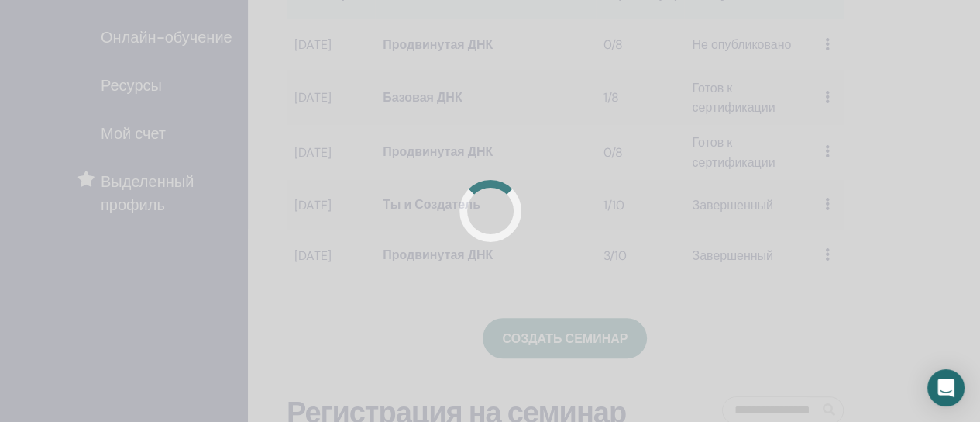
click at [700, 268] on div at bounding box center [490, 211] width 980 height 422
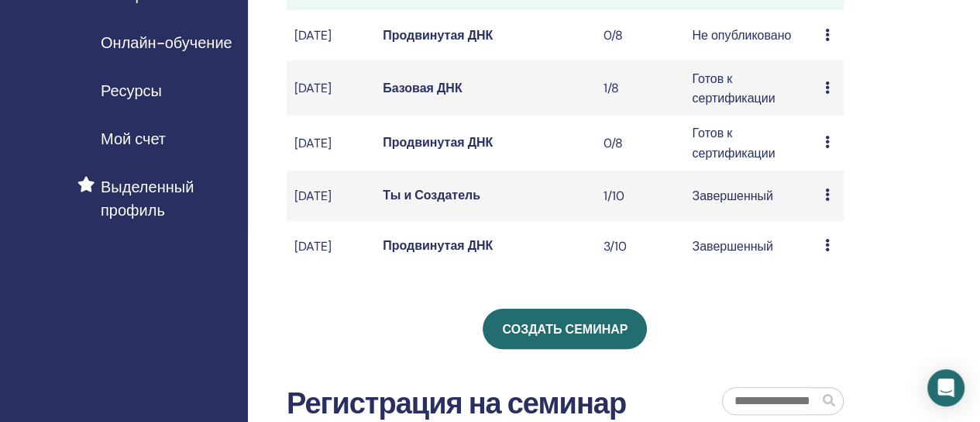
scroll to position [291, 0]
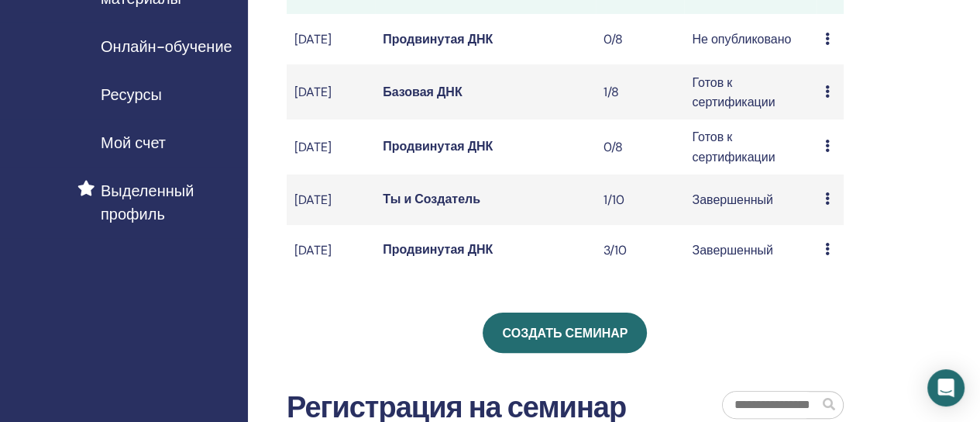
click at [828, 152] on icon at bounding box center [827, 146] width 5 height 12
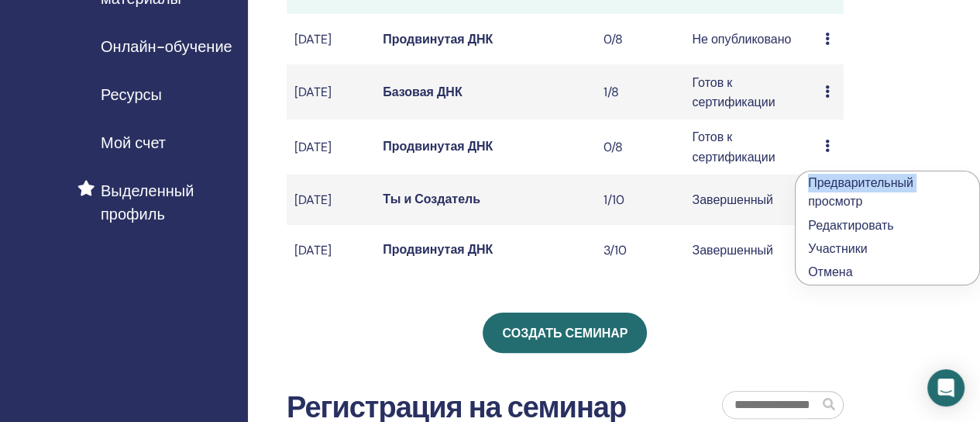
click at [828, 171] on div "Предварительный просмотр Редактировать Участники Отмена" at bounding box center [887, 228] width 185 height 115
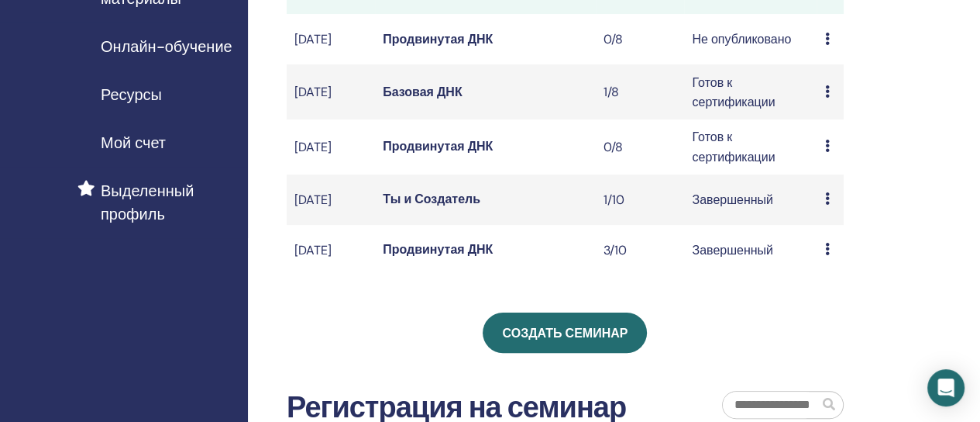
click at [828, 152] on icon at bounding box center [827, 146] width 5 height 12
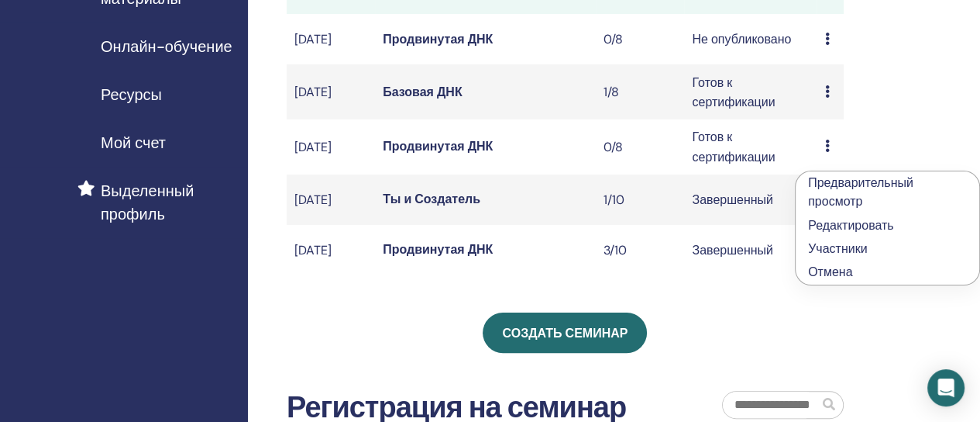
click at [839, 267] on font "Отмена" at bounding box center [830, 272] width 44 height 16
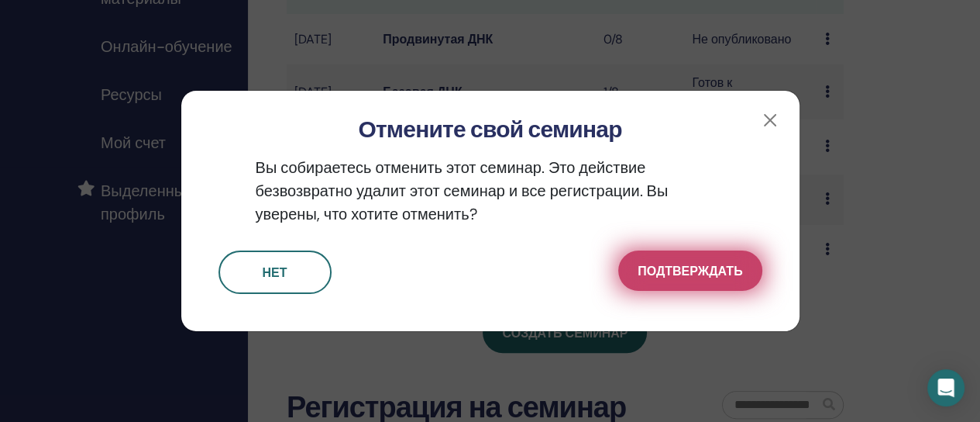
click at [689, 266] on font "Подтверждать" at bounding box center [690, 271] width 105 height 16
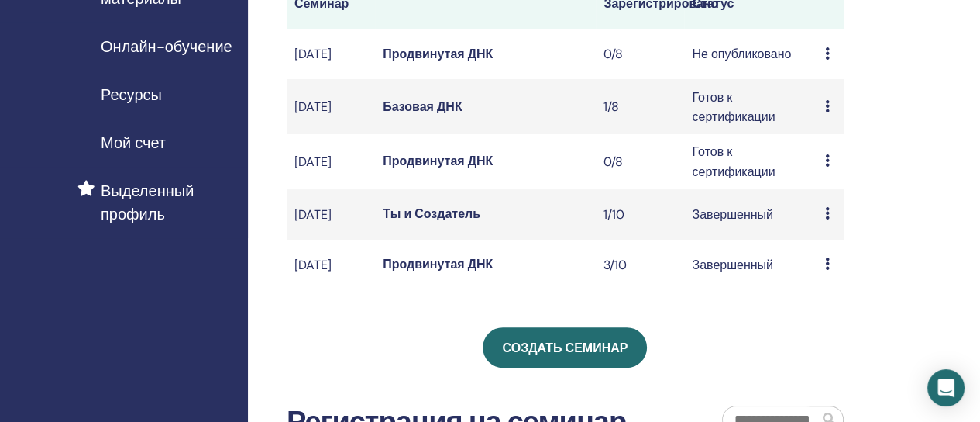
click at [627, 53] on td "0/8" at bounding box center [640, 54] width 88 height 50
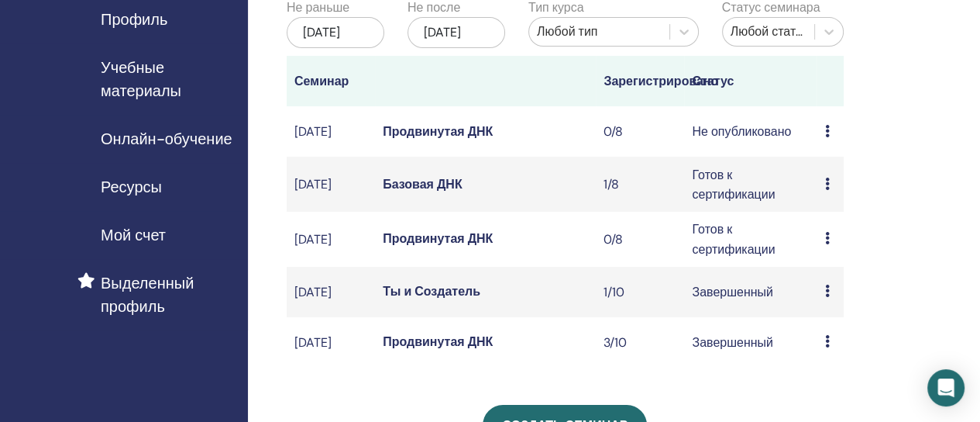
scroll to position [193, 0]
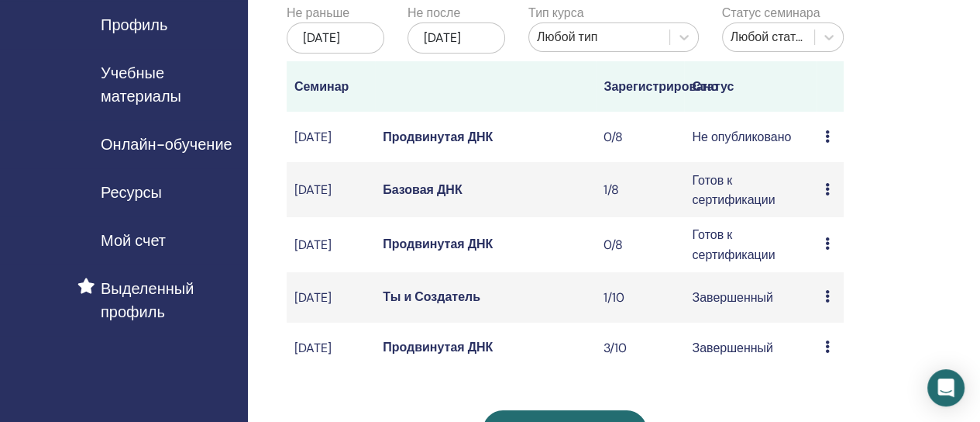
click at [459, 145] on font "Продвинутая ДНК" at bounding box center [438, 137] width 110 height 16
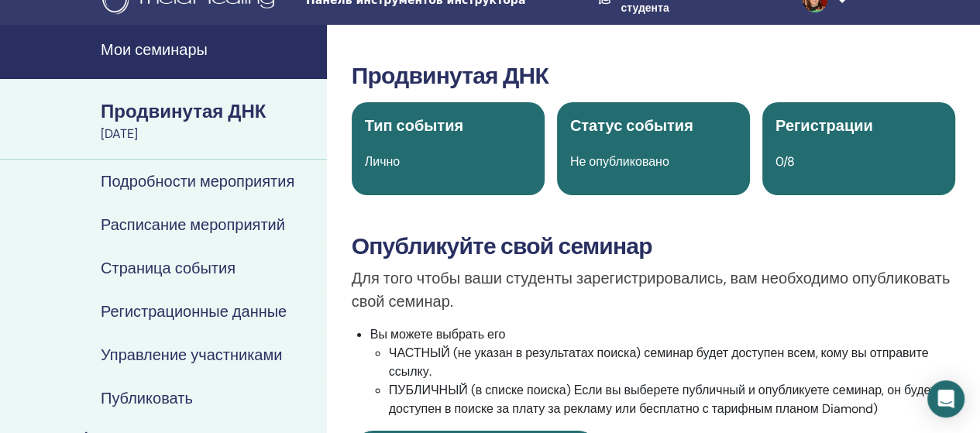
scroll to position [7, 0]
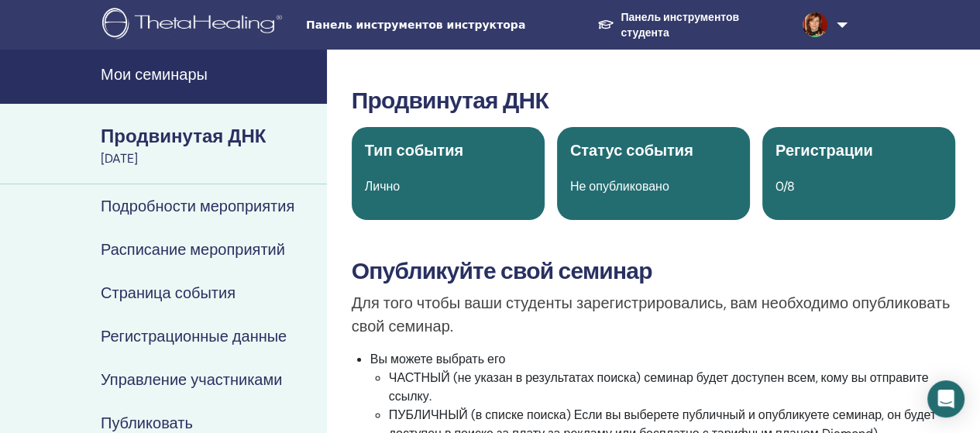
click at [171, 70] on font "Мои семинары" at bounding box center [154, 74] width 107 height 20
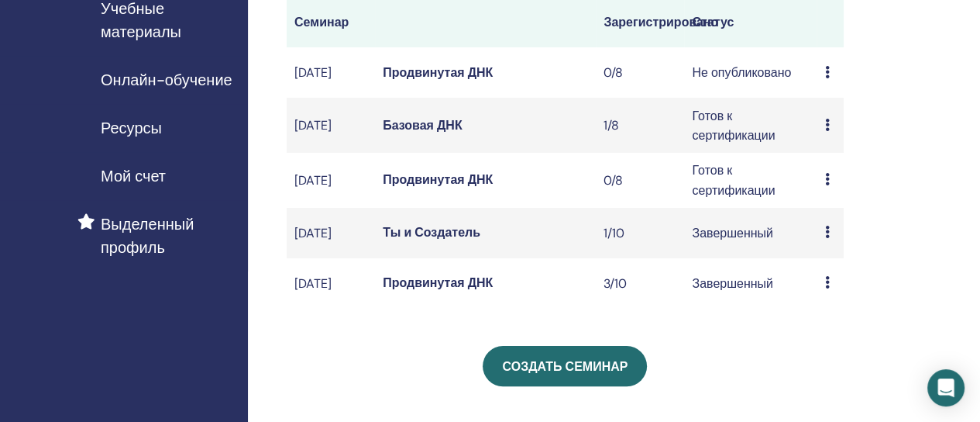
scroll to position [259, 0]
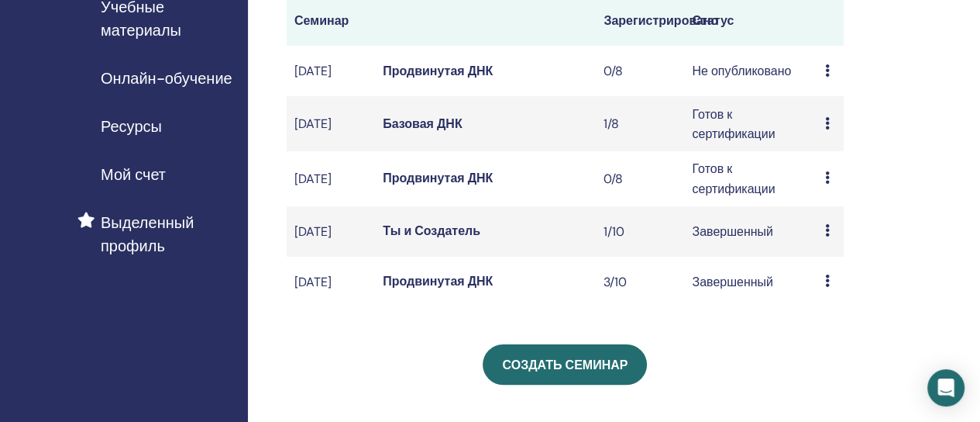
click at [977, 123] on div "Мои семинары Вы можете настроить фильтр, чтобы просмотреть предстоящие семинары…" at bounding box center [615, 270] width 735 height 959
click at [440, 79] on font "Продвинутая ДНК" at bounding box center [438, 71] width 110 height 16
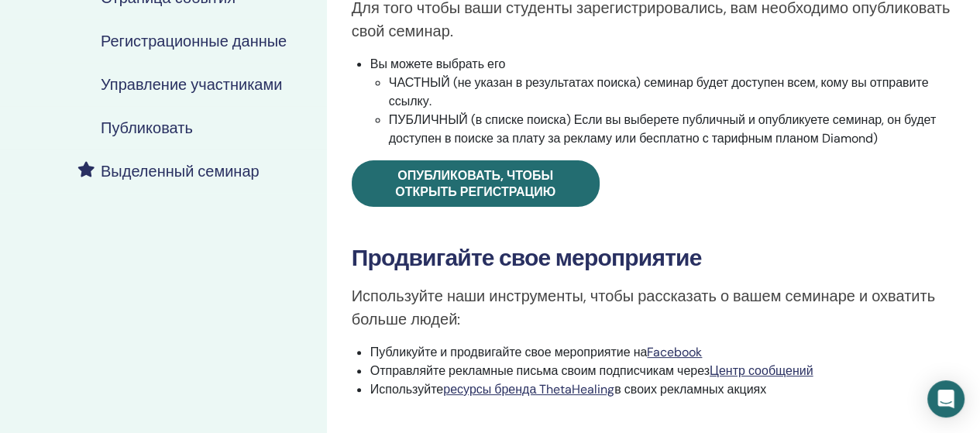
scroll to position [298, 0]
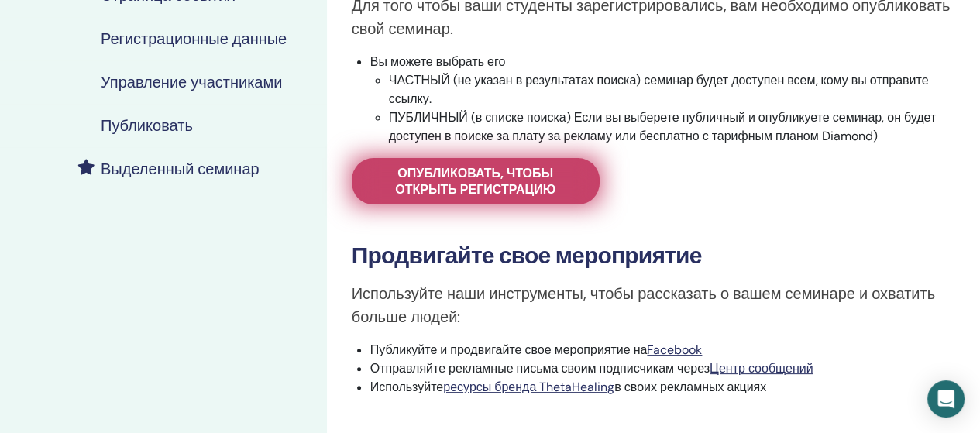
click at [552, 184] on font "Опубликовать, чтобы открыть регистрацию" at bounding box center [475, 181] width 160 height 33
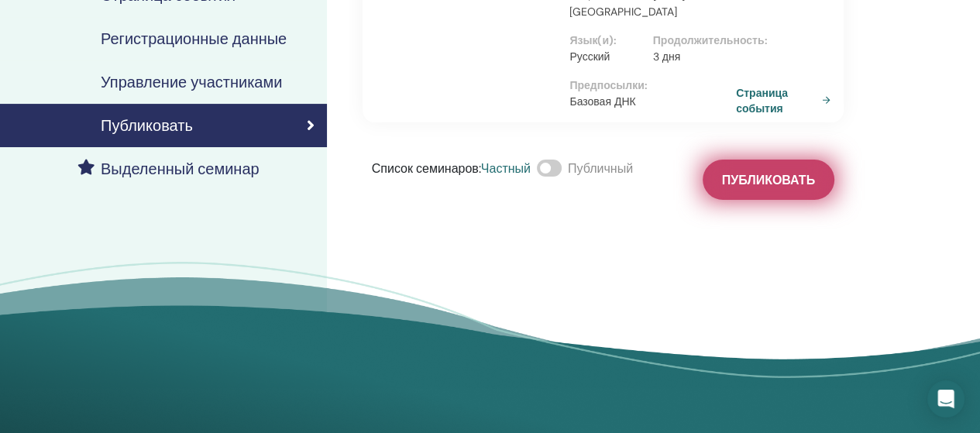
click at [766, 188] on font "Публиковать" at bounding box center [768, 180] width 93 height 16
